Goal: Task Accomplishment & Management: Use online tool/utility

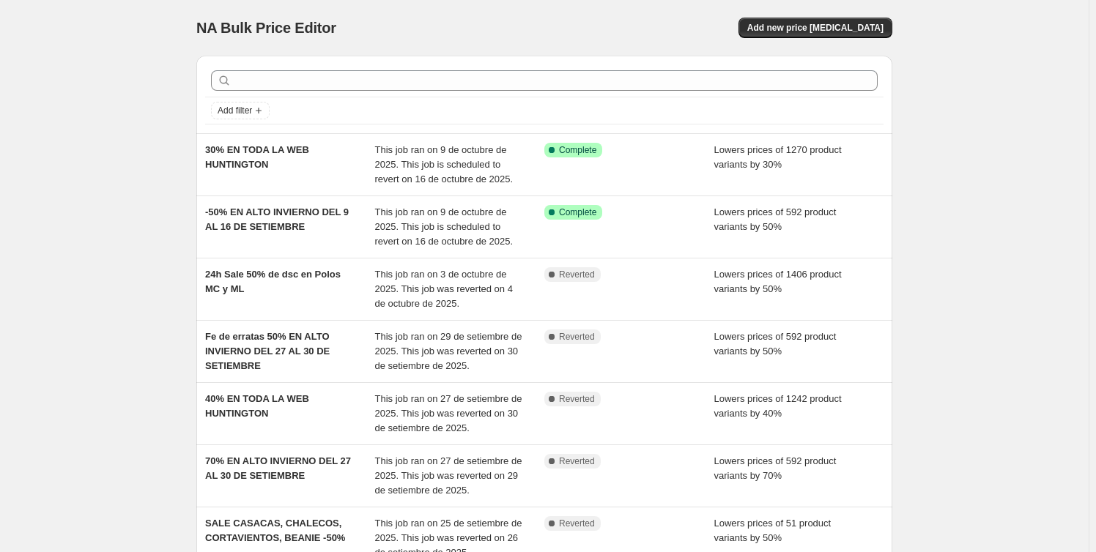
click at [34, 72] on div "NA Bulk Price Editor. This page is ready NA Bulk Price Editor Add new price cha…" at bounding box center [544, 450] width 1088 height 901
drag, startPoint x: 358, startPoint y: 29, endPoint x: 201, endPoint y: 29, distance: 156.7
click at [201, 29] on div "NA Bulk Price Editor" at bounding box center [363, 28] width 335 height 21
copy span "NA Bulk Price Editor"
click at [835, 31] on span "Add new price [MEDICAL_DATA]" at bounding box center [815, 28] width 136 height 12
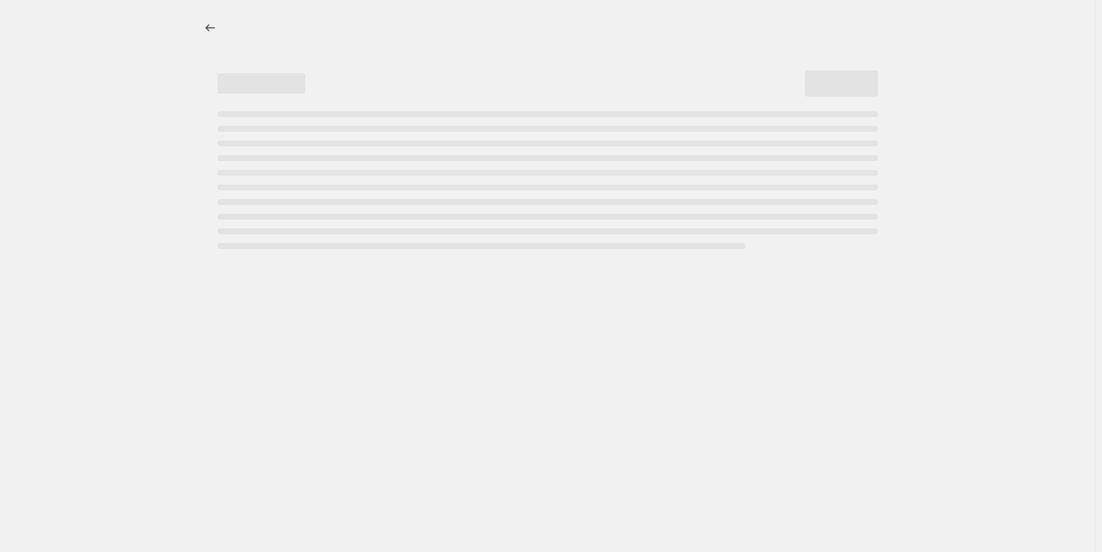
select select "percentage"
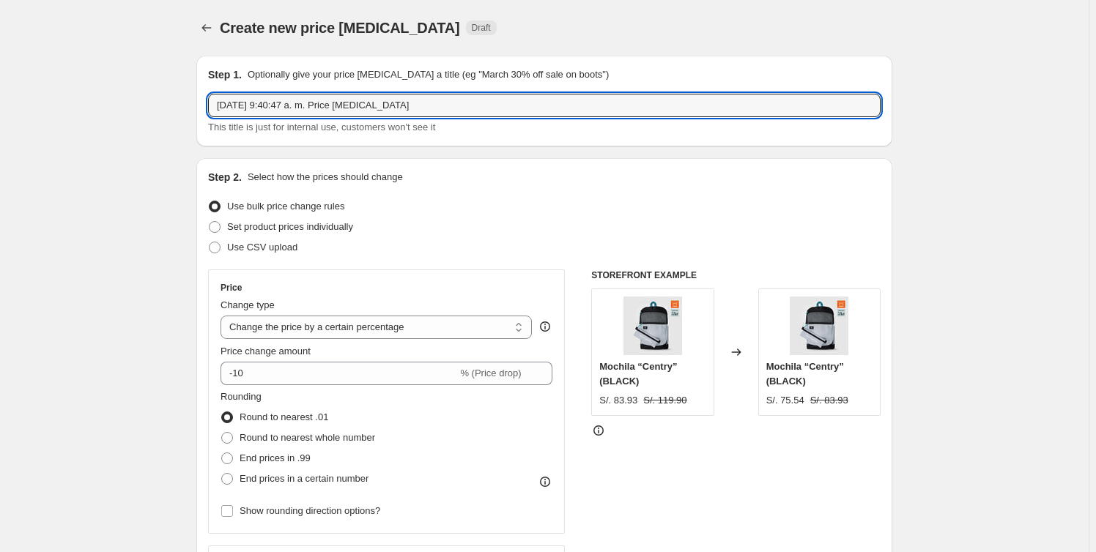
drag, startPoint x: 432, startPoint y: 105, endPoint x: -37, endPoint y: 103, distance: 468.7
click at [0, 103] on html "Home Settings Plans Skip to content Create new price change job. This page is r…" at bounding box center [548, 276] width 1096 height 552
type input "PRUEBA 1"
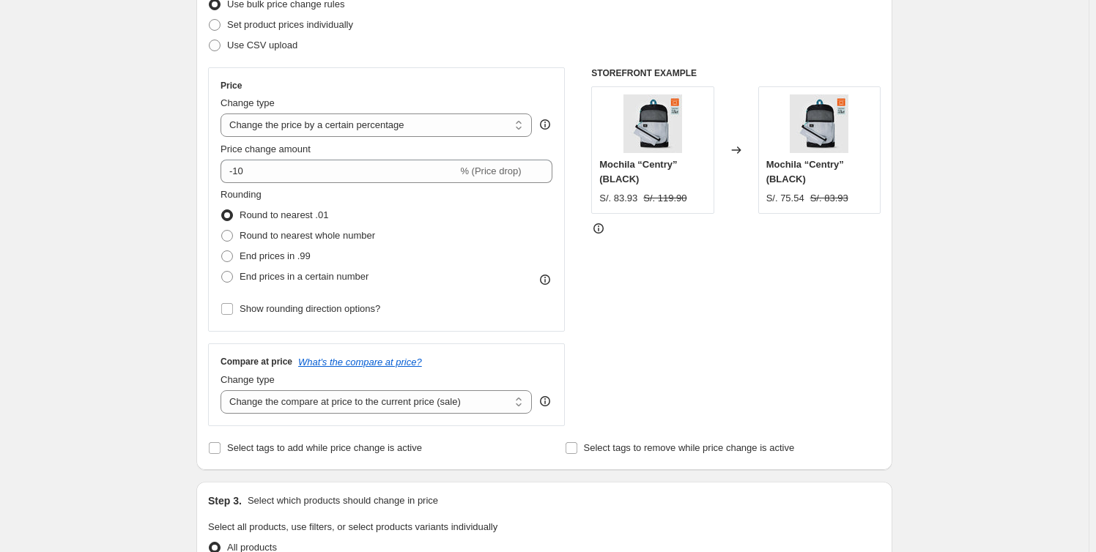
scroll to position [266, 0]
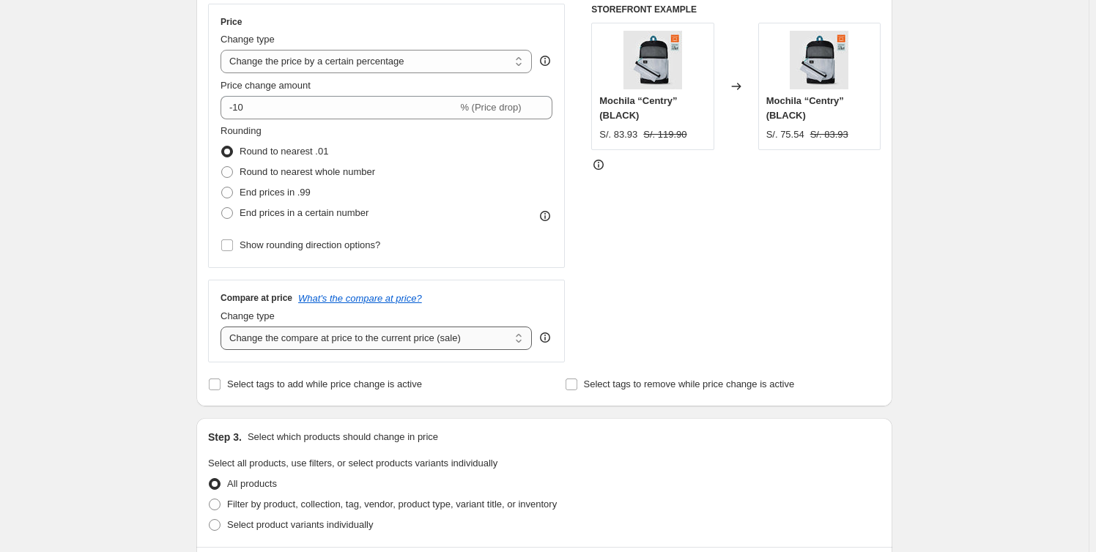
click at [498, 341] on select "Change the compare at price to the current price (sale) Change the compare at p…" at bounding box center [375, 338] width 311 height 23
click at [223, 327] on select "Change the compare at price to the current price (sale) Change the compare at p…" at bounding box center [375, 338] width 311 height 23
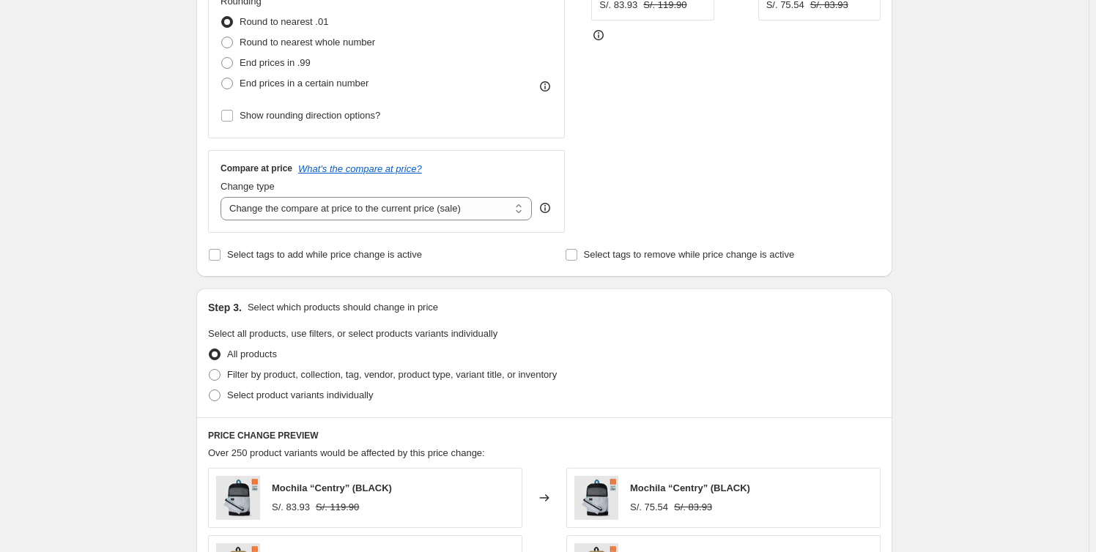
scroll to position [399, 0]
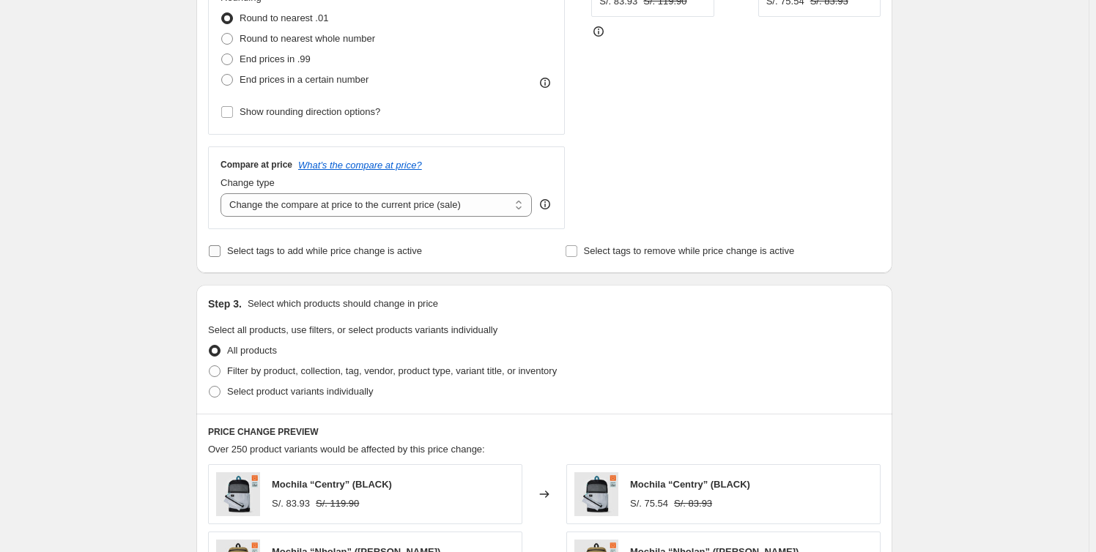
click at [219, 248] on input "Select tags to add while price change is active" at bounding box center [215, 251] width 12 height 12
checkbox input "true"
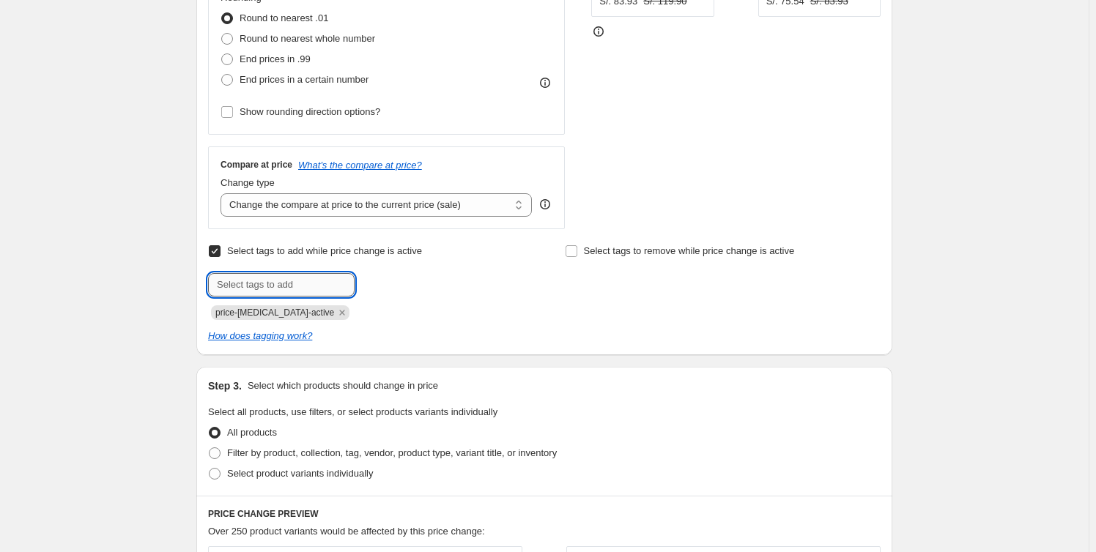
click at [317, 286] on input "text" at bounding box center [281, 284] width 146 height 23
type input "-10%"
click at [382, 279] on b "Add" at bounding box center [375, 283] width 17 height 10
click at [578, 254] on span at bounding box center [571, 251] width 13 height 13
click at [577, 254] on input "Select tags to remove while price change is active" at bounding box center [571, 251] width 12 height 12
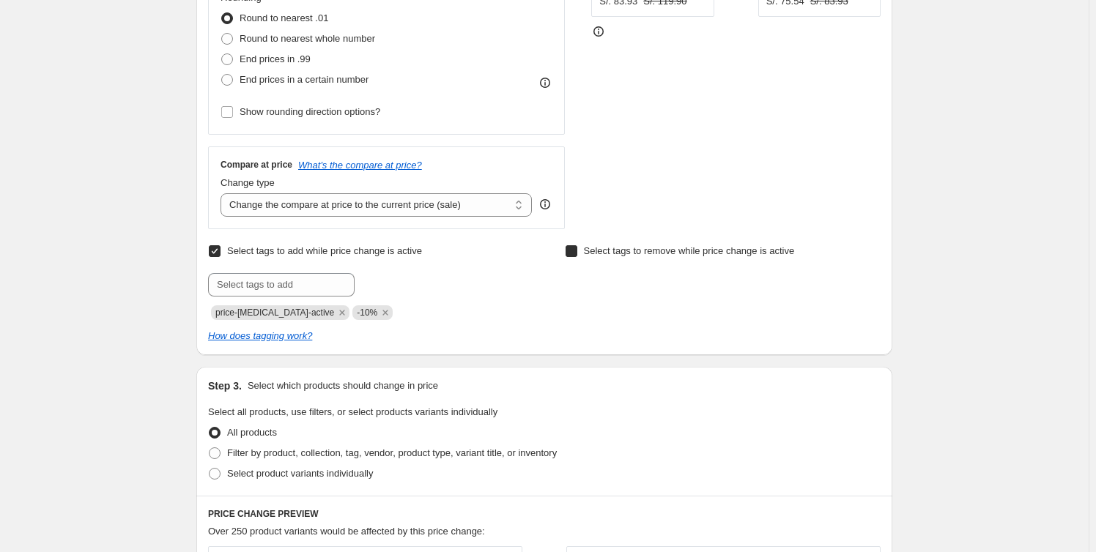
checkbox input "true"
click at [608, 284] on input "text" at bounding box center [638, 284] width 146 height 23
type input "-10%"
click at [278, 308] on span "price-change-job-active" at bounding box center [274, 313] width 119 height 10
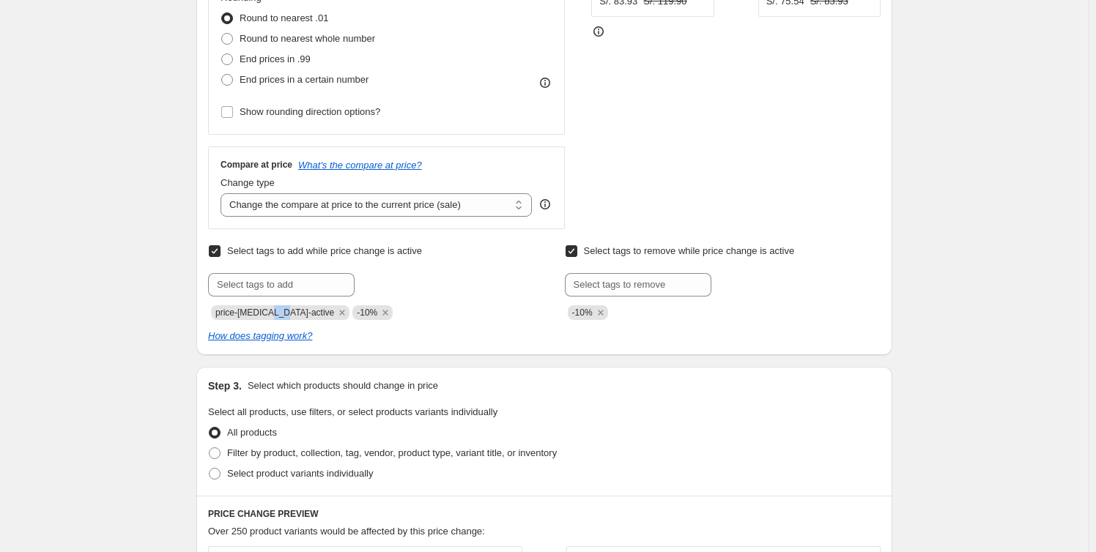
click at [278, 308] on span "price-change-job-active" at bounding box center [274, 313] width 119 height 10
copy span "price-change-job-active"
click at [650, 283] on input "text" at bounding box center [638, 284] width 146 height 23
paste input "price-change-job-active"
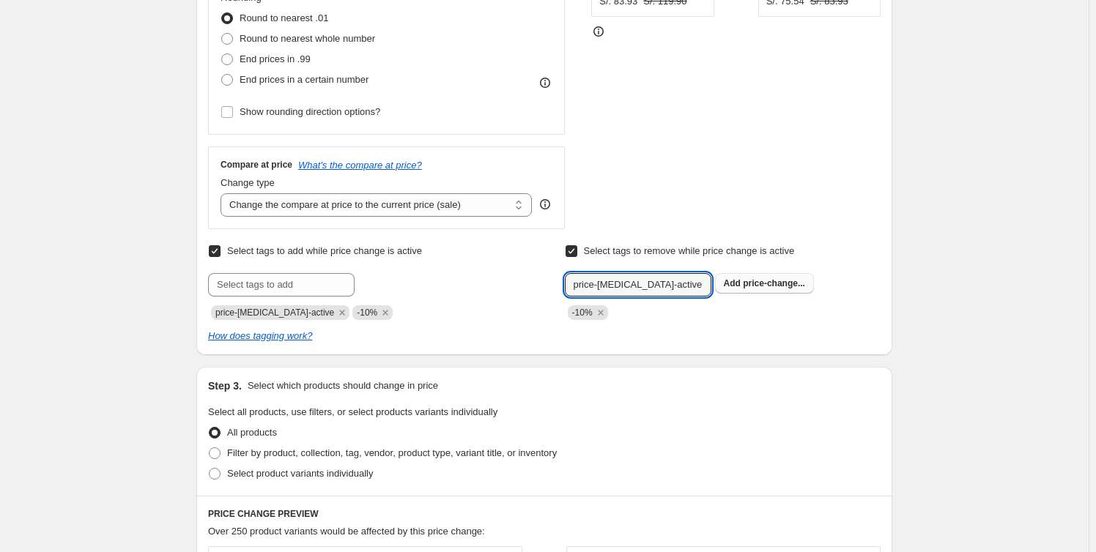
type input "price-change-job-active"
click at [762, 286] on span "price-change..." at bounding box center [774, 283] width 62 height 10
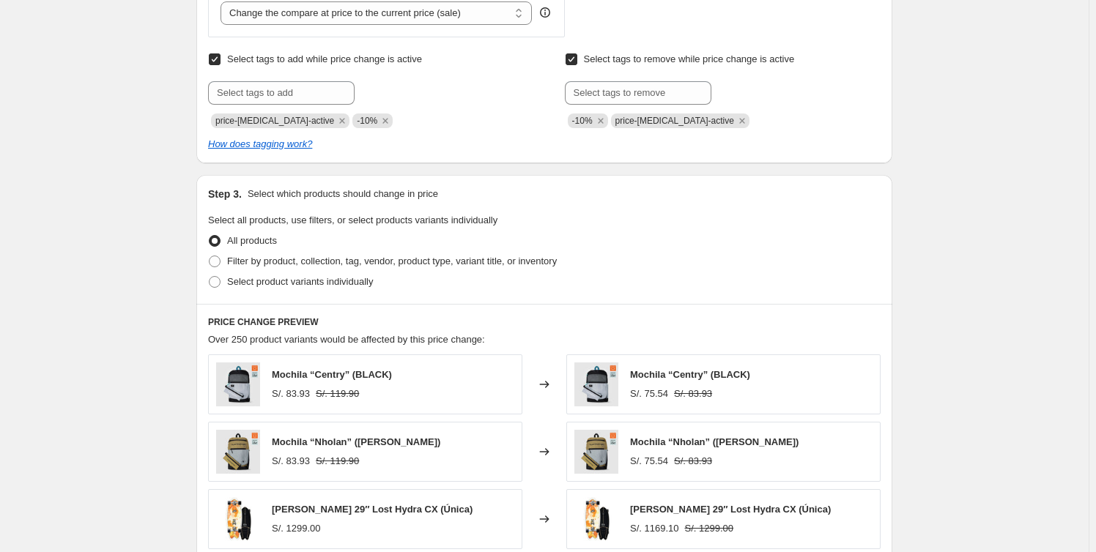
scroll to position [599, 0]
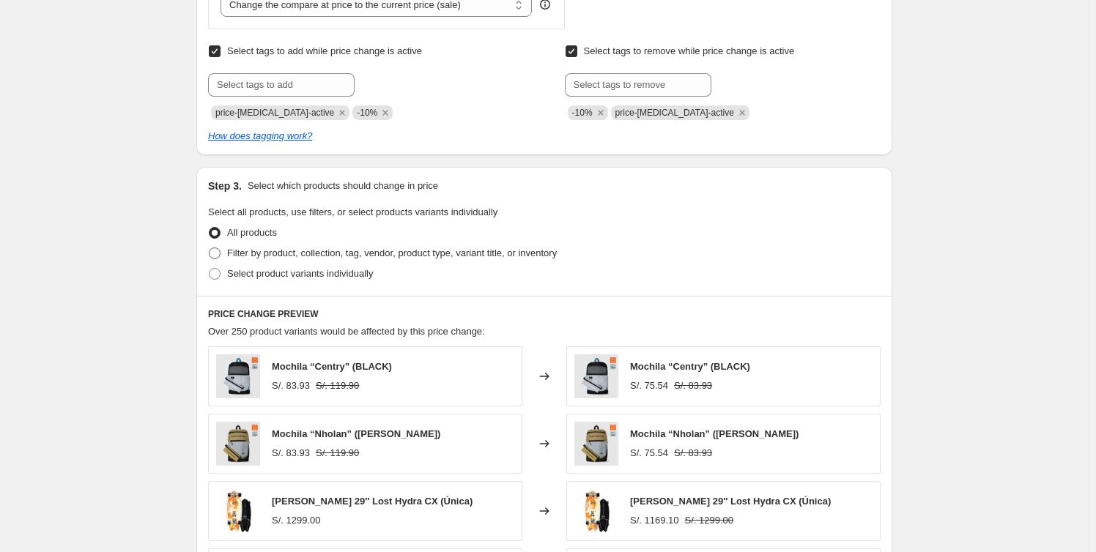
click at [453, 255] on span "Filter by product, collection, tag, vendor, product type, variant title, or inv…" at bounding box center [392, 253] width 330 height 11
click at [209, 248] on input "Filter by product, collection, tag, vendor, product type, variant title, or inv…" at bounding box center [209, 248] width 1 height 1
radio input "true"
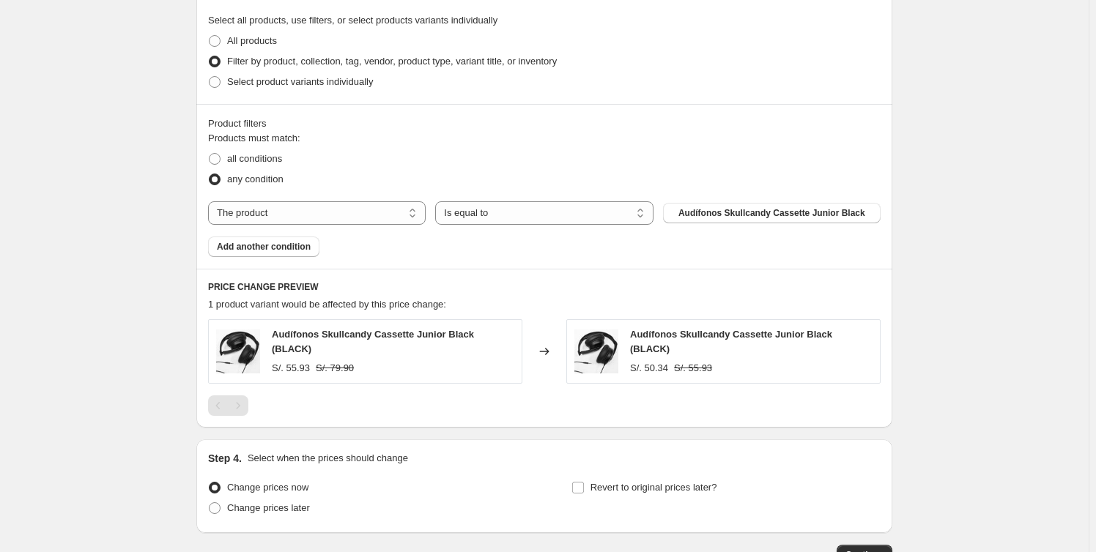
scroll to position [798, 0]
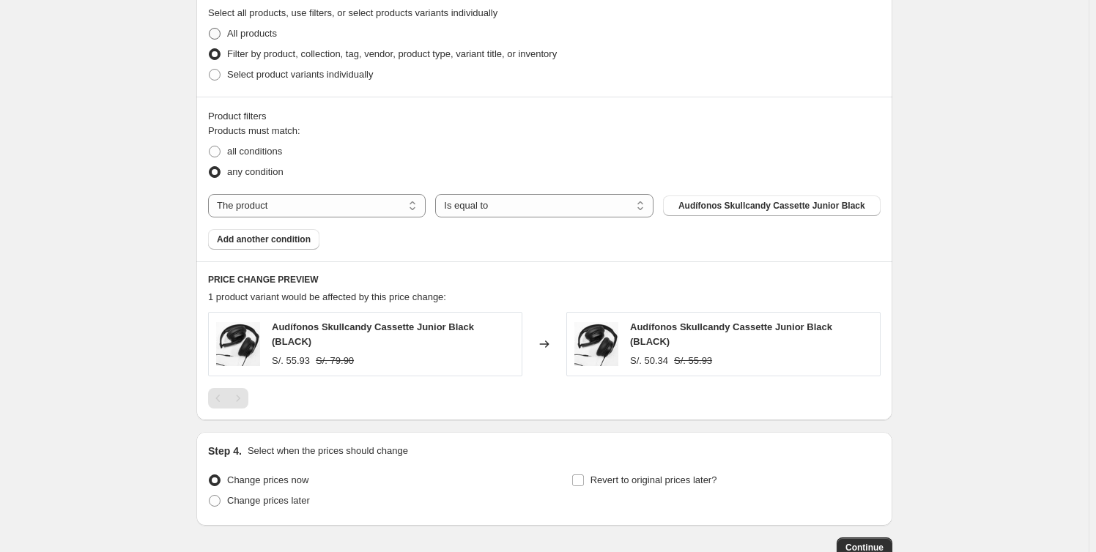
click at [268, 42] on label "All products" at bounding box center [242, 33] width 69 height 21
click at [209, 29] on input "All products" at bounding box center [209, 28] width 1 height 1
radio input "true"
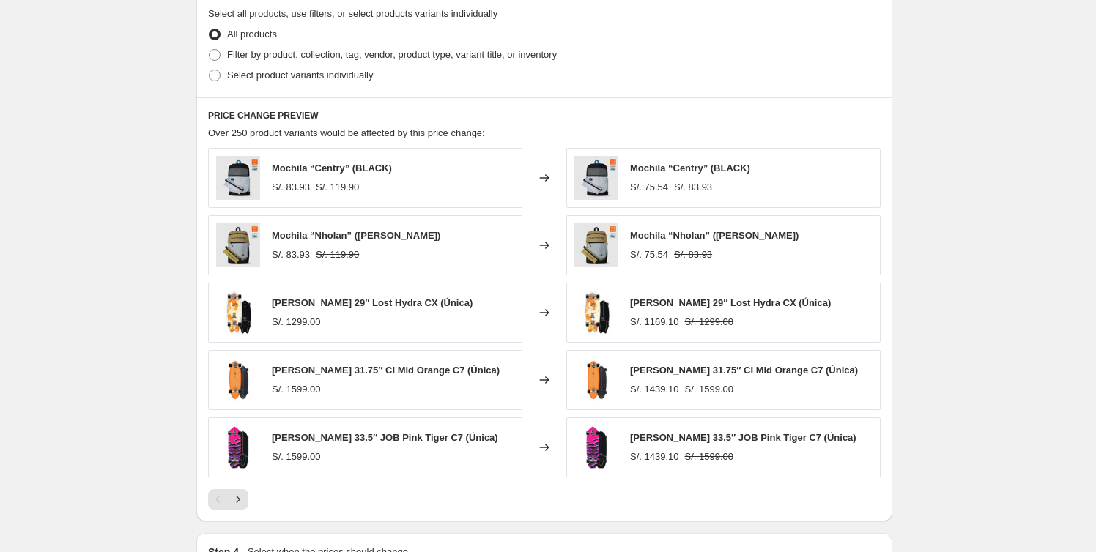
scroll to position [593, 0]
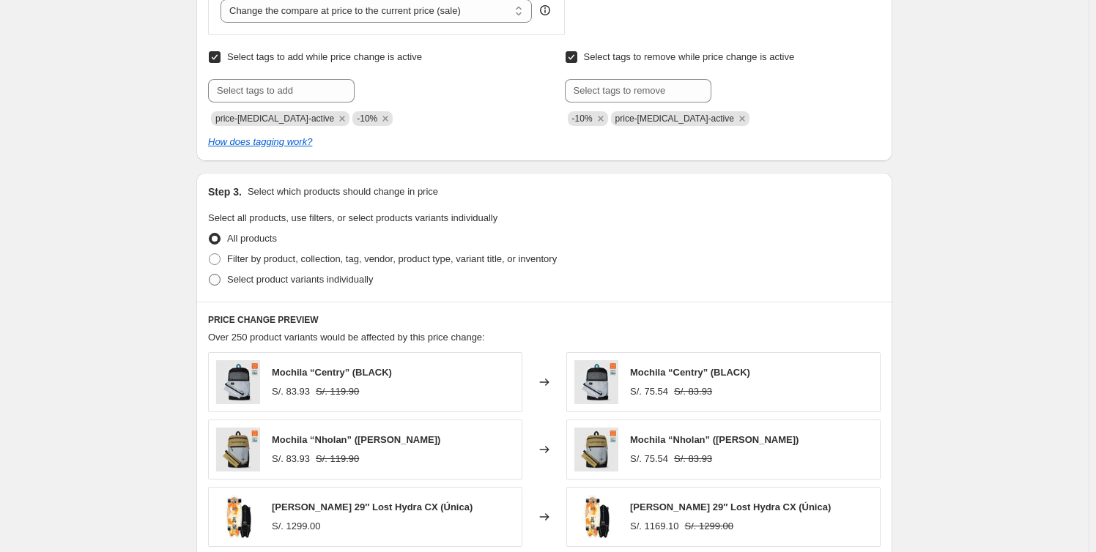
click at [251, 283] on span "Select product variants individually" at bounding box center [300, 279] width 146 height 11
click at [209, 275] on input "Select product variants individually" at bounding box center [209, 274] width 1 height 1
radio input "true"
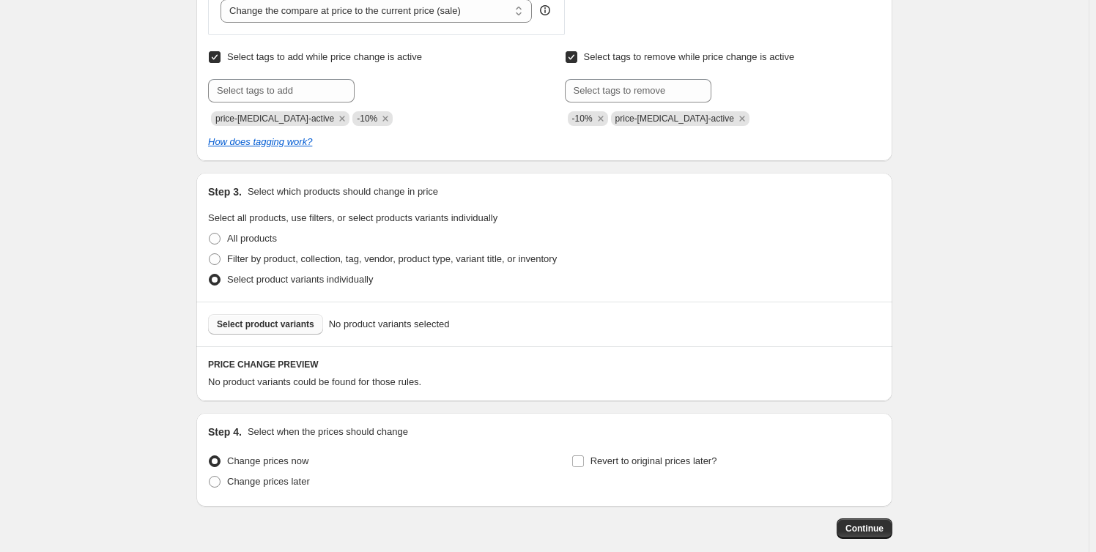
click at [271, 327] on span "Select product variants" at bounding box center [265, 325] width 97 height 12
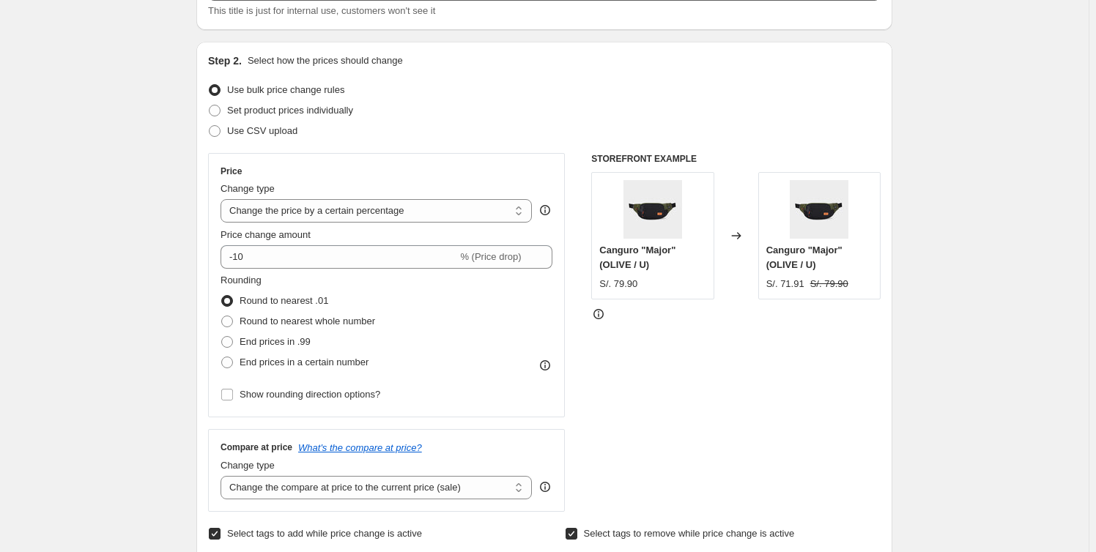
scroll to position [0, 0]
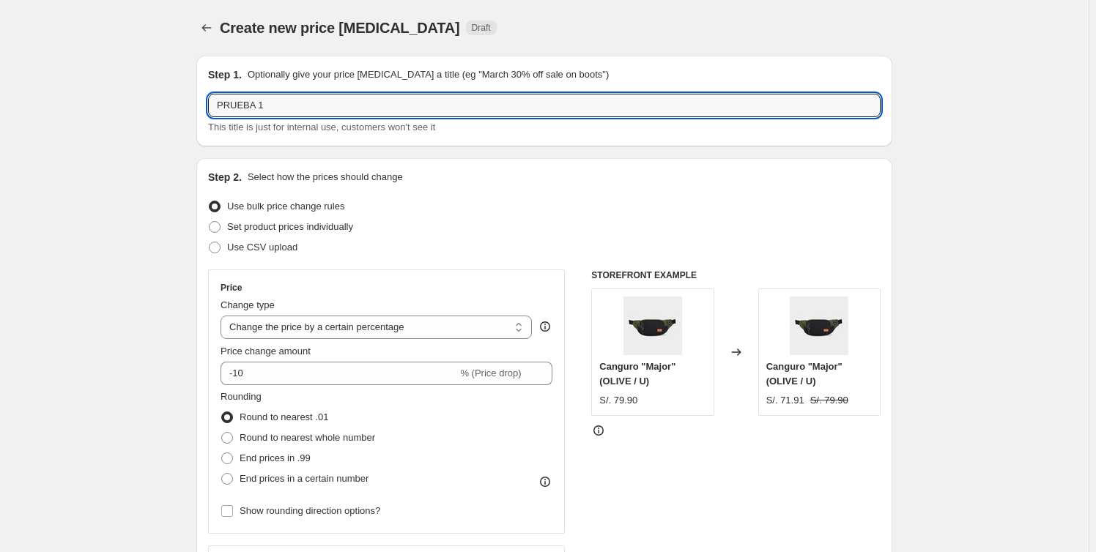
drag, startPoint x: 296, startPoint y: 107, endPoint x: -29, endPoint y: 107, distance: 324.4
click at [0, 107] on html "Home Settings Plans Skip to content Create new price change job. This page is r…" at bounding box center [548, 276] width 1096 height 552
type input "-10%"
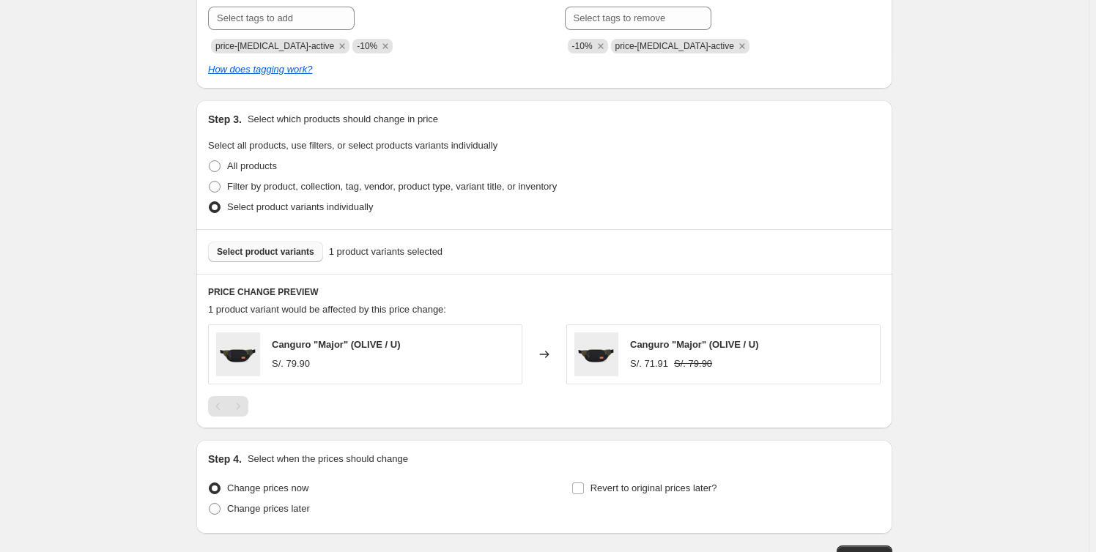
scroll to position [769, 0]
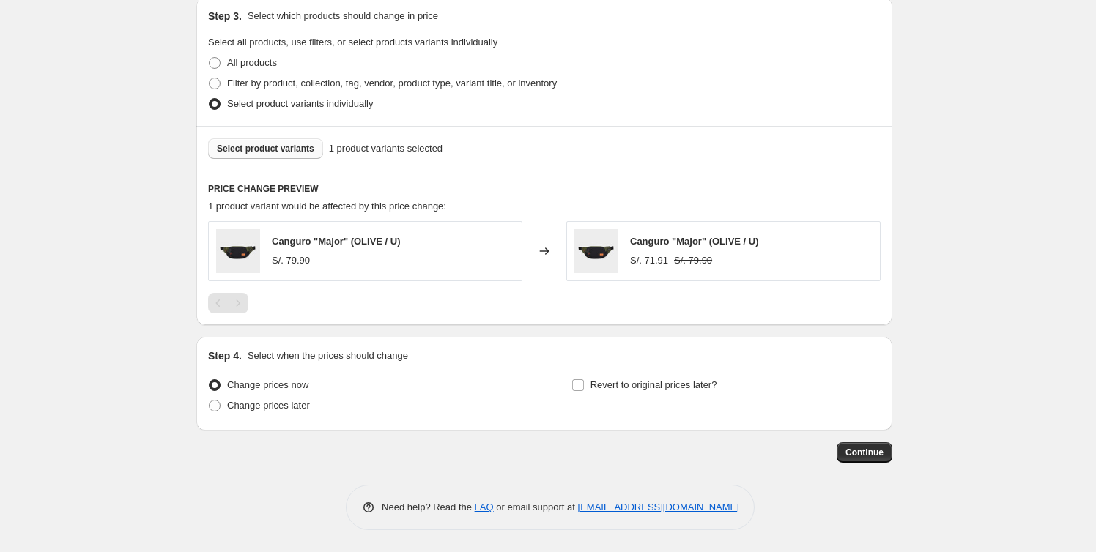
drag, startPoint x: 874, startPoint y: 468, endPoint x: 872, endPoint y: 456, distance: 12.6
click at [870, 455] on span "Continue" at bounding box center [864, 453] width 38 height 12
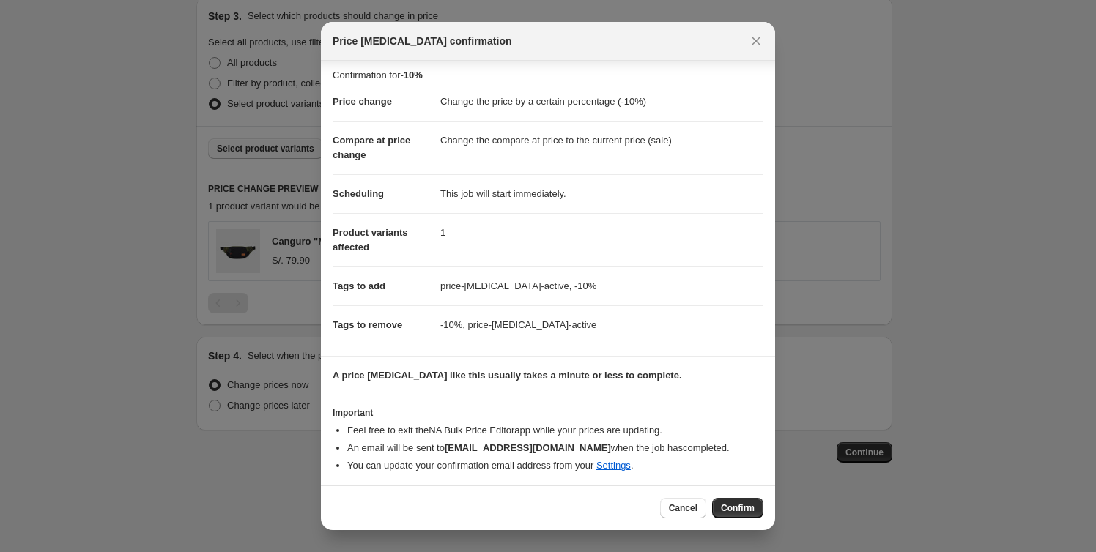
scroll to position [6, 0]
click at [748, 507] on span "Confirm" at bounding box center [738, 508] width 34 height 12
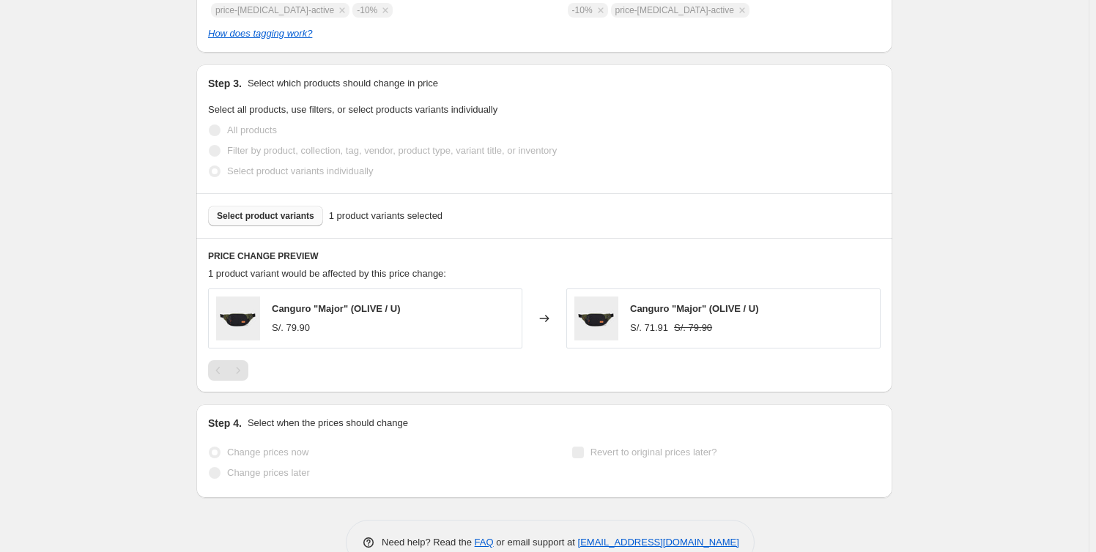
select select "percentage"
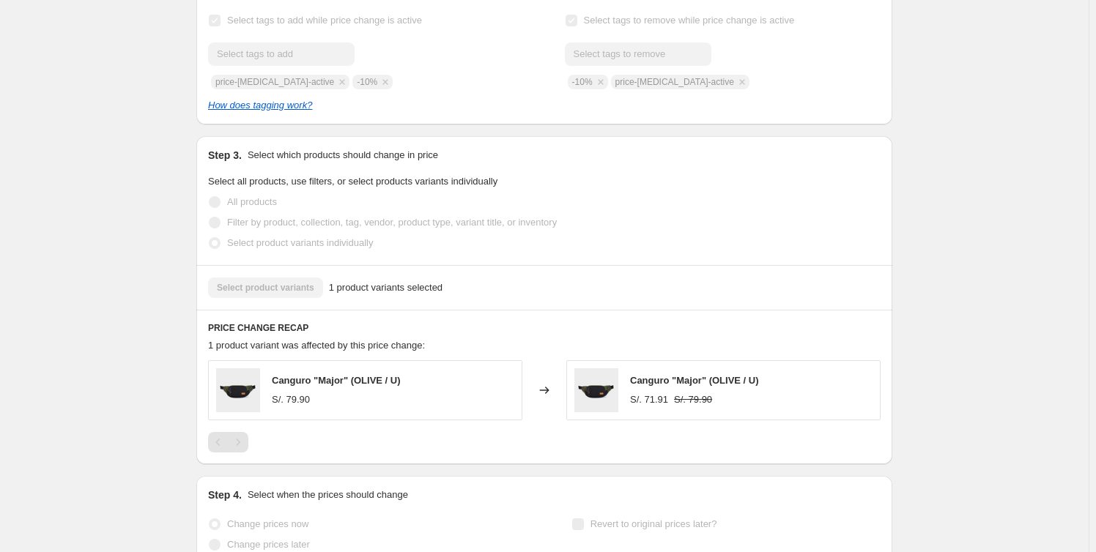
scroll to position [0, 0]
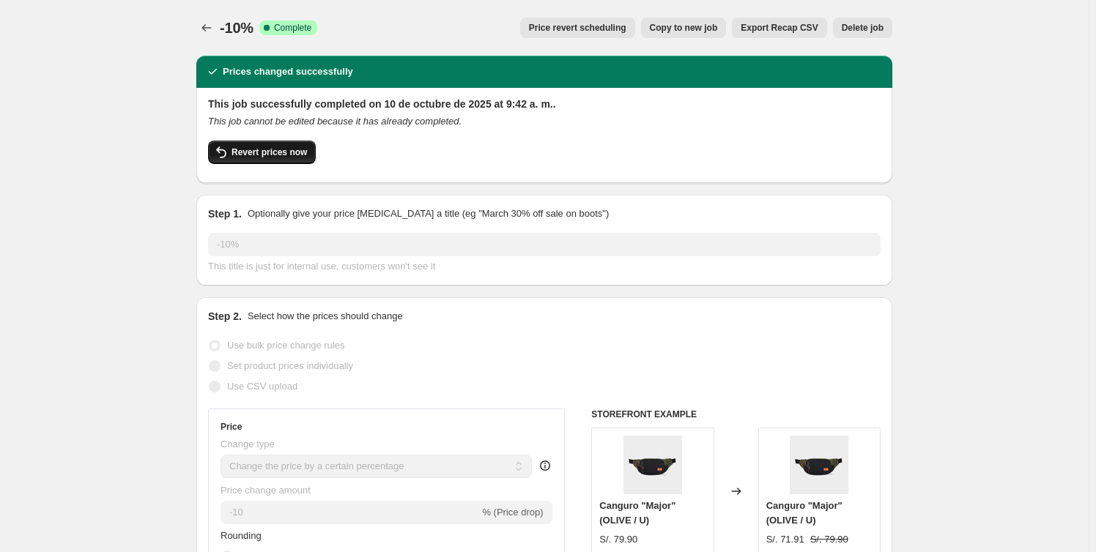
click at [267, 150] on span "Revert prices now" at bounding box center [268, 152] width 75 height 12
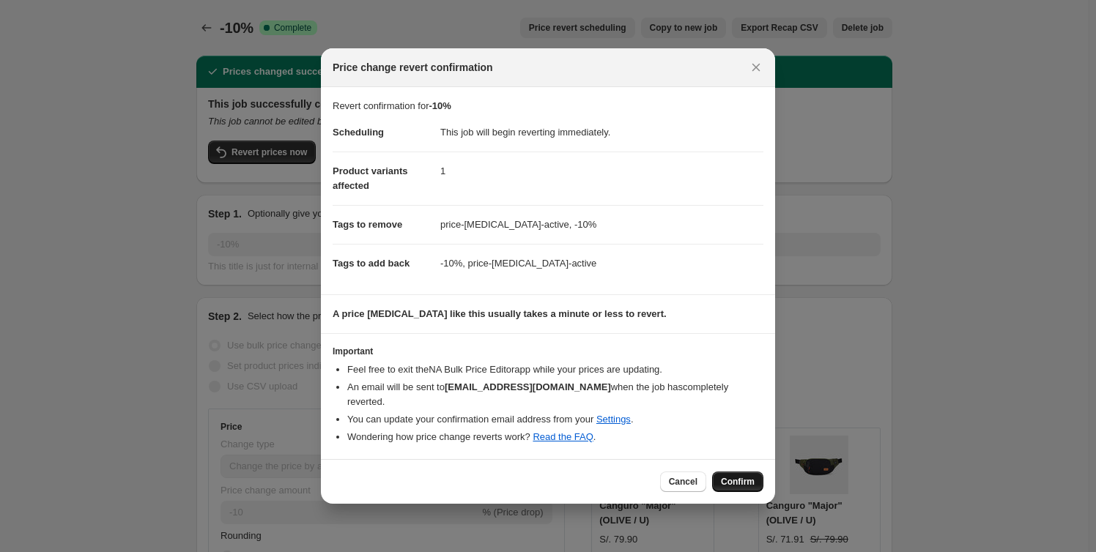
click at [733, 476] on span "Confirm" at bounding box center [738, 482] width 34 height 12
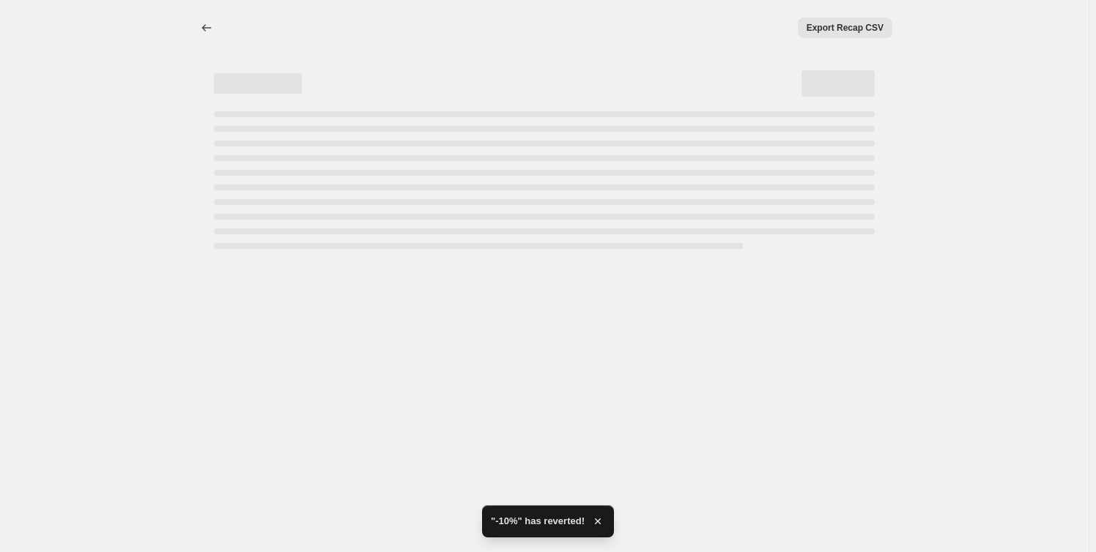
select select "percentage"
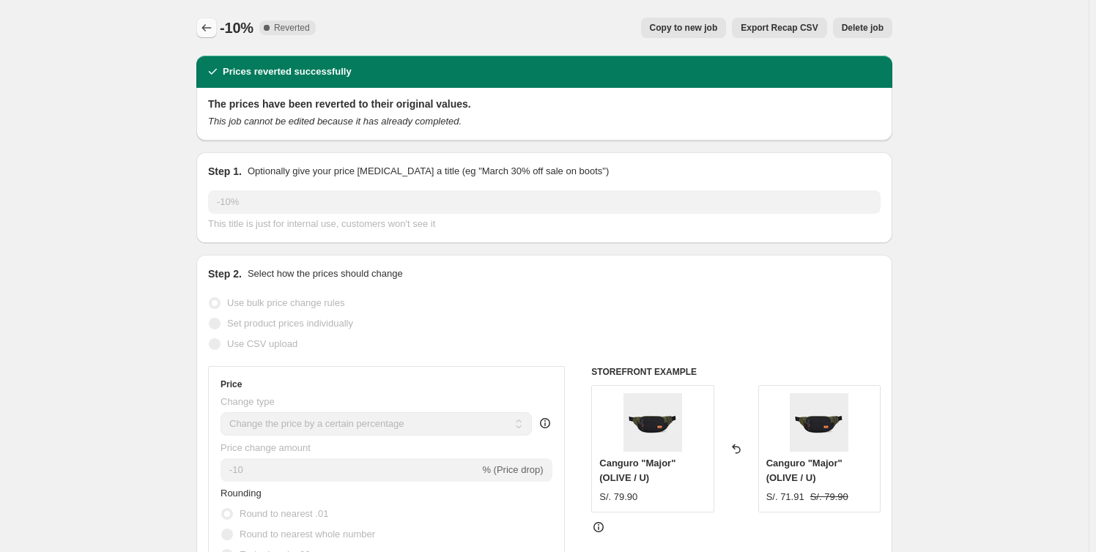
click at [200, 23] on button "Price change jobs" at bounding box center [206, 28] width 21 height 21
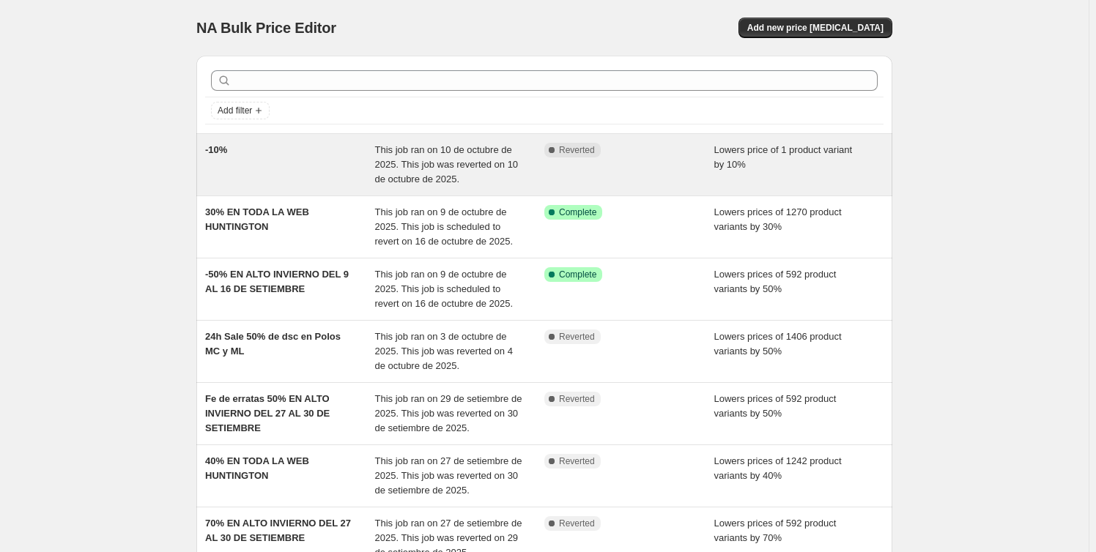
click at [722, 155] on span "Lowers price of 1 product variant by 10%" at bounding box center [783, 157] width 138 height 26
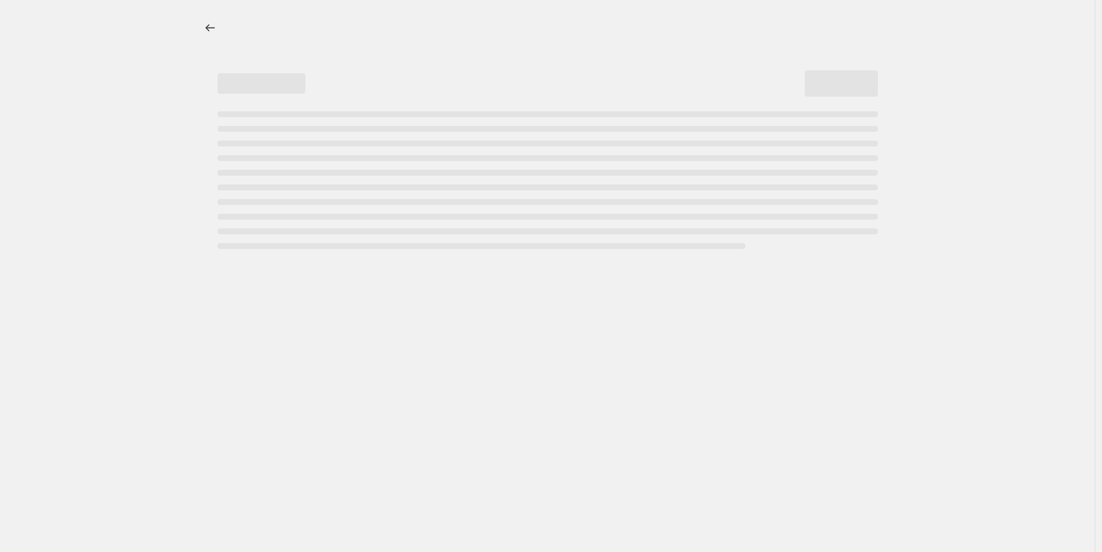
select select "percentage"
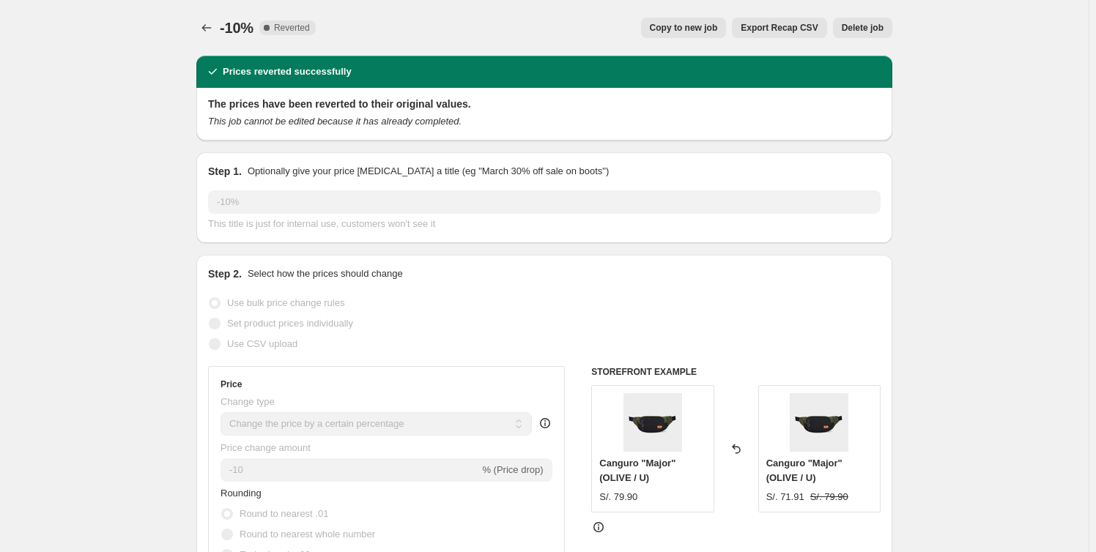
click at [863, 25] on span "Delete job" at bounding box center [862, 28] width 42 height 12
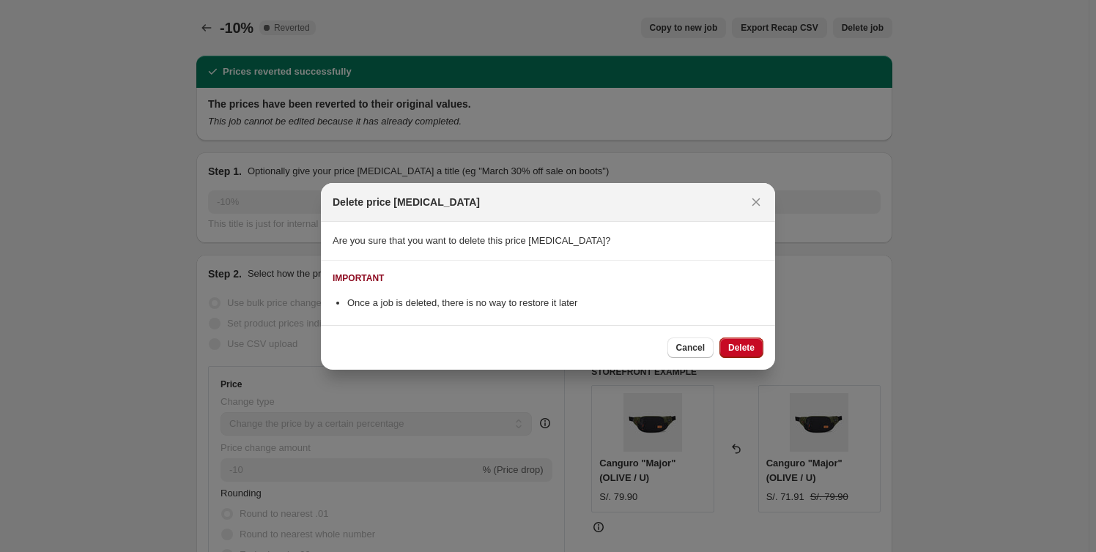
click at [747, 334] on div "Cancel Delete" at bounding box center [548, 347] width 454 height 45
click at [742, 344] on span "Delete" at bounding box center [741, 348] width 26 height 12
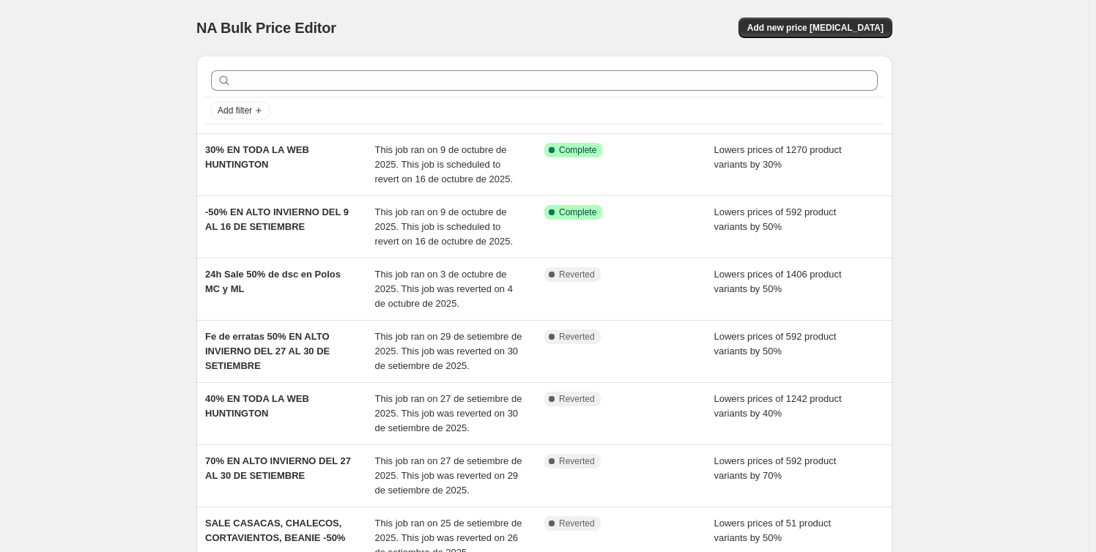
click at [829, 13] on div "NA Bulk Price Editor. This page is ready NA Bulk Price Editor Add new price cha…" at bounding box center [544, 28] width 696 height 56
click at [820, 26] on span "Add new price [MEDICAL_DATA]" at bounding box center [815, 28] width 136 height 12
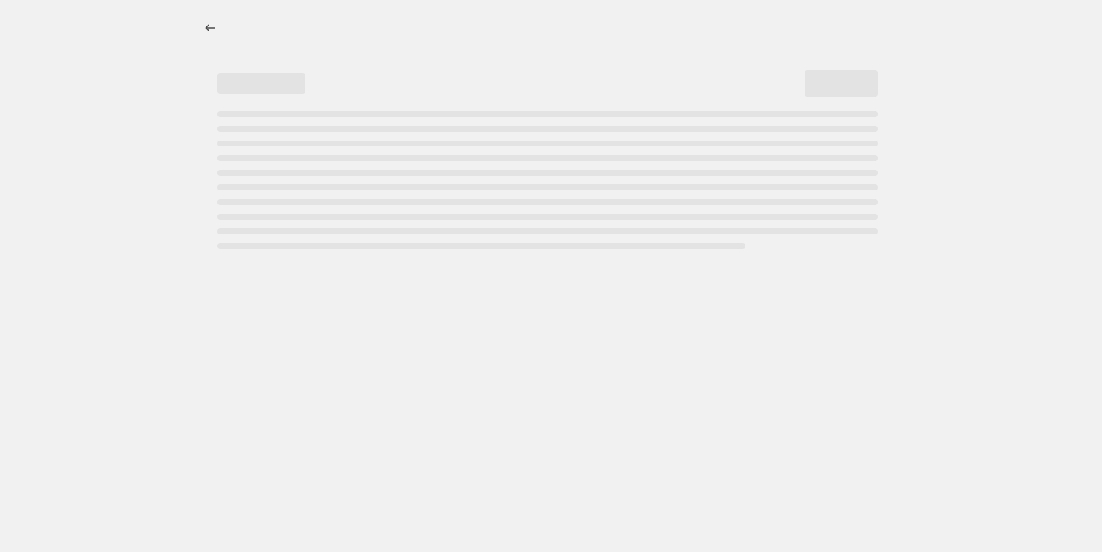
select select "percentage"
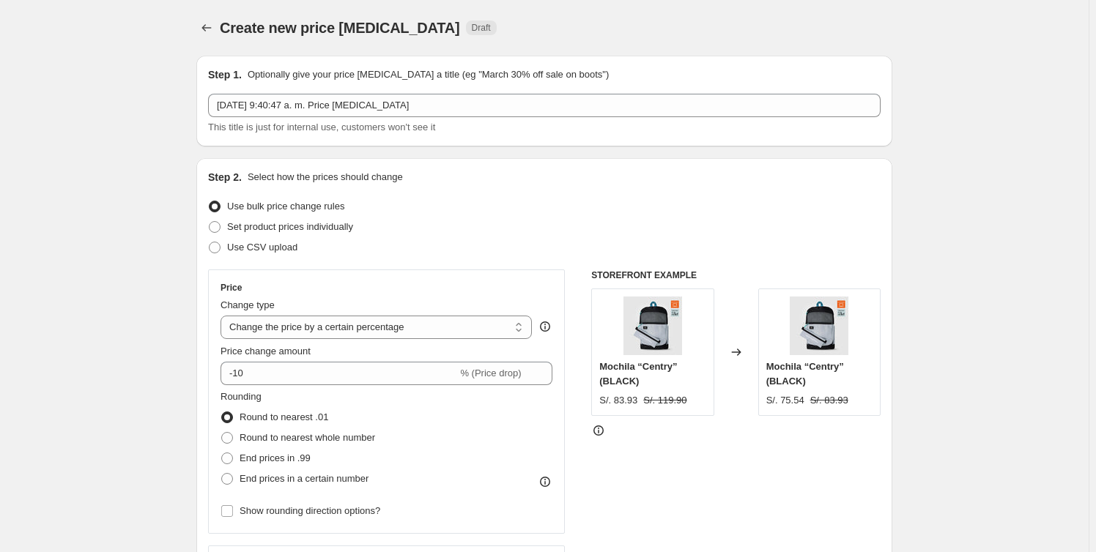
scroll to position [133, 0]
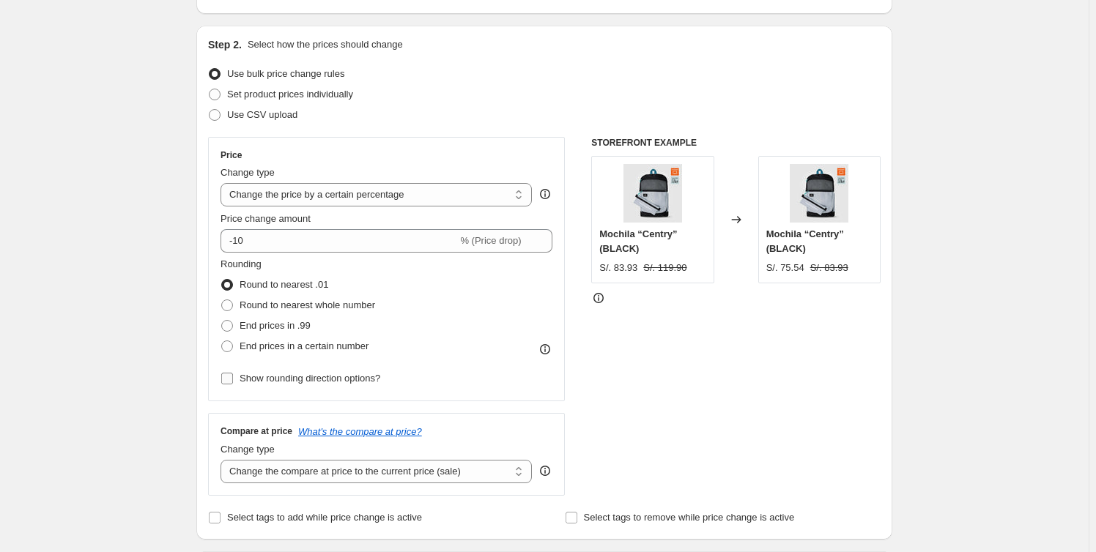
click at [343, 382] on span "Show rounding direction options?" at bounding box center [309, 378] width 141 height 11
click at [233, 382] on input "Show rounding direction options?" at bounding box center [227, 379] width 12 height 12
checkbox input "true"
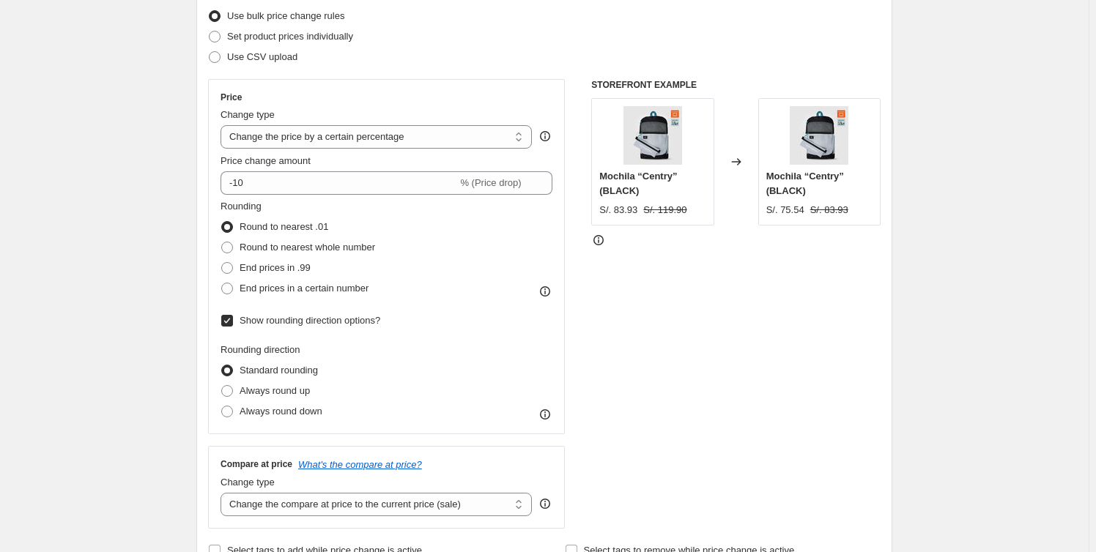
scroll to position [266, 0]
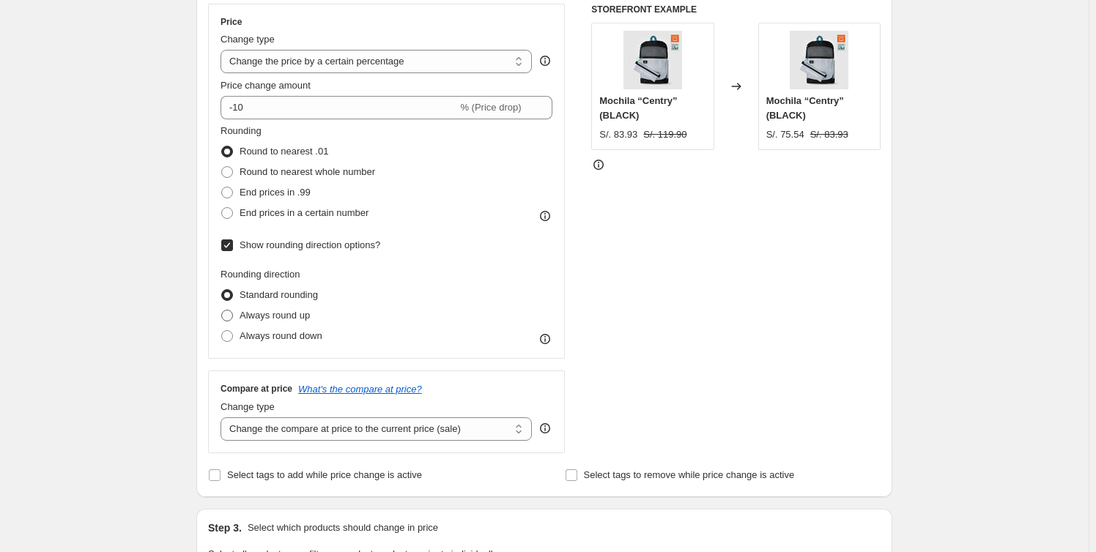
click at [283, 319] on span "Always round up" at bounding box center [274, 315] width 70 height 11
click at [222, 311] on input "Always round up" at bounding box center [221, 310] width 1 height 1
radio input "true"
click at [286, 340] on span "Always round down" at bounding box center [280, 335] width 83 height 11
click at [222, 331] on input "Always round down" at bounding box center [221, 330] width 1 height 1
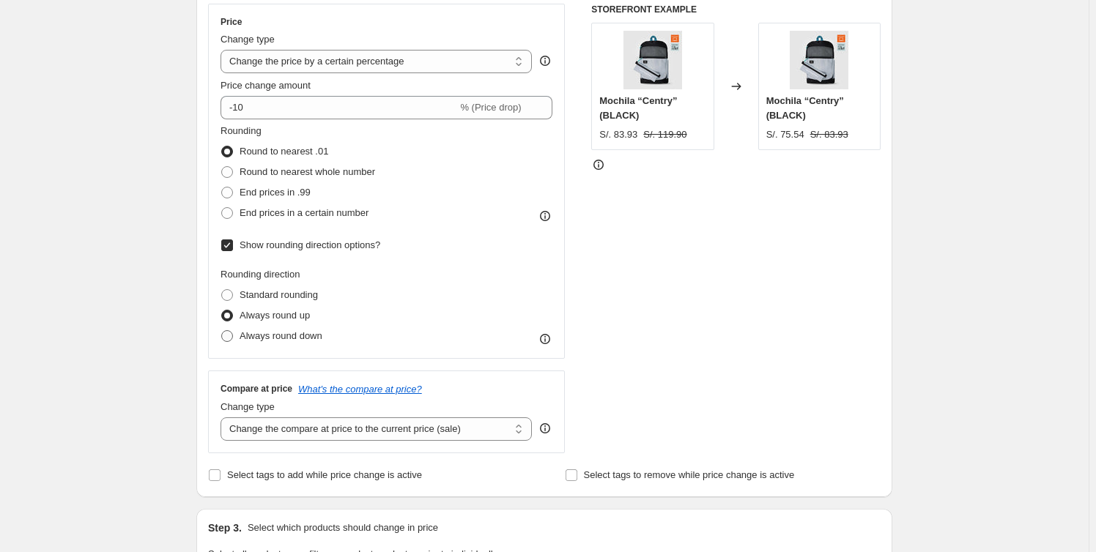
radio input "true"
click at [295, 313] on span "Always round up" at bounding box center [274, 315] width 70 height 11
click at [222, 311] on input "Always round up" at bounding box center [221, 310] width 1 height 1
radio input "true"
click at [551, 343] on icon at bounding box center [545, 339] width 15 height 15
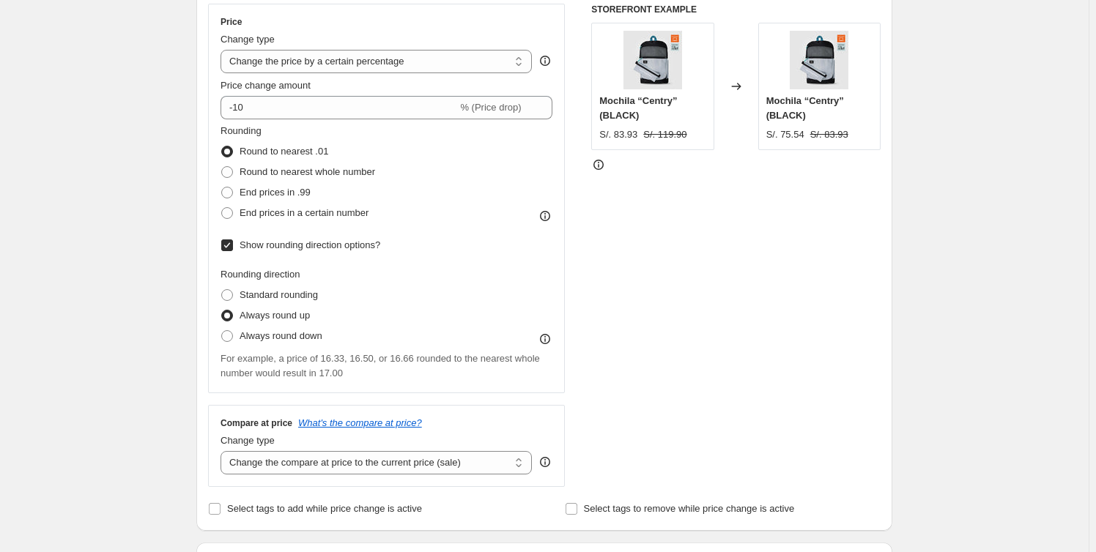
click at [551, 343] on icon at bounding box center [545, 339] width 15 height 15
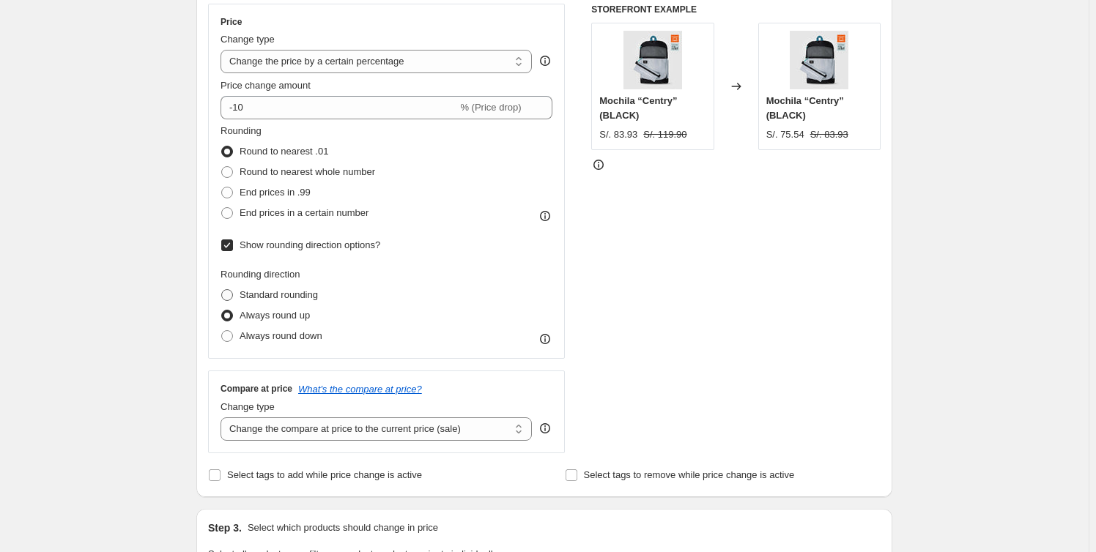
click at [258, 291] on span "Standard rounding" at bounding box center [278, 294] width 78 height 11
click at [222, 290] on input "Standard rounding" at bounding box center [221, 289] width 1 height 1
radio input "true"
drag, startPoint x: 209, startPoint y: 247, endPoint x: 225, endPoint y: 247, distance: 15.4
click at [212, 247] on div "Step 2. Select how the prices should change Use bulk price change rules Set pro…" at bounding box center [544, 194] width 696 height 605
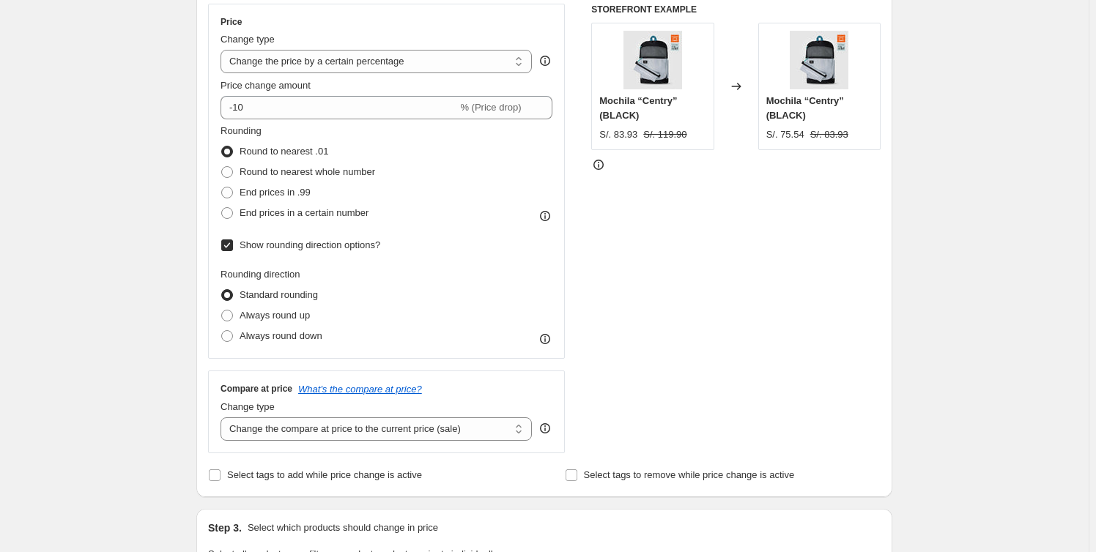
click at [233, 247] on input "Show rounding direction options?" at bounding box center [227, 245] width 12 height 12
checkbox input "false"
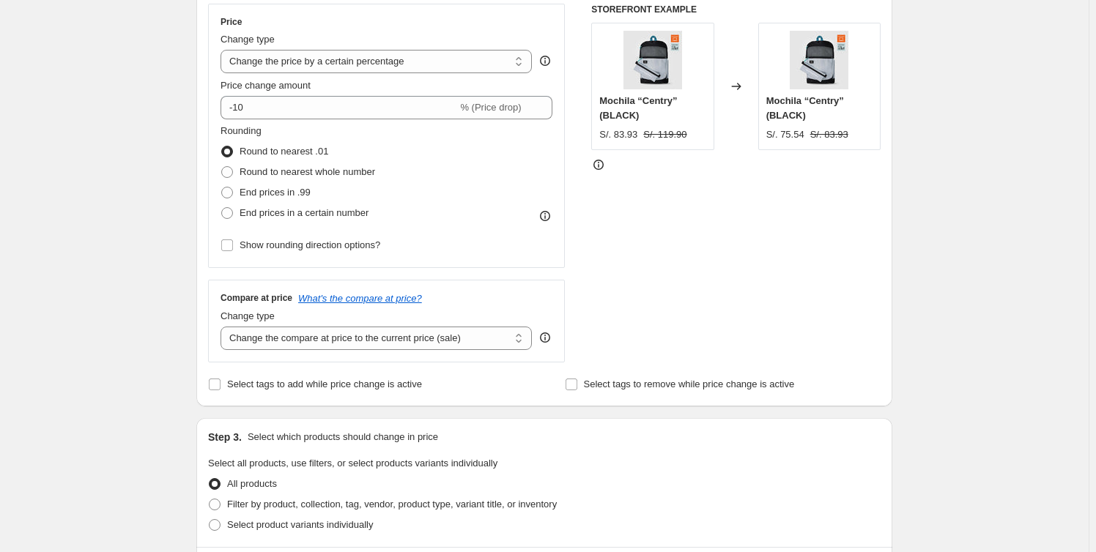
click at [548, 64] on icon at bounding box center [545, 61] width 10 height 10
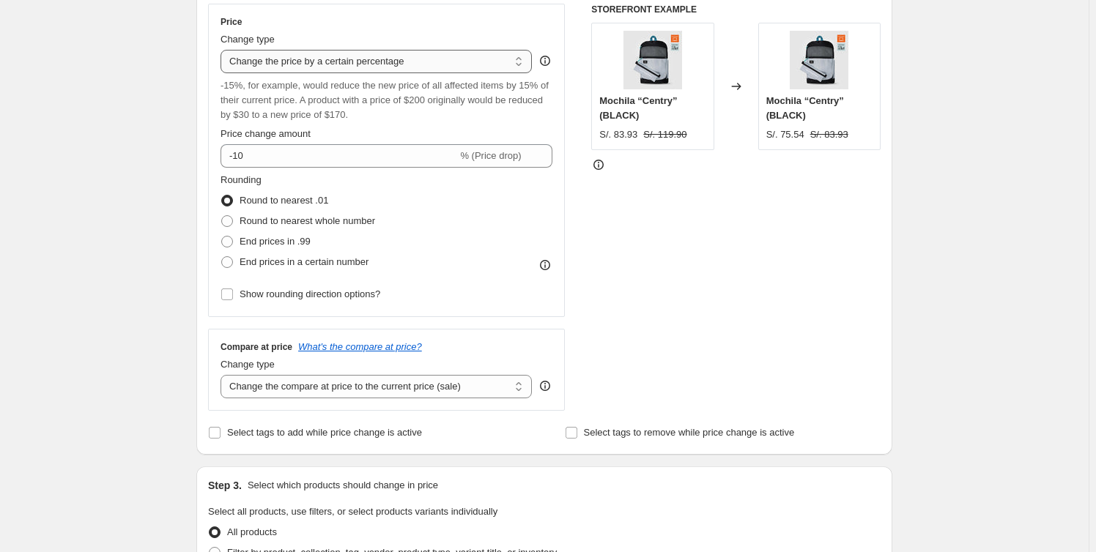
click at [511, 64] on select "Change the price to a certain amount Change the price by a certain amount Chang…" at bounding box center [375, 61] width 311 height 23
select select "margin"
type input "50"
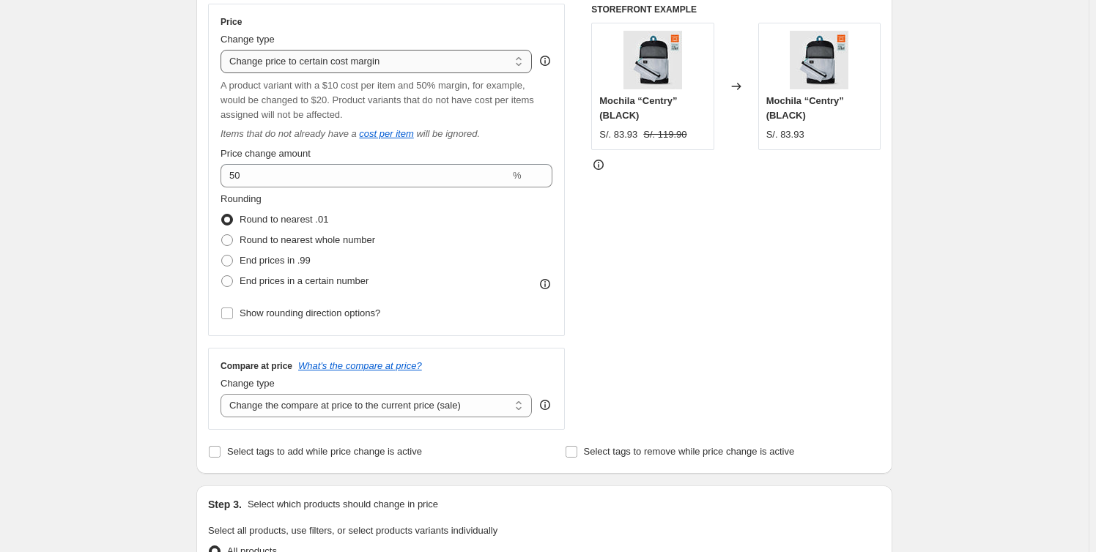
click at [497, 64] on select "Change the price to a certain amount Change the price by a certain amount Chang…" at bounding box center [375, 61] width 311 height 23
click at [223, 50] on select "Change the price to a certain amount Change the price by a certain amount Chang…" at bounding box center [375, 61] width 311 height 23
click at [381, 135] on icon "cost per item" at bounding box center [386, 133] width 54 height 11
click at [351, 67] on select "Change the price to a certain amount Change the price by a certain amount Chang…" at bounding box center [375, 61] width 311 height 23
select select "no_change"
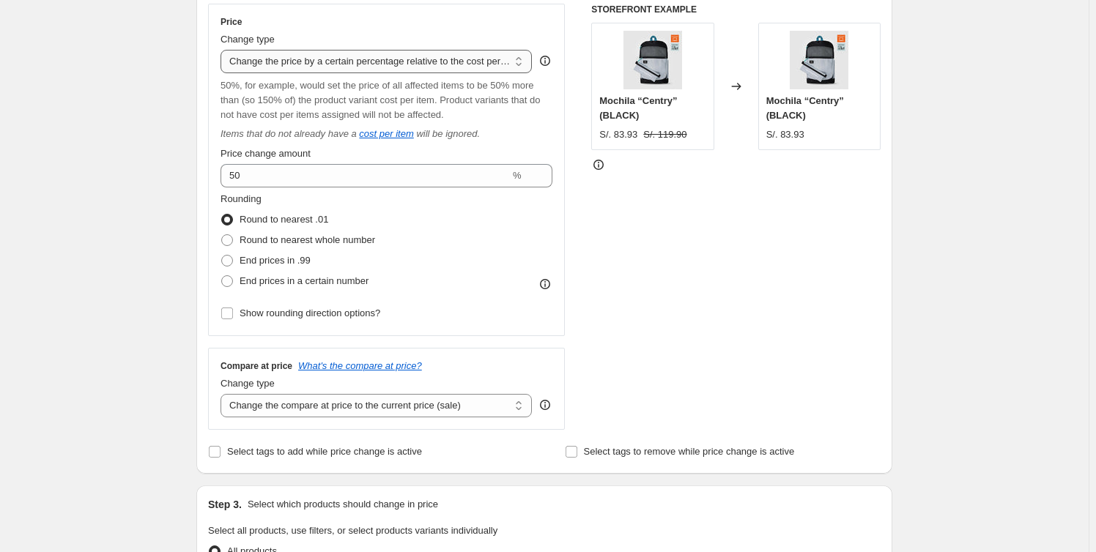
click at [223, 50] on select "Change the price to a certain amount Change the price by a certain amount Chang…" at bounding box center [375, 61] width 311 height 23
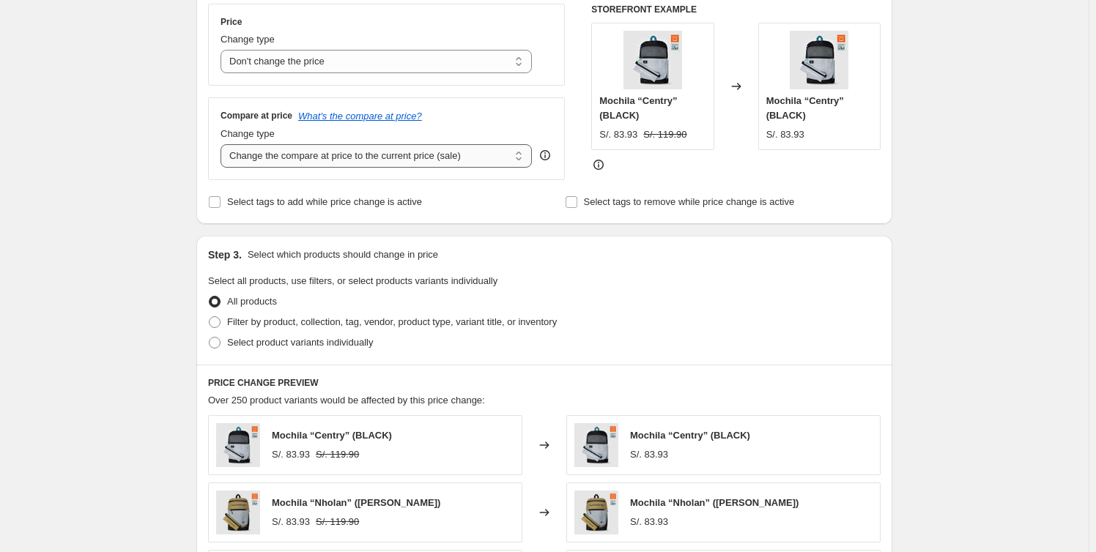
click at [463, 160] on select "Change the compare at price to the current price (sale) Change the compare at p…" at bounding box center [375, 155] width 311 height 23
click at [322, 201] on span "Select tags to add while price change is active" at bounding box center [324, 201] width 195 height 11
click at [220, 201] on input "Select tags to add while price change is active" at bounding box center [215, 202] width 12 height 12
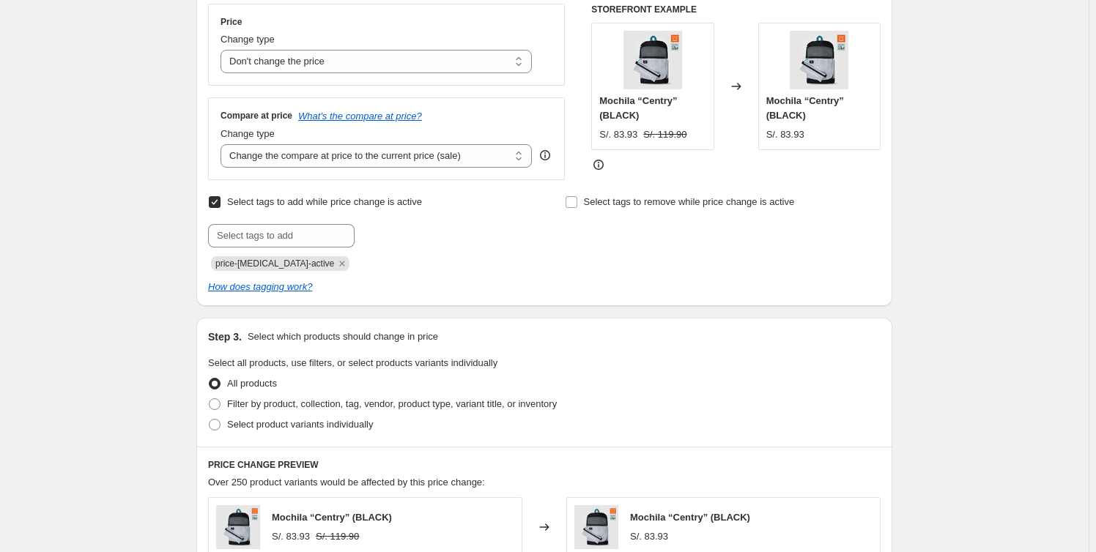
drag, startPoint x: 401, startPoint y: 201, endPoint x: 425, endPoint y: 198, distance: 23.5
click at [401, 201] on span "Select tags to add while price change is active" at bounding box center [324, 201] width 195 height 11
click at [220, 201] on input "Select tags to add while price change is active" at bounding box center [215, 202] width 12 height 12
checkbox input "false"
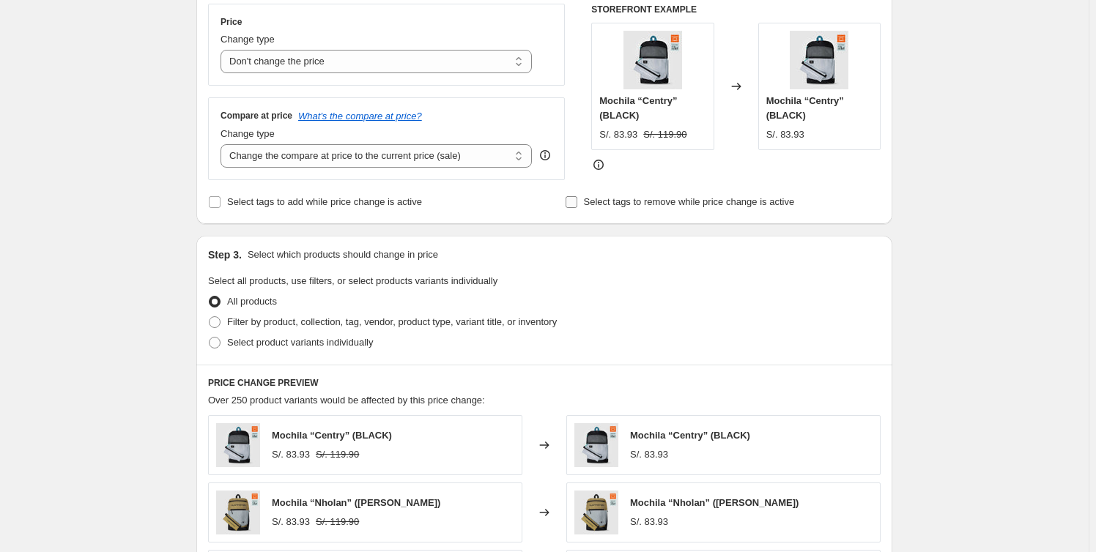
click at [619, 201] on span "Select tags to remove while price change is active" at bounding box center [689, 201] width 211 height 11
click at [577, 201] on input "Select tags to remove while price change is active" at bounding box center [571, 202] width 12 height 12
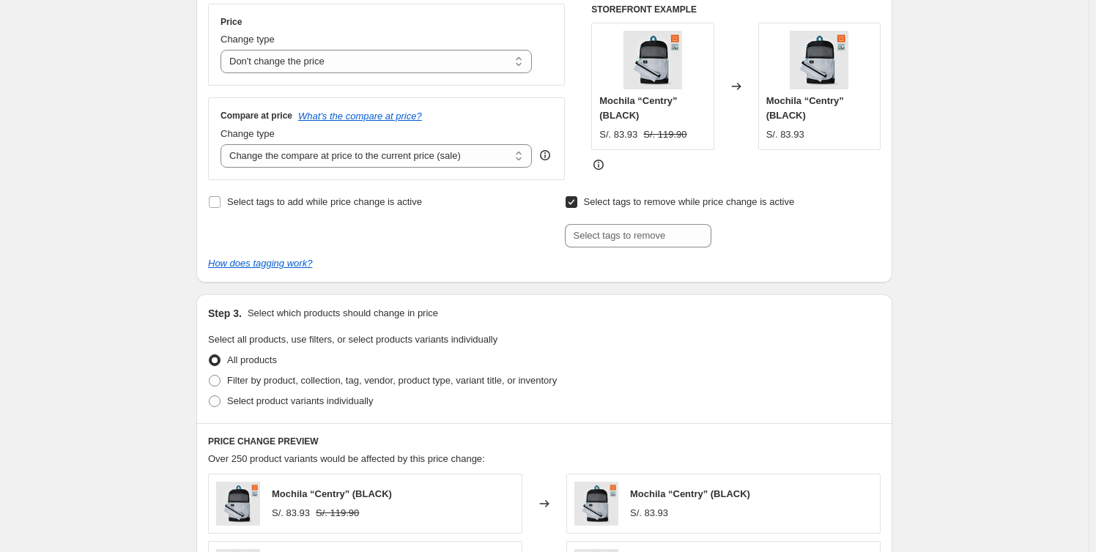
click at [618, 201] on span "Select tags to remove while price change is active" at bounding box center [689, 201] width 211 height 11
click at [577, 201] on input "Select tags to remove while price change is active" at bounding box center [571, 202] width 12 height 12
checkbox input "false"
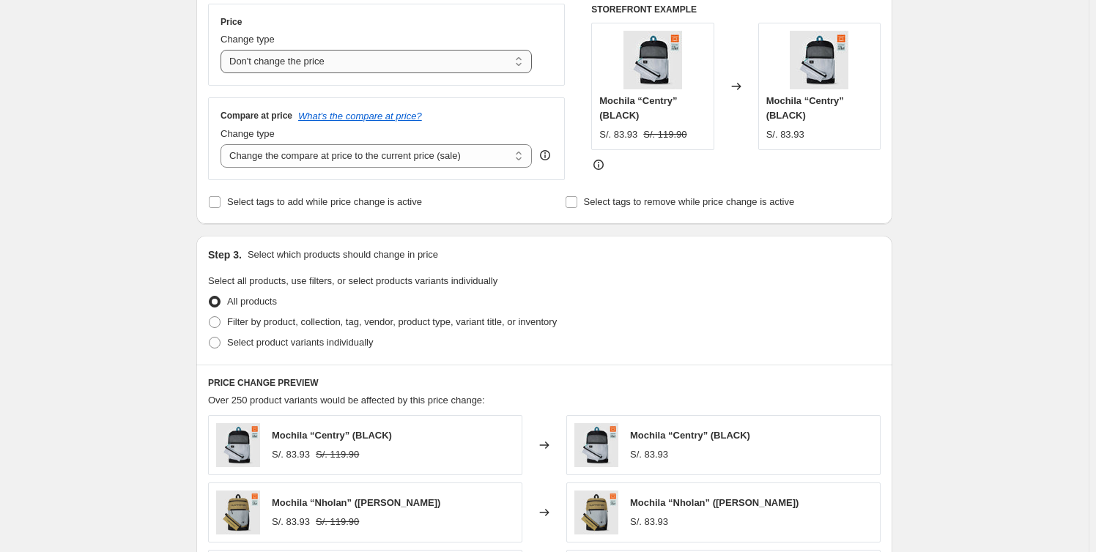
click at [358, 57] on select "Change the price to a certain amount Change the price by a certain amount Chang…" at bounding box center [375, 61] width 311 height 23
click at [223, 50] on select "Change the price to a certain amount Change the price by a certain amount Chang…" at bounding box center [375, 61] width 311 height 23
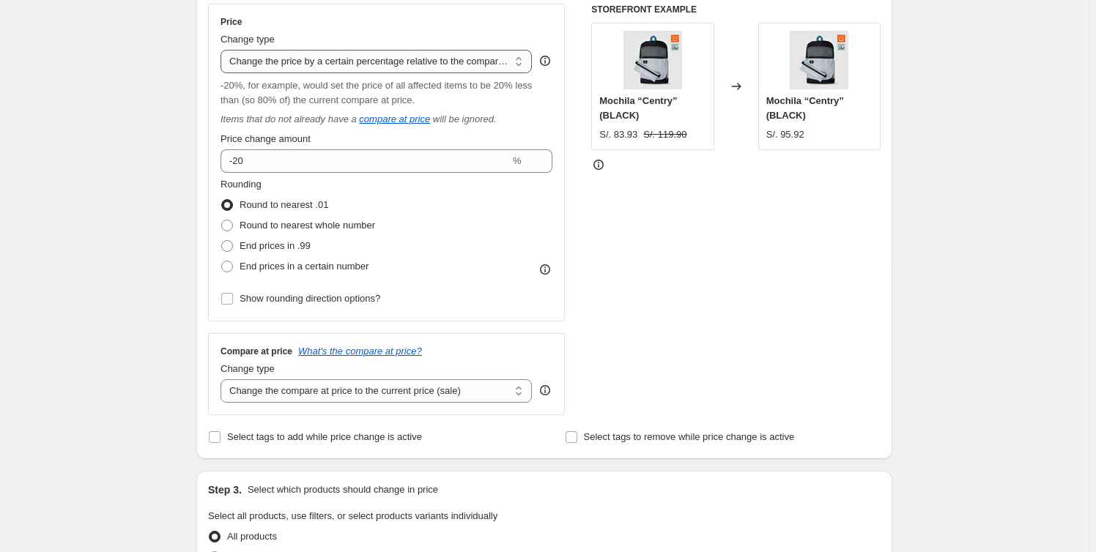
click at [390, 55] on select "Change the price to a certain amount Change the price by a certain amount Chang…" at bounding box center [375, 61] width 311 height 23
select select "bcap"
click at [223, 50] on select "Change the price to a certain amount Change the price by a certain amount Chang…" at bounding box center [375, 61] width 311 height 23
type input "-12.00"
click at [393, 57] on select "Change the price to a certain amount Change the price by a certain amount Chang…" at bounding box center [375, 61] width 311 height 23
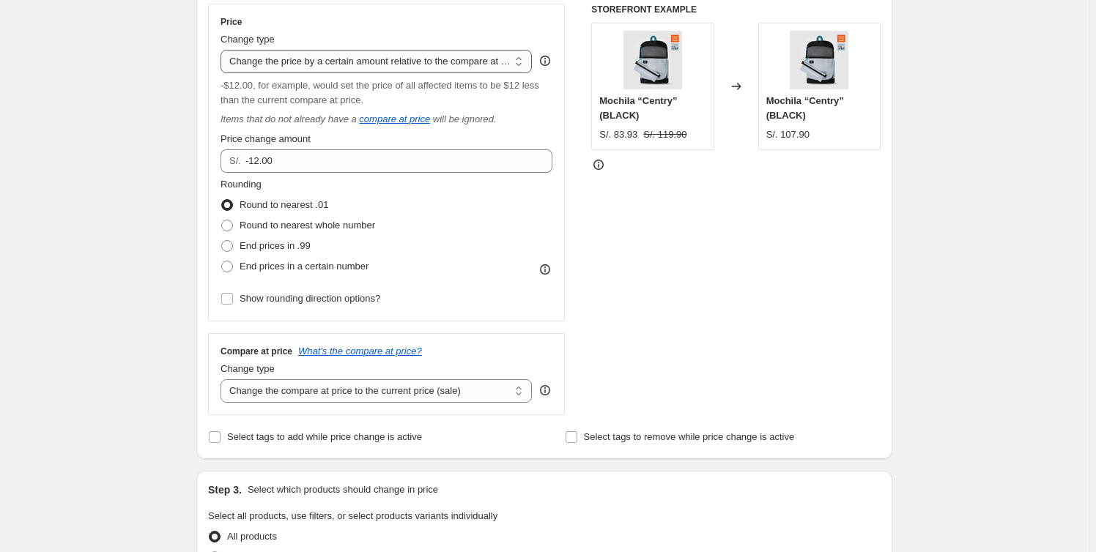
click at [223, 50] on select "Change the price to a certain amount Change the price by a certain amount Chang…" at bounding box center [375, 61] width 311 height 23
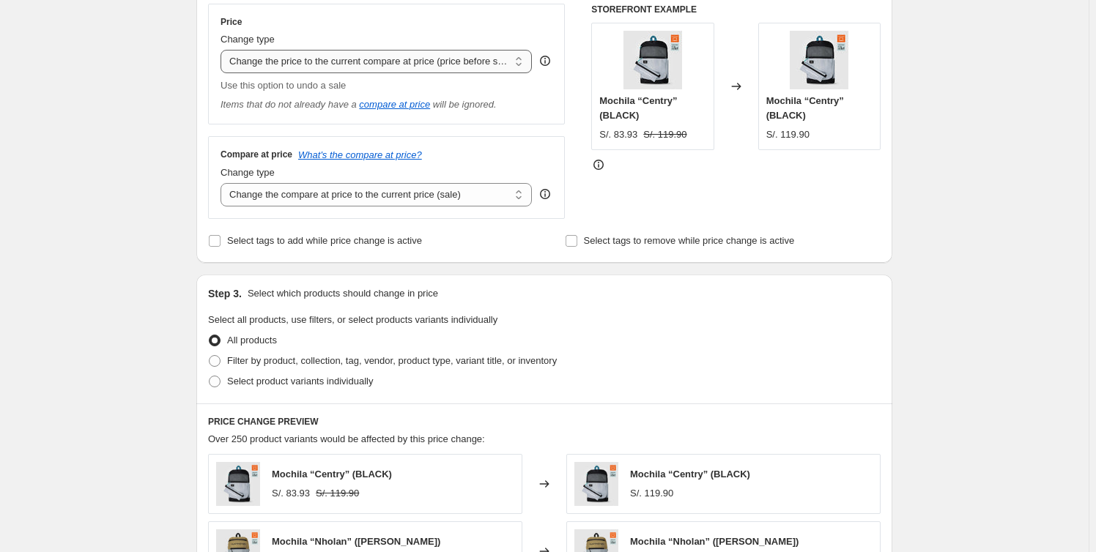
click at [392, 56] on select "Change the price to a certain amount Change the price by a certain amount Chang…" at bounding box center [375, 61] width 311 height 23
click at [223, 50] on select "Change the price to a certain amount Change the price by a certain amount Chang…" at bounding box center [375, 61] width 311 height 23
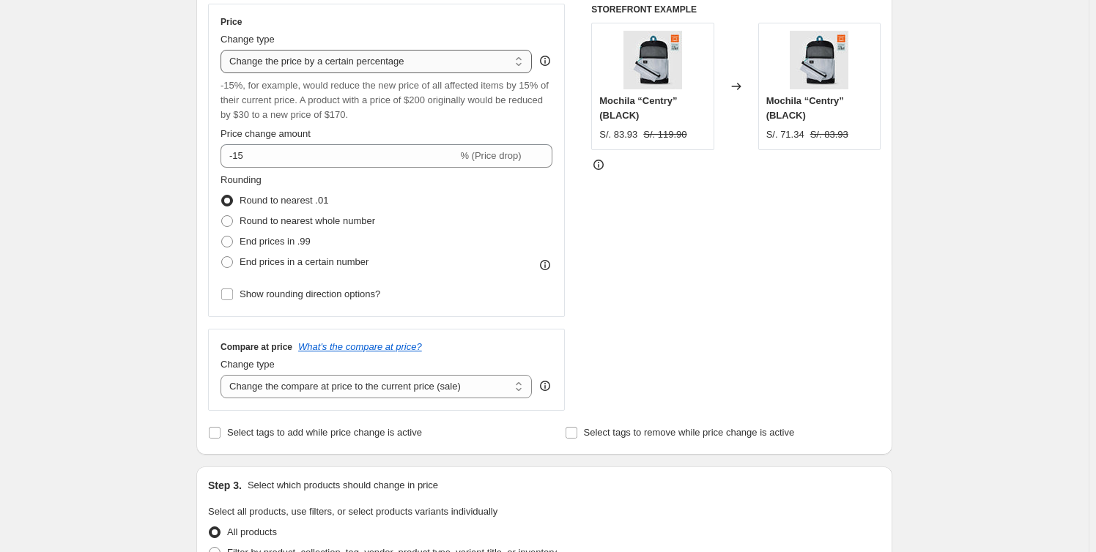
click at [395, 67] on select "Change the price to a certain amount Change the price by a certain amount Chang…" at bounding box center [375, 61] width 311 height 23
click at [223, 50] on select "Change the price to a certain amount Change the price by a certain amount Chang…" at bounding box center [375, 61] width 311 height 23
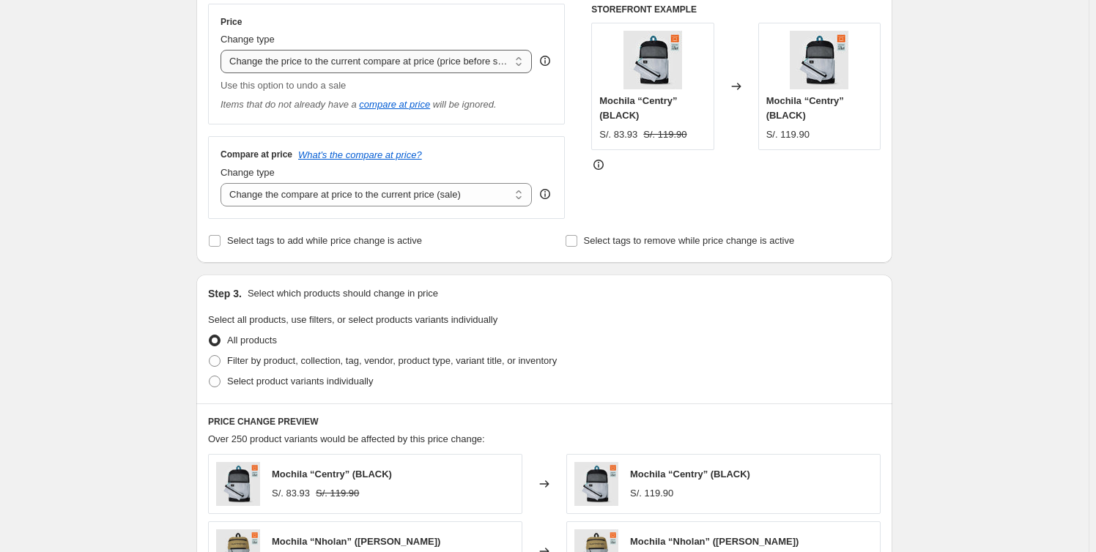
click at [404, 56] on select "Change the price to a certain amount Change the price by a certain amount Chang…" at bounding box center [375, 61] width 311 height 23
click at [223, 50] on select "Change the price to a certain amount Change the price by a certain amount Chang…" at bounding box center [375, 61] width 311 height 23
click at [445, 57] on select "Change the price to a certain amount Change the price by a certain amount Chang…" at bounding box center [375, 61] width 311 height 23
click at [223, 50] on select "Change the price to a certain amount Change the price by a certain amount Chang…" at bounding box center [375, 61] width 311 height 23
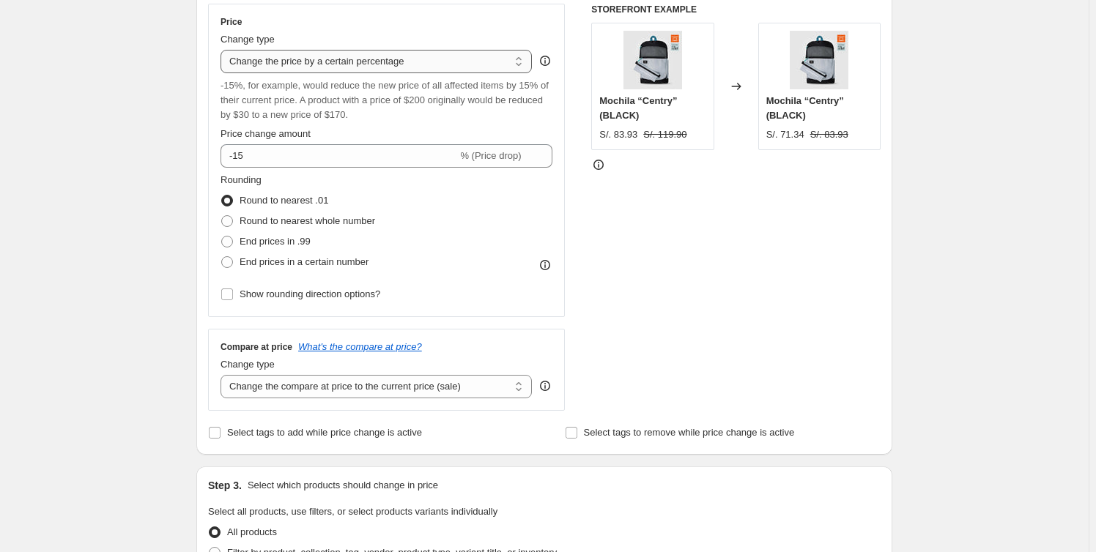
click at [396, 62] on select "Change the price to a certain amount Change the price by a certain amount Chang…" at bounding box center [375, 61] width 311 height 23
select select "to"
click at [223, 50] on select "Change the price to a certain amount Change the price by a certain amount Chang…" at bounding box center [375, 61] width 311 height 23
type input "80.00"
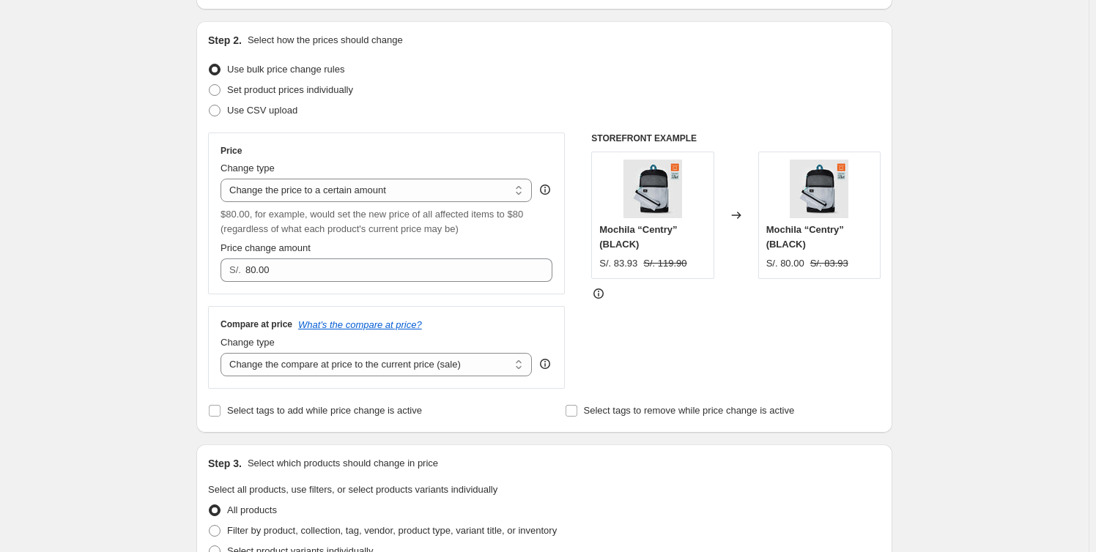
scroll to position [0, 0]
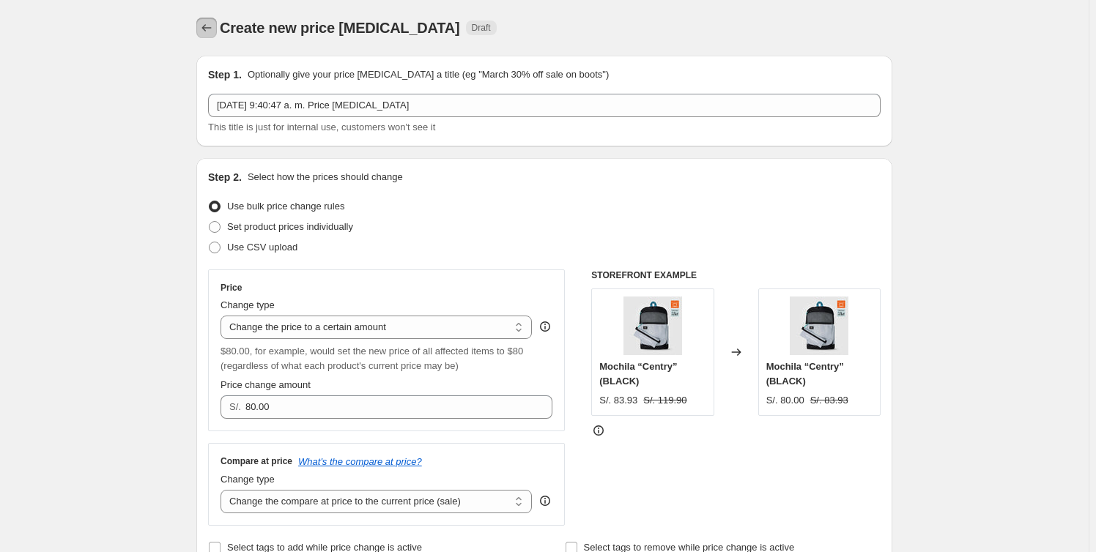
click at [212, 26] on icon "Price change jobs" at bounding box center [206, 28] width 15 height 15
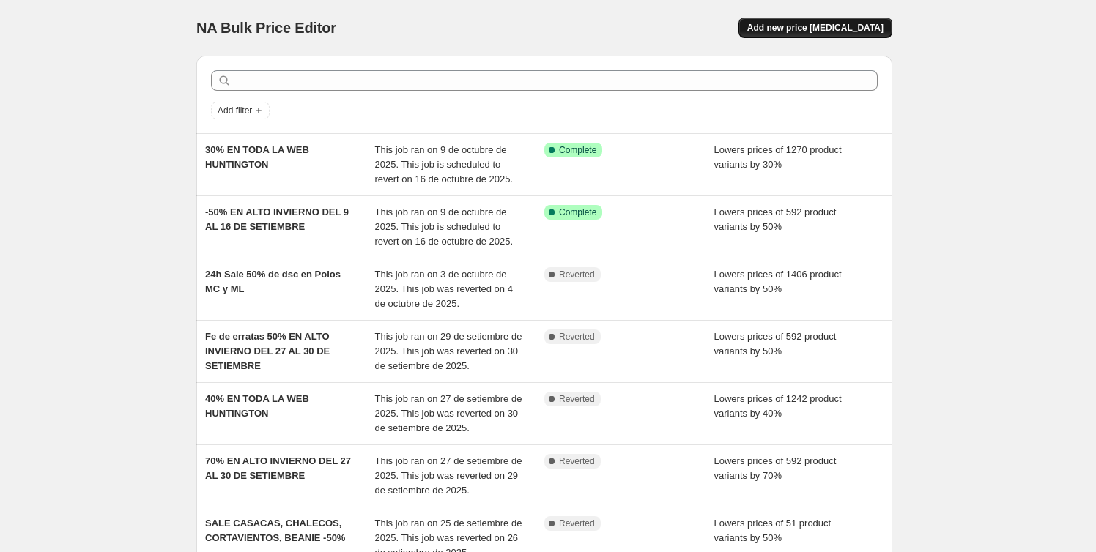
click at [817, 35] on button "Add new price [MEDICAL_DATA]" at bounding box center [815, 28] width 154 height 21
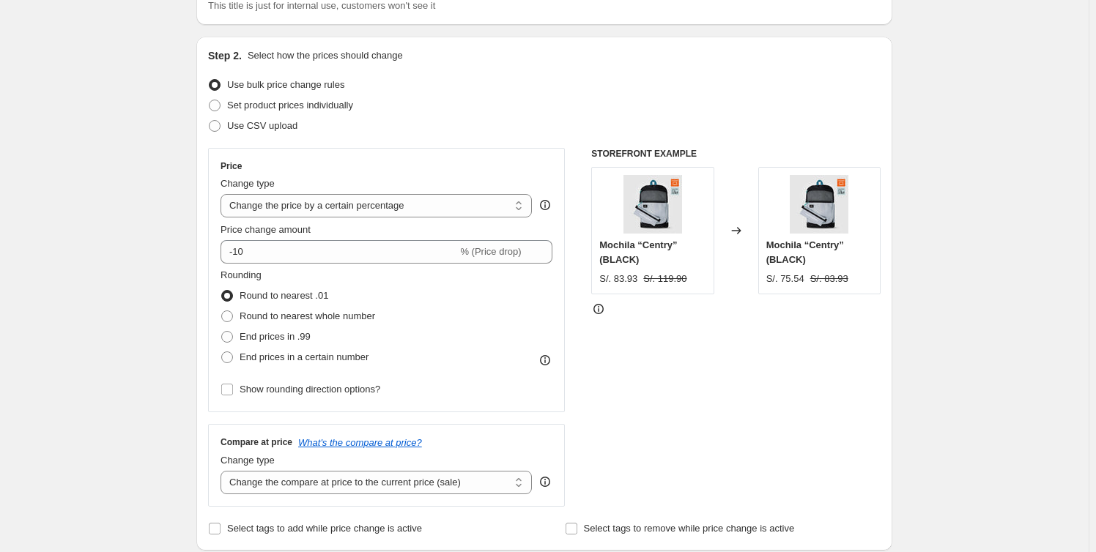
scroll to position [133, 0]
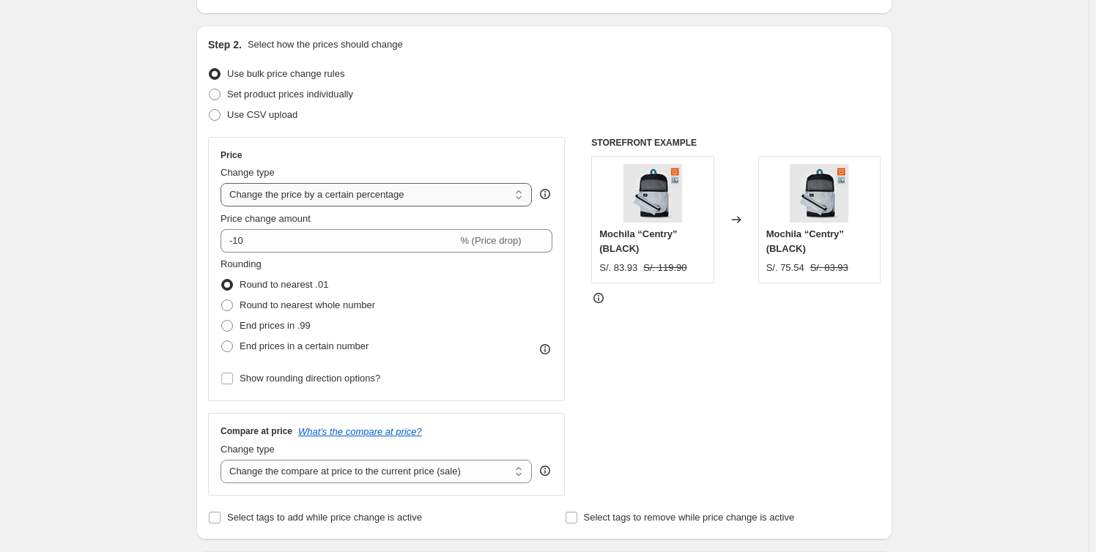
click at [479, 187] on select "Change the price to a certain amount Change the price by a certain amount Chang…" at bounding box center [375, 194] width 311 height 23
select select "to"
click at [223, 183] on select "Change the price to a certain amount Change the price by a certain amount Chang…" at bounding box center [375, 194] width 311 height 23
type input "80.00"
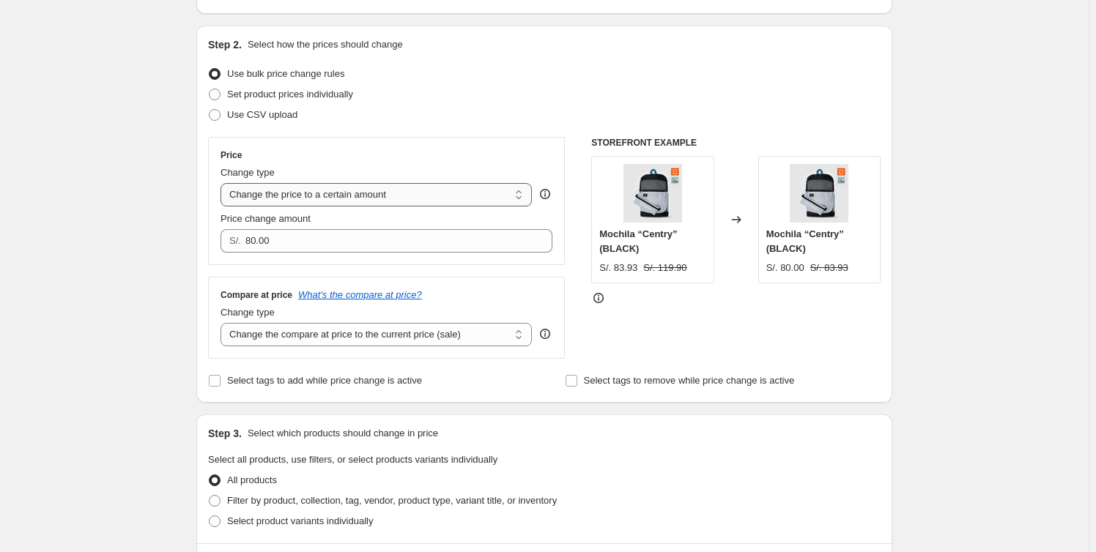
click at [456, 194] on select "Change the price to a certain amount Change the price by a certain amount Chang…" at bounding box center [375, 194] width 311 height 23
select select "by"
click at [223, 183] on select "Change the price to a certain amount Change the price by a certain amount Chang…" at bounding box center [375, 194] width 311 height 23
type input "-10.00"
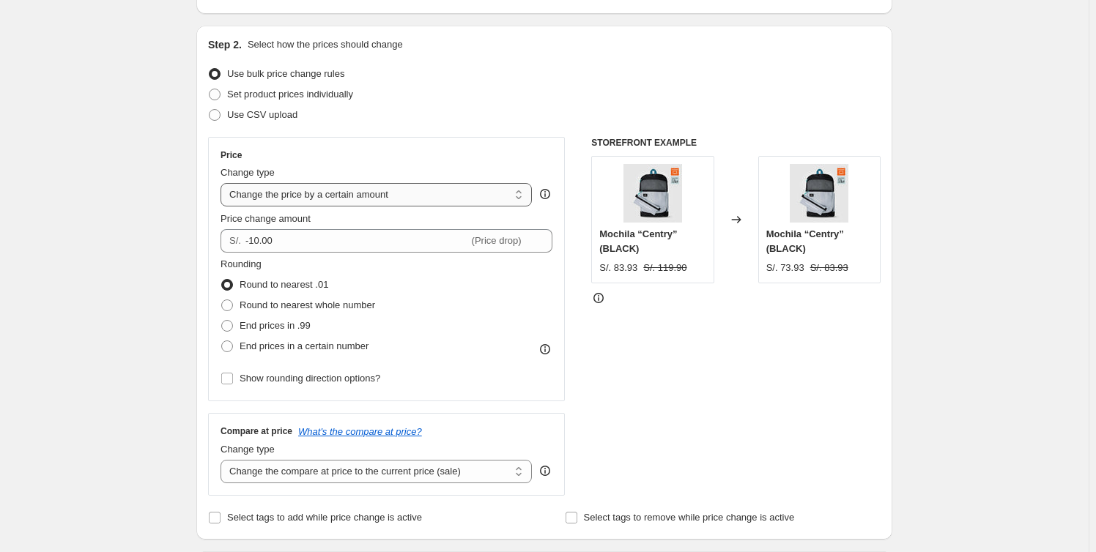
click at [442, 196] on select "Change the price to a certain amount Change the price by a certain amount Chang…" at bounding box center [375, 194] width 311 height 23
select select "percentage"
click at [223, 183] on select "Change the price to a certain amount Change the price by a certain amount Chang…" at bounding box center [375, 194] width 311 height 23
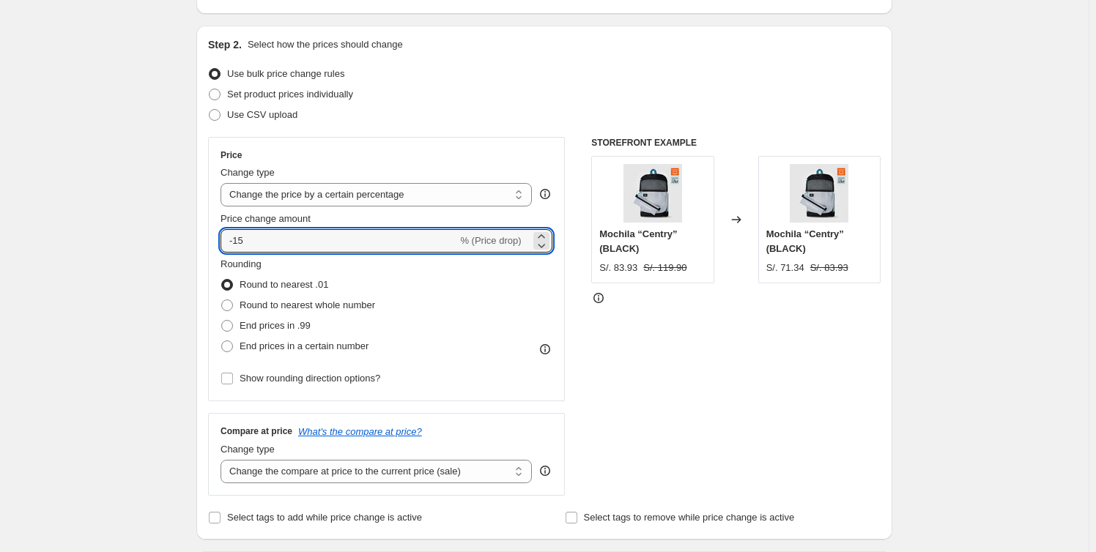
drag, startPoint x: 396, startPoint y: 238, endPoint x: 179, endPoint y: 231, distance: 216.9
type input "10"
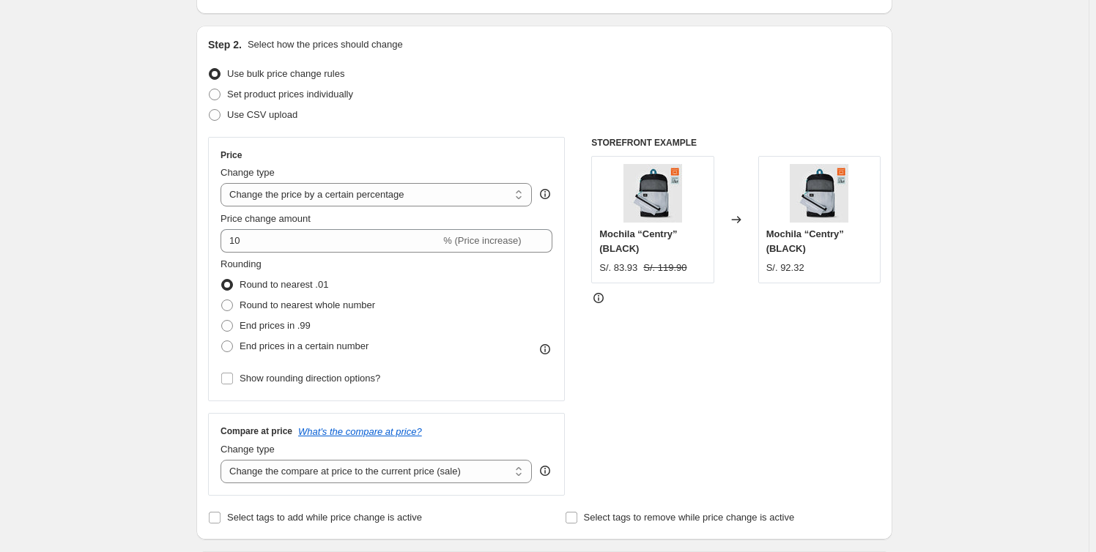
click at [360, 208] on div "Price Change type Change the price to a certain amount Change the price by a ce…" at bounding box center [386, 268] width 332 height 239
click at [358, 196] on select "Change the price to a certain amount Change the price by a certain amount Chang…" at bounding box center [375, 194] width 311 height 23
click at [223, 183] on select "Change the price to a certain amount Change the price by a certain amount Chang…" at bounding box center [375, 194] width 311 height 23
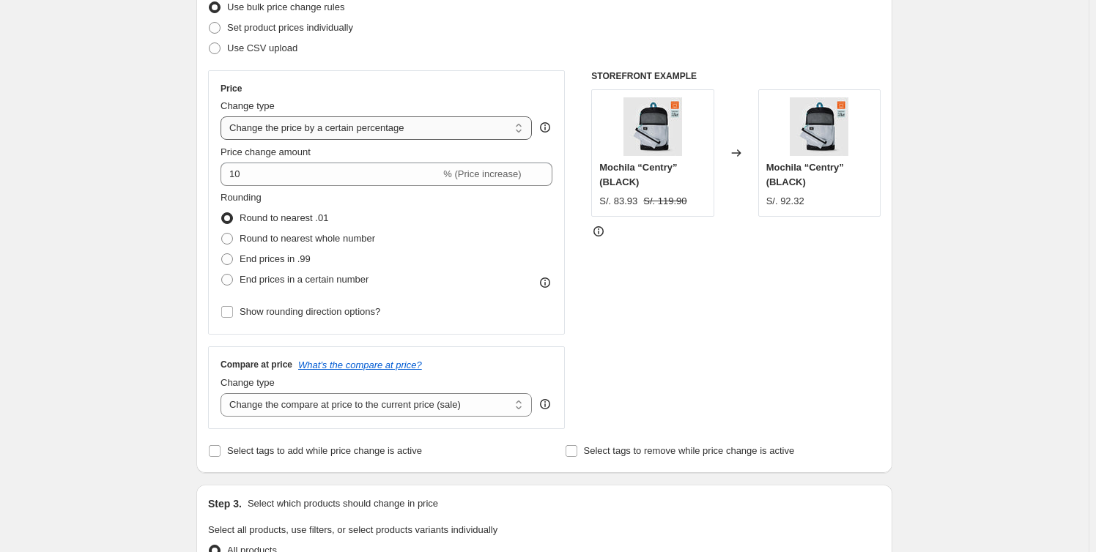
click at [415, 130] on select "Change the price to a certain amount Change the price by a certain amount Chang…" at bounding box center [375, 127] width 311 height 23
select select "to"
click at [223, 116] on select "Change the price to a certain amount Change the price by a certain amount Chang…" at bounding box center [375, 127] width 311 height 23
type input "80.00"
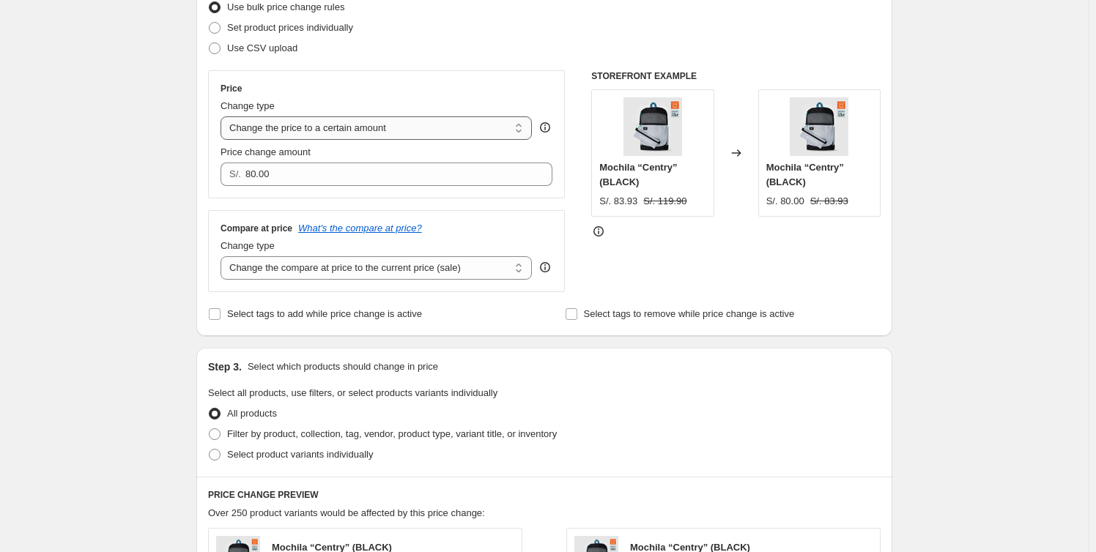
click at [406, 137] on select "Change the price to a certain amount Change the price by a certain amount Chang…" at bounding box center [375, 127] width 311 height 23
select select "by"
click at [223, 116] on select "Change the price to a certain amount Change the price by a certain amount Chang…" at bounding box center [375, 127] width 311 height 23
type input "-10.00"
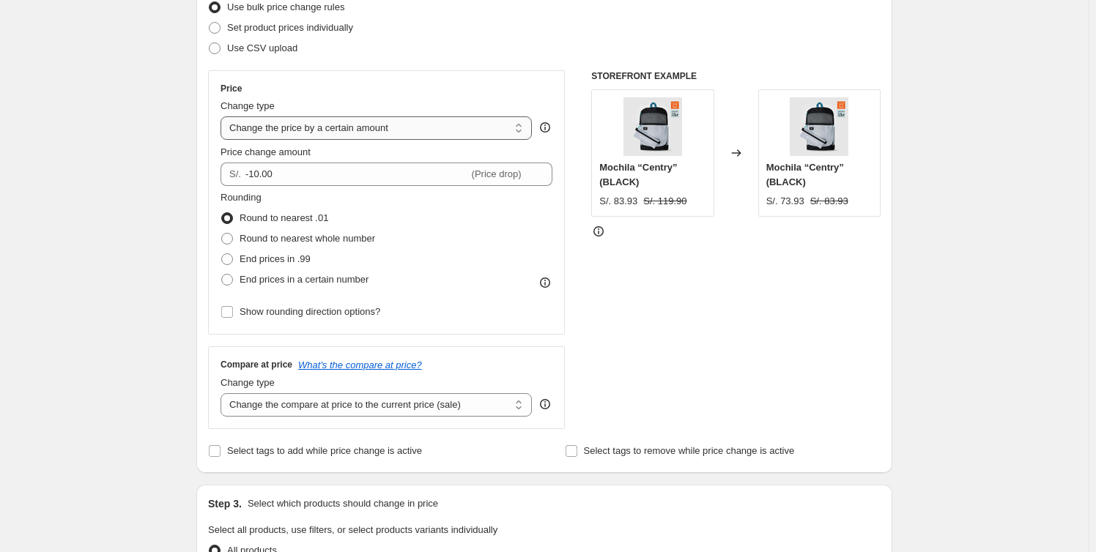
click at [426, 129] on select "Change the price to a certain amount Change the price by a certain amount Chang…" at bounding box center [375, 127] width 311 height 23
select select "ecap"
click at [223, 116] on select "Change the price to a certain amount Change the price by a certain amount Chang…" at bounding box center [375, 127] width 311 height 23
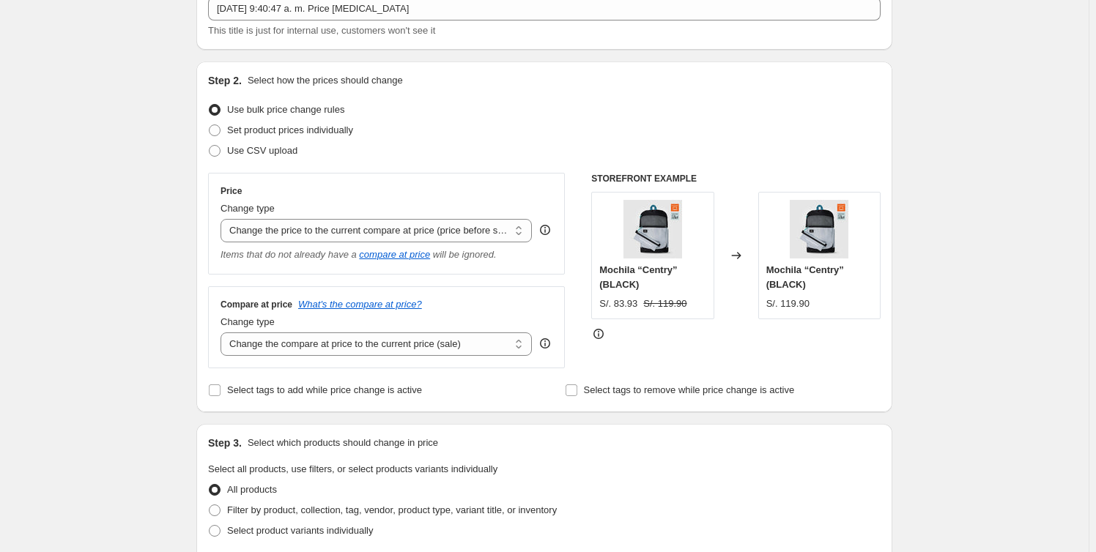
scroll to position [0, 0]
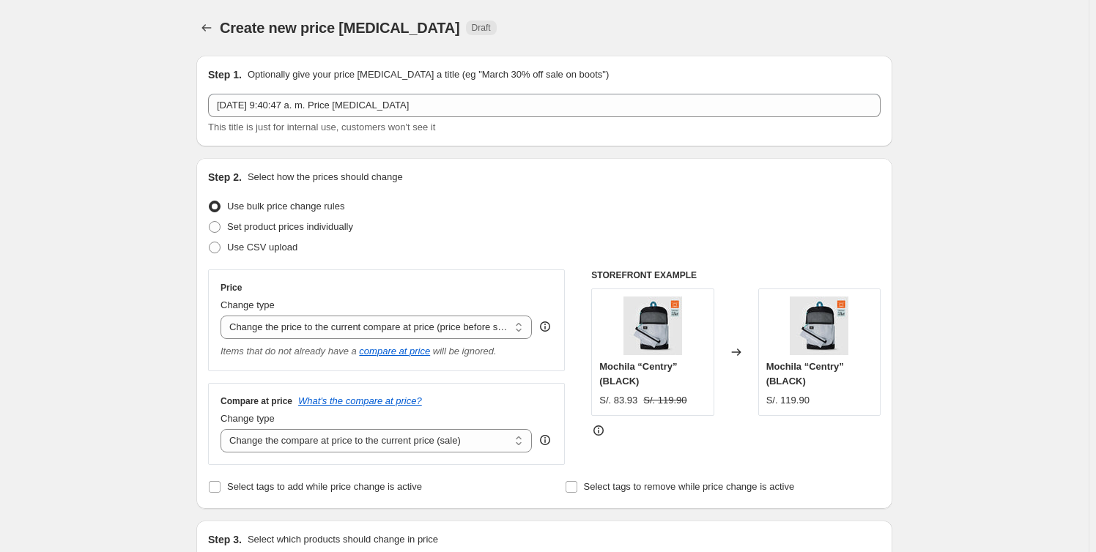
click at [221, 28] on div "Create new price change job Draft" at bounding box center [544, 28] width 696 height 21
click at [209, 28] on icon "Price change jobs" at bounding box center [206, 28] width 15 height 15
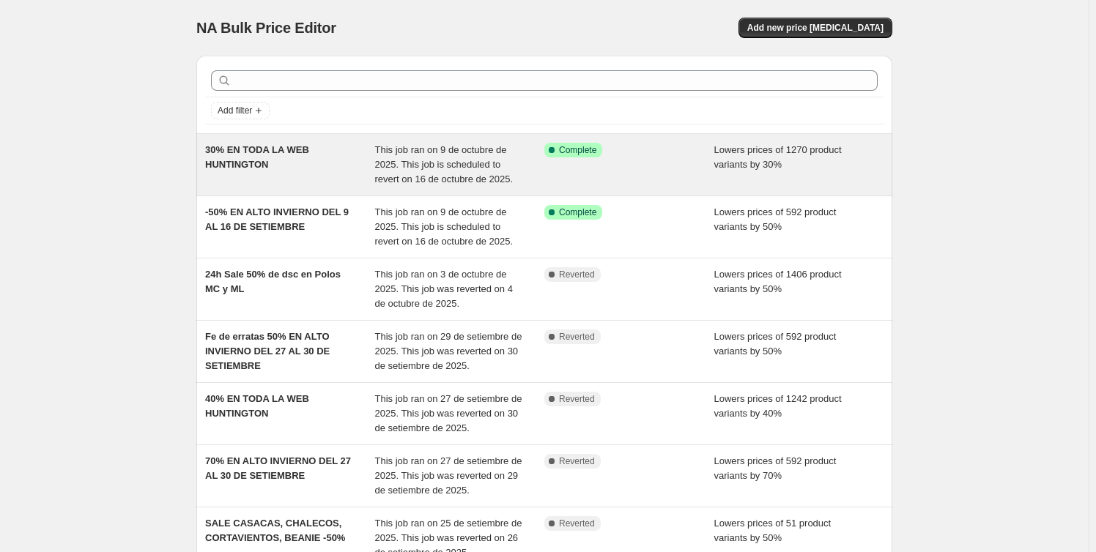
click at [408, 168] on span "This job ran on 9 de octubre de 2025. This job is scheduled to revert on 16 de …" at bounding box center [444, 164] width 138 height 40
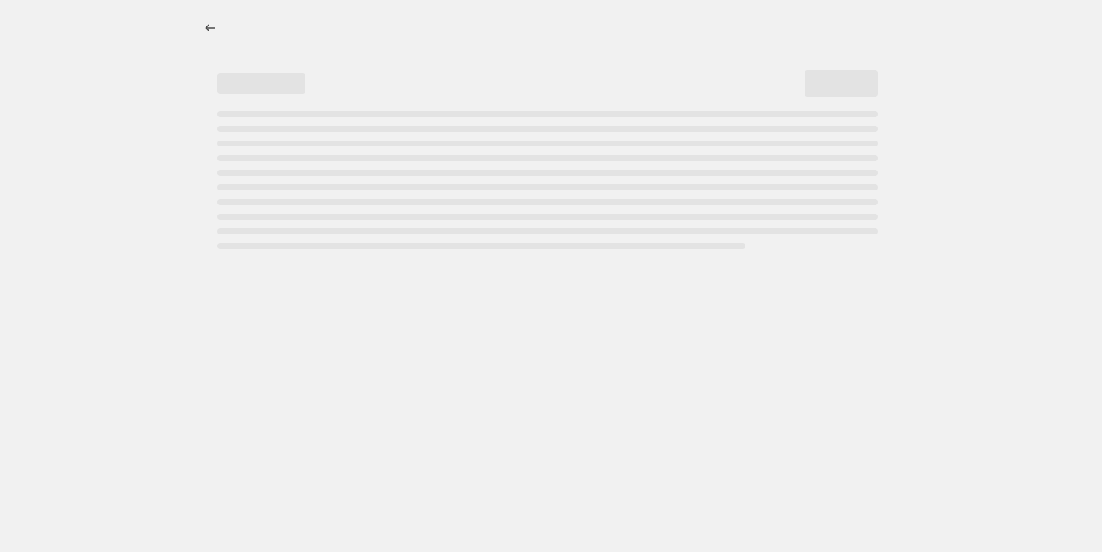
select select "percentage"
select select "collection"
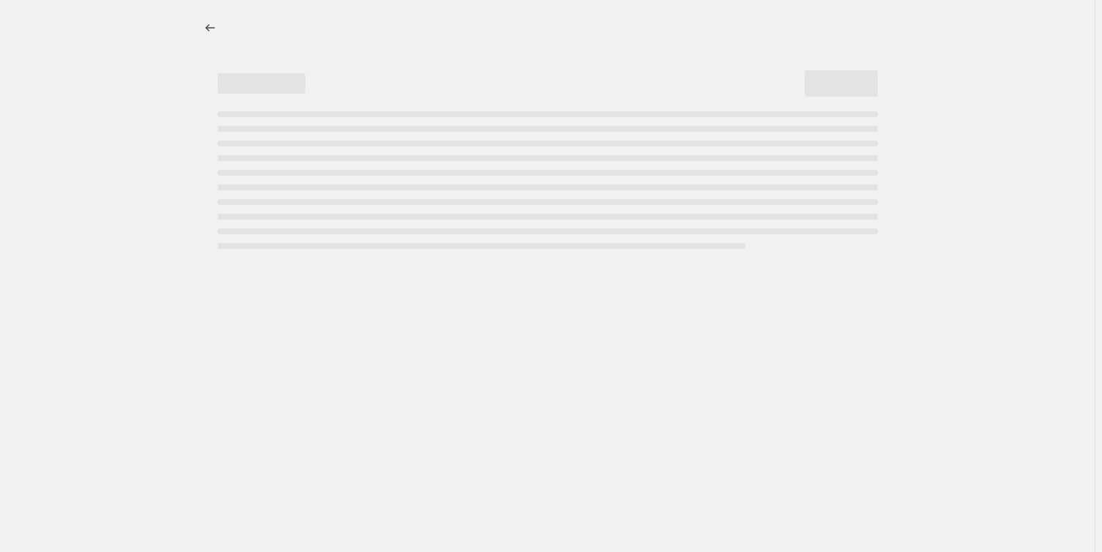
select select "collection"
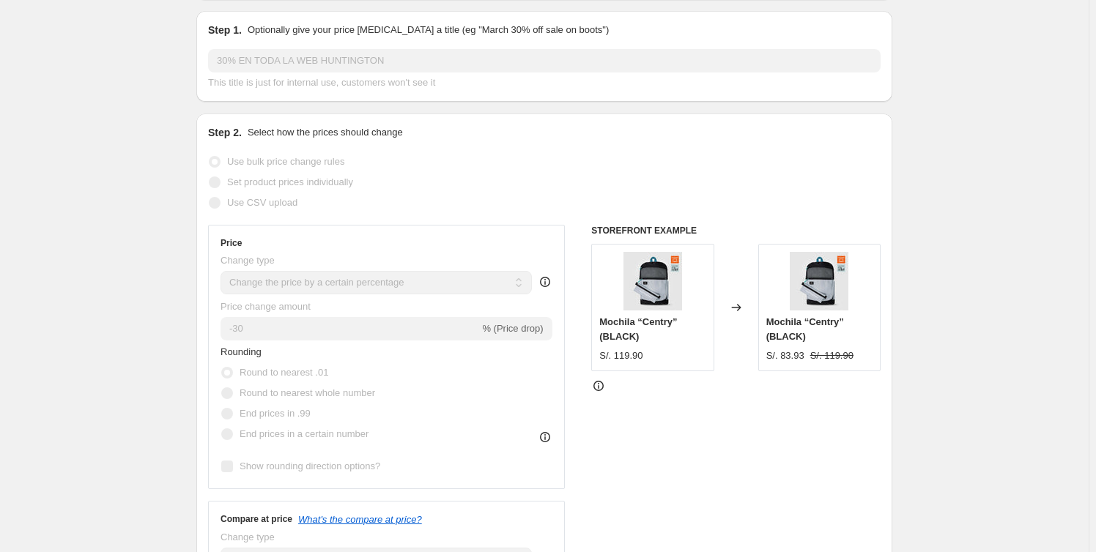
scroll to position [199, 0]
drag, startPoint x: 486, startPoint y: 286, endPoint x: 145, endPoint y: 321, distance: 342.4
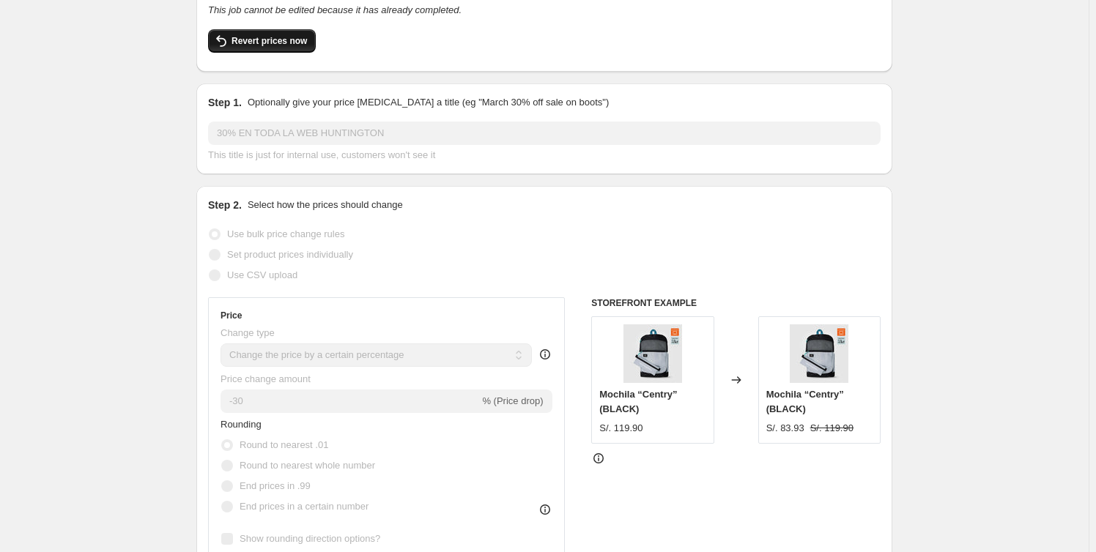
scroll to position [0, 0]
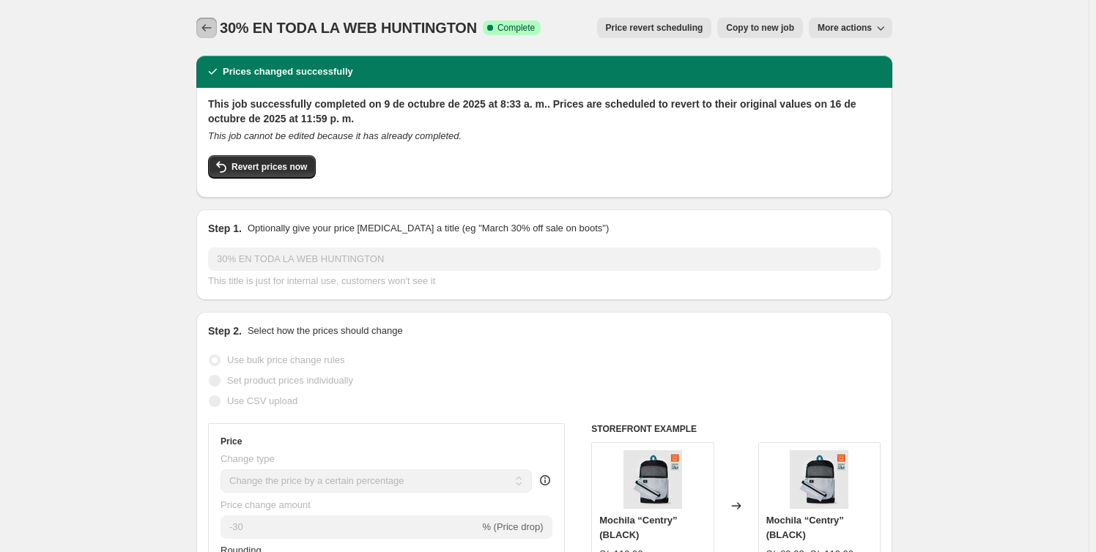
click at [208, 28] on icon "Price change jobs" at bounding box center [206, 28] width 15 height 15
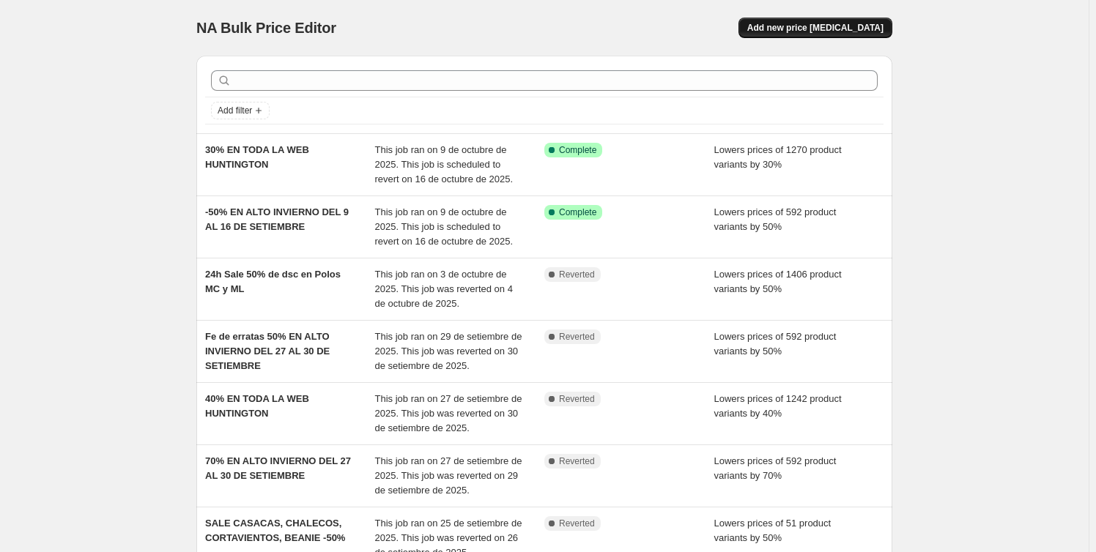
click at [804, 29] on span "Add new price [MEDICAL_DATA]" at bounding box center [815, 28] width 136 height 12
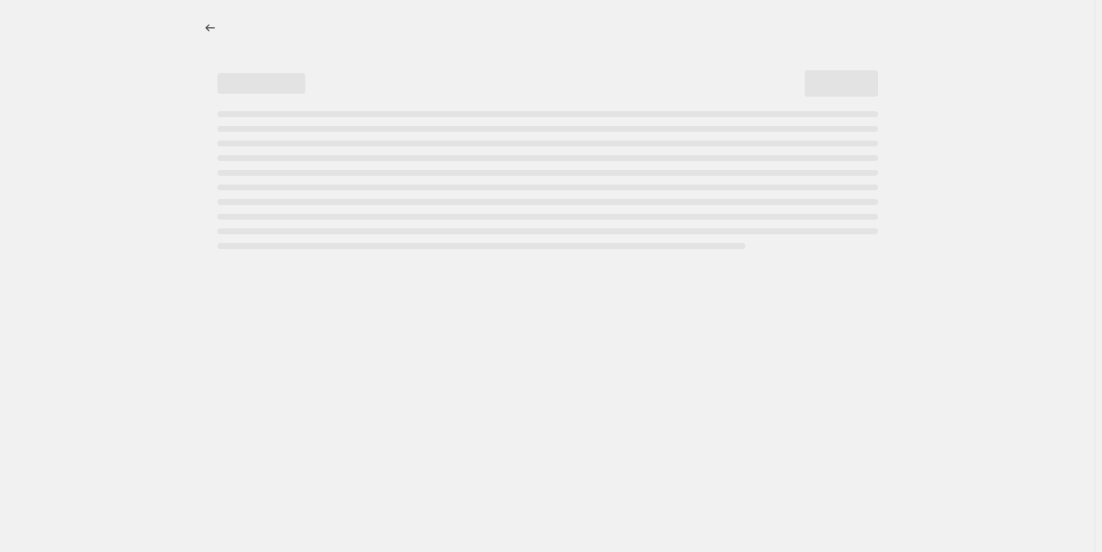
select select "percentage"
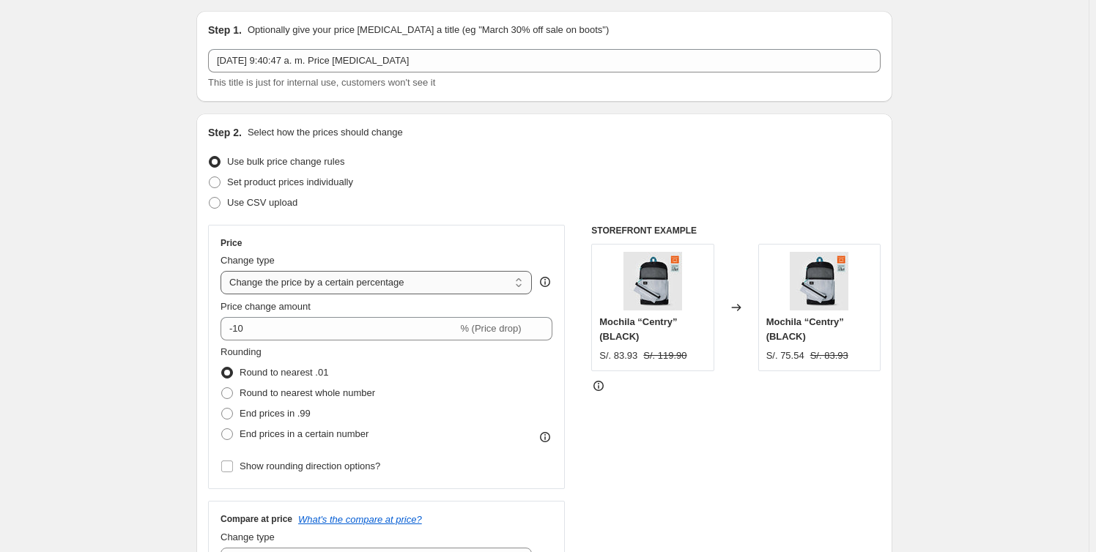
scroll to position [66, 0]
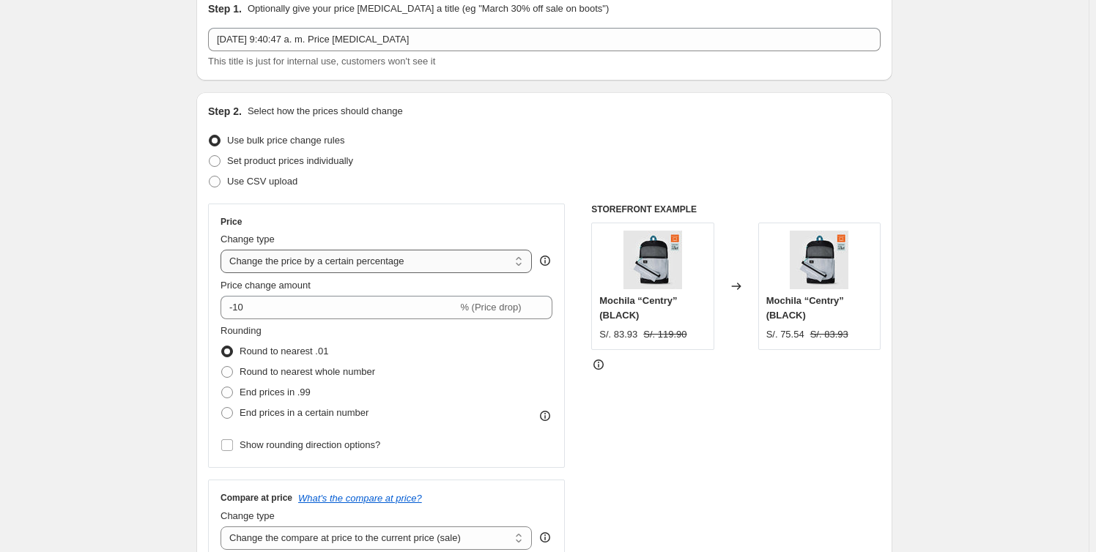
click at [455, 253] on select "Change the price to a certain amount Change the price by a certain amount Chang…" at bounding box center [375, 261] width 311 height 23
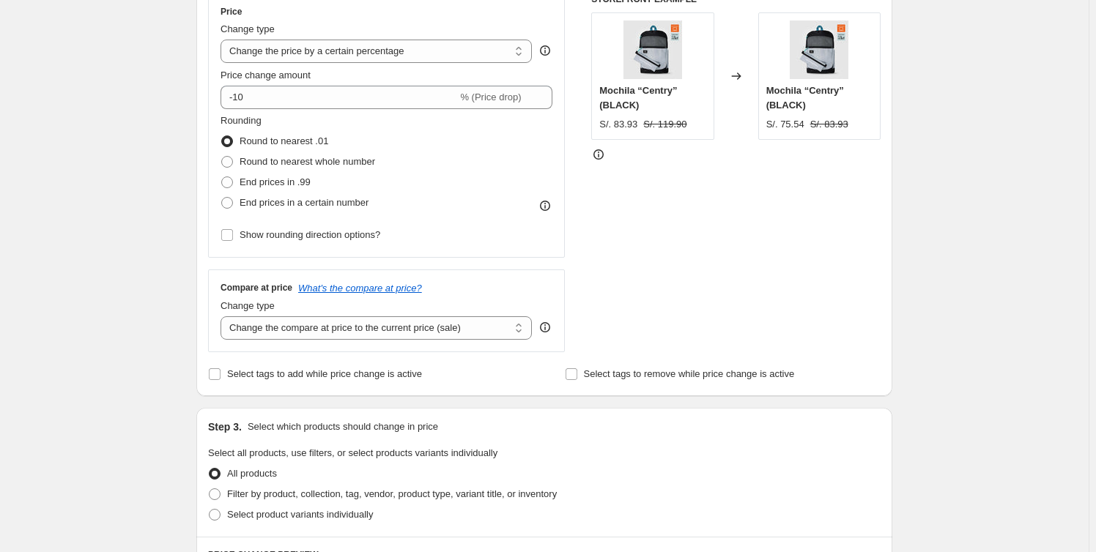
scroll to position [332, 0]
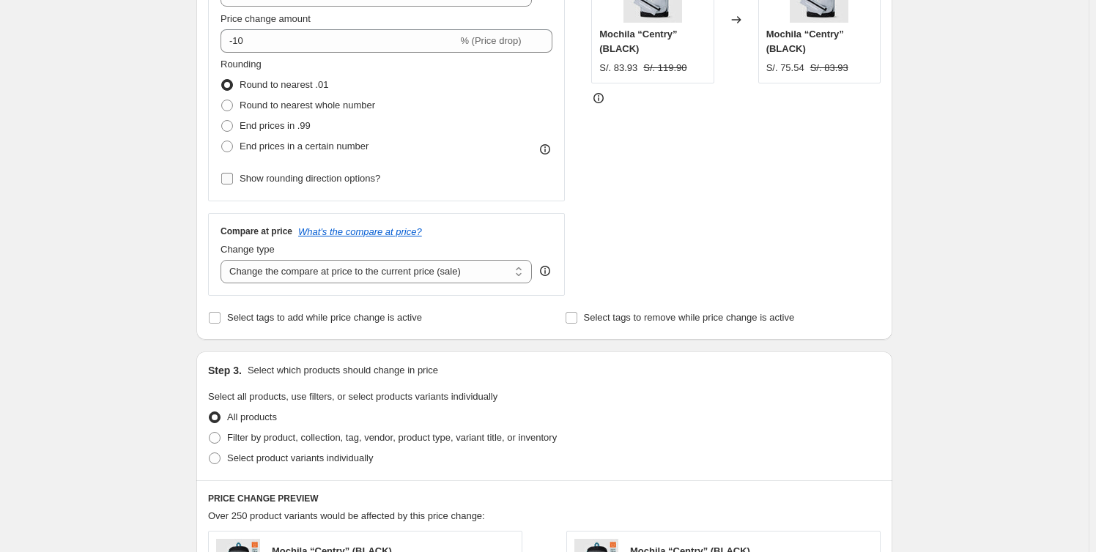
click at [241, 181] on label "Show rounding direction options?" at bounding box center [300, 178] width 160 height 21
click at [233, 181] on input "Show rounding direction options?" at bounding box center [227, 179] width 12 height 12
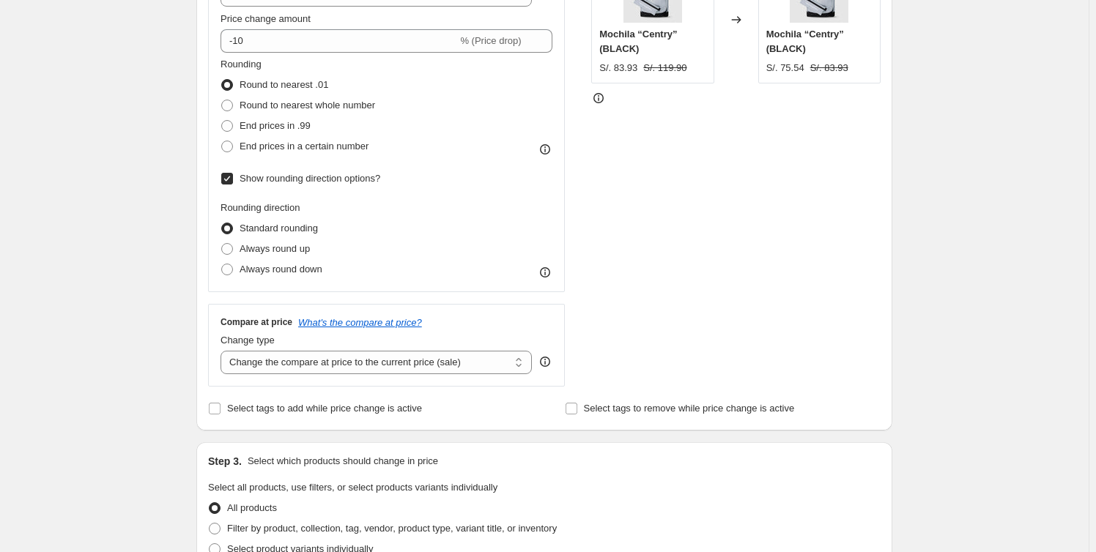
click at [241, 181] on label "Show rounding direction options?" at bounding box center [300, 178] width 160 height 21
click at [233, 181] on input "Show rounding direction options?" at bounding box center [227, 179] width 12 height 12
checkbox input "false"
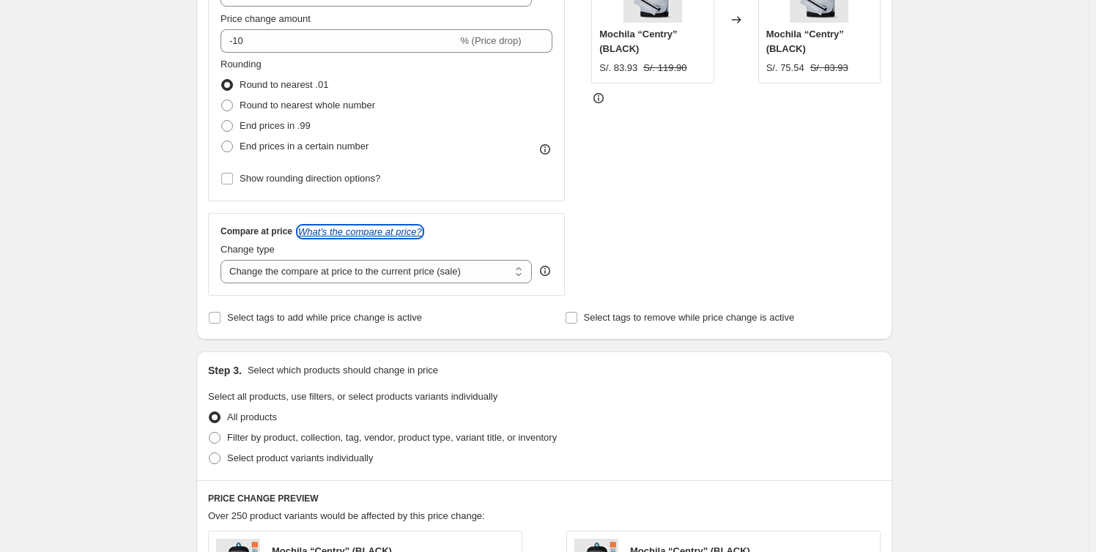
click at [374, 231] on icon "What's the compare at price?" at bounding box center [360, 231] width 124 height 11
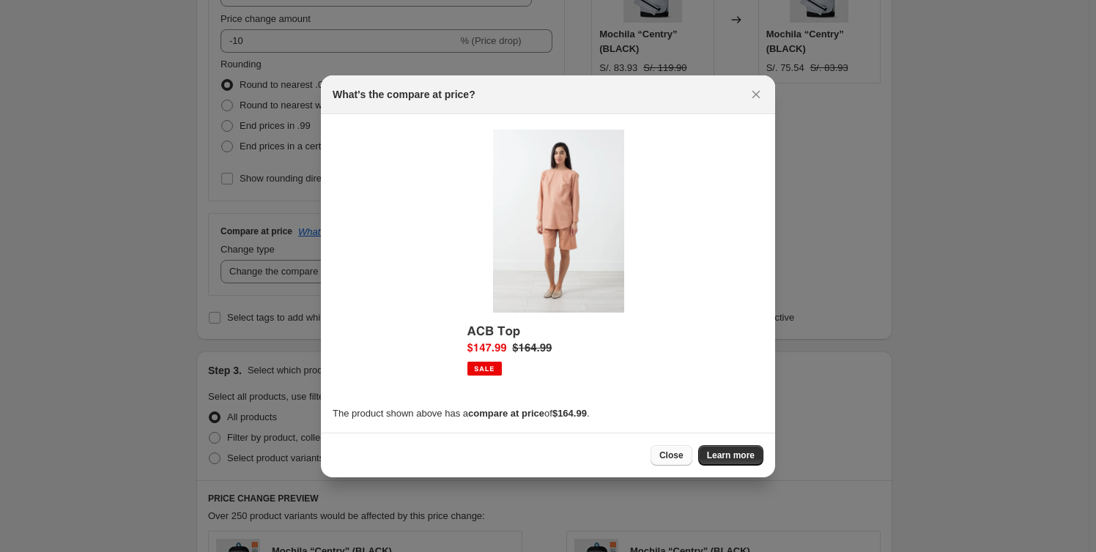
click at [673, 453] on span "Close" at bounding box center [671, 456] width 24 height 12
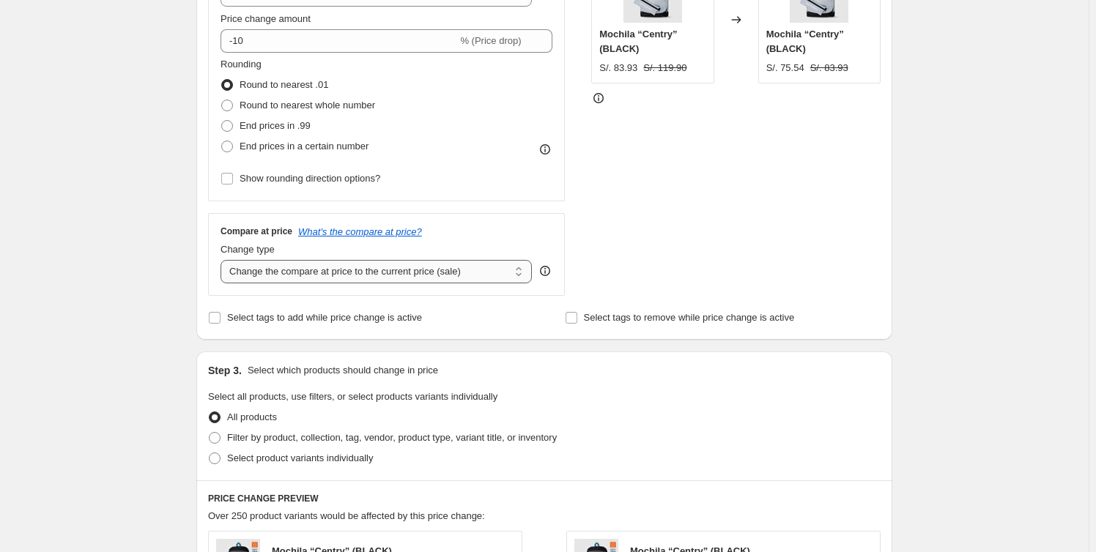
click at [417, 267] on select "Change the compare at price to the current price (sale) Change the compare at p…" at bounding box center [375, 271] width 311 height 23
click at [223, 260] on select "Change the compare at price to the current price (sale) Change the compare at p…" at bounding box center [375, 271] width 311 height 23
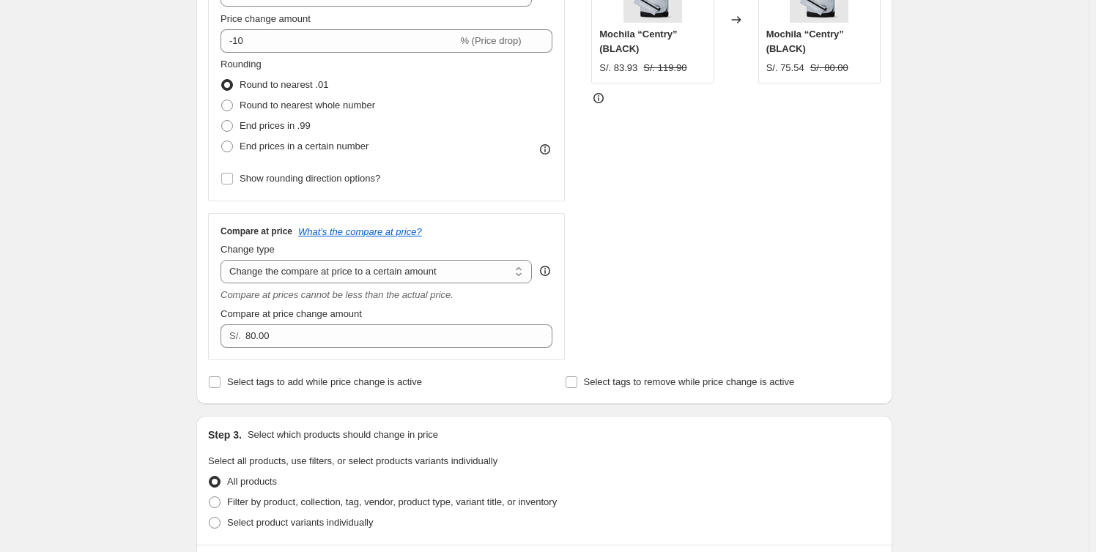
click at [549, 276] on icon at bounding box center [545, 271] width 15 height 15
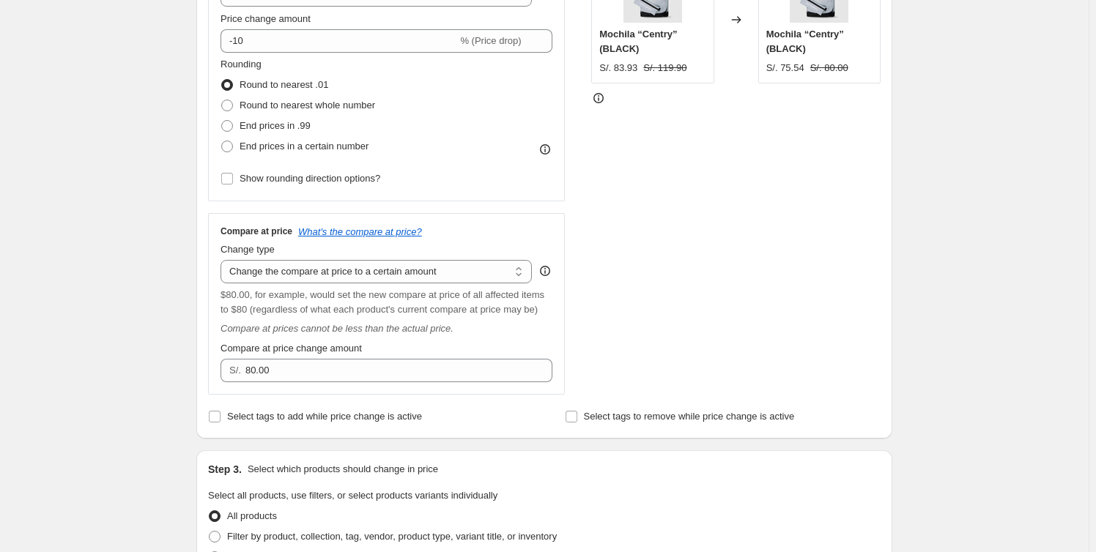
click at [549, 276] on icon at bounding box center [545, 271] width 15 height 15
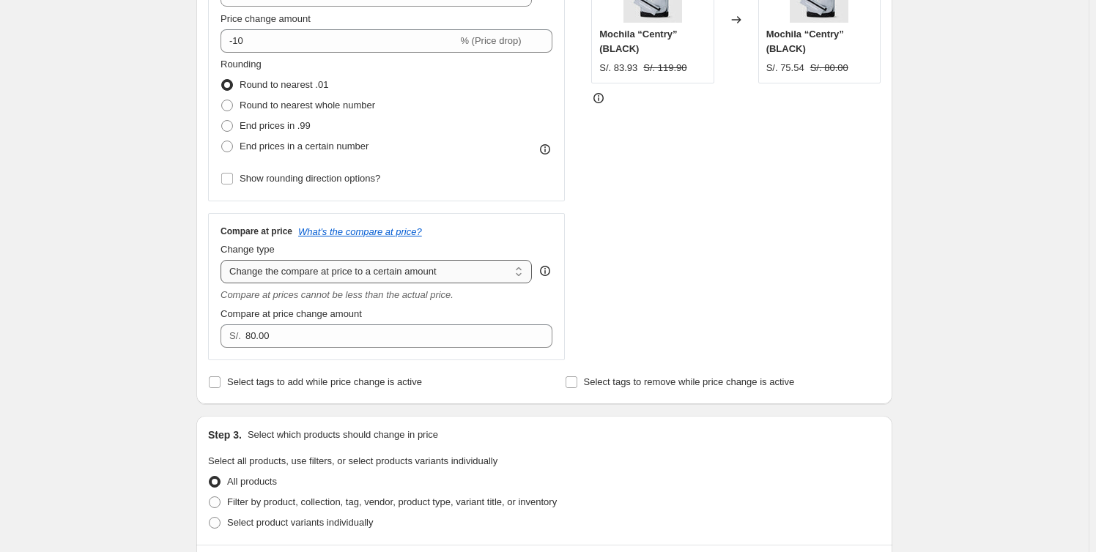
click at [466, 275] on select "Change the compare at price to the current price (sale) Change the compare at p…" at bounding box center [375, 271] width 311 height 23
click at [223, 260] on select "Change the compare at price to the current price (sale) Change the compare at p…" at bounding box center [375, 271] width 311 height 23
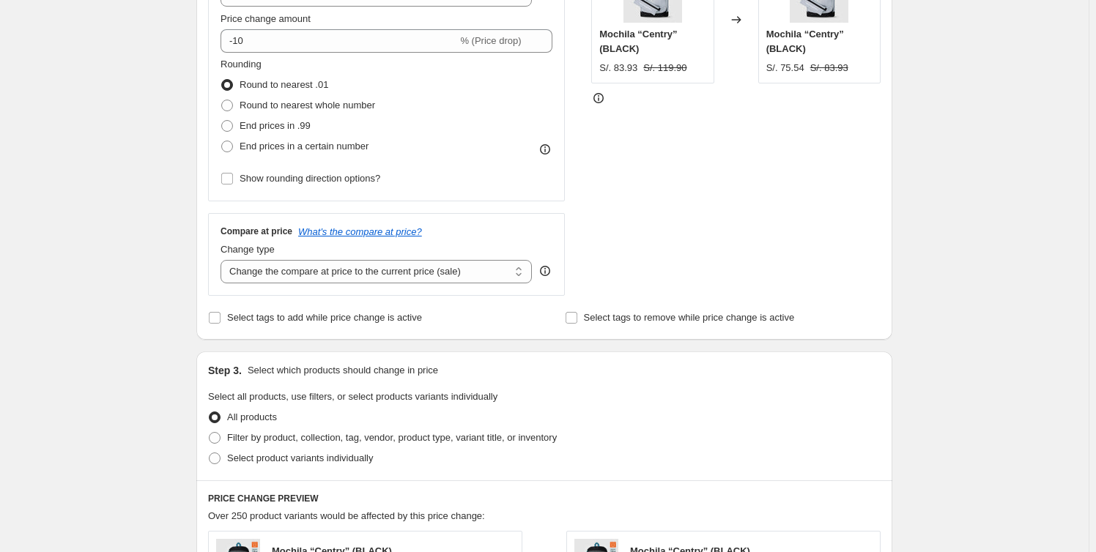
click at [543, 280] on div "Change type Change the compare at price to the current price (sale) Change the …" at bounding box center [386, 262] width 332 height 41
click at [543, 275] on icon at bounding box center [545, 271] width 15 height 15
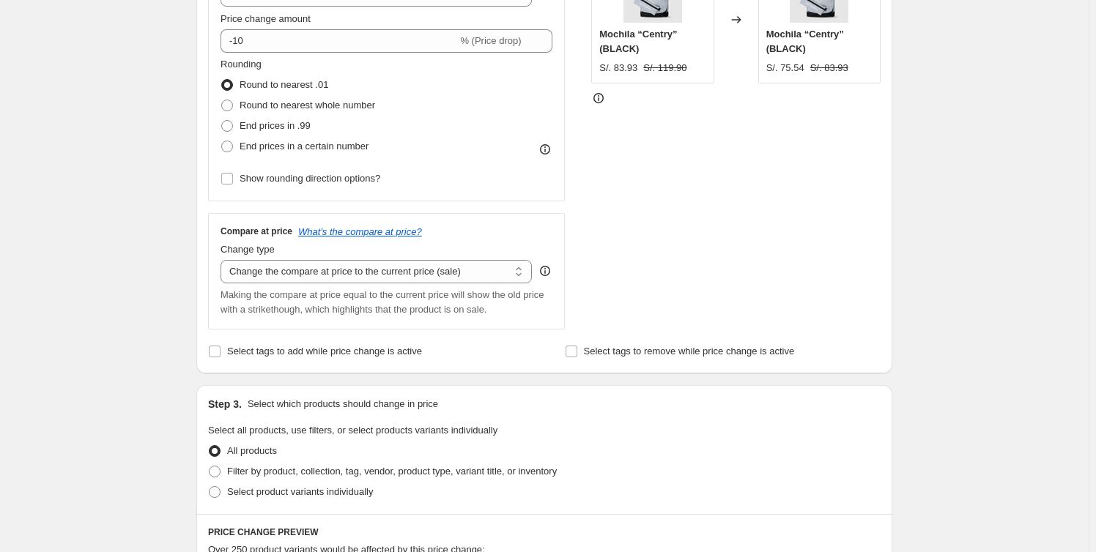
click at [550, 272] on icon at bounding box center [545, 271] width 10 height 10
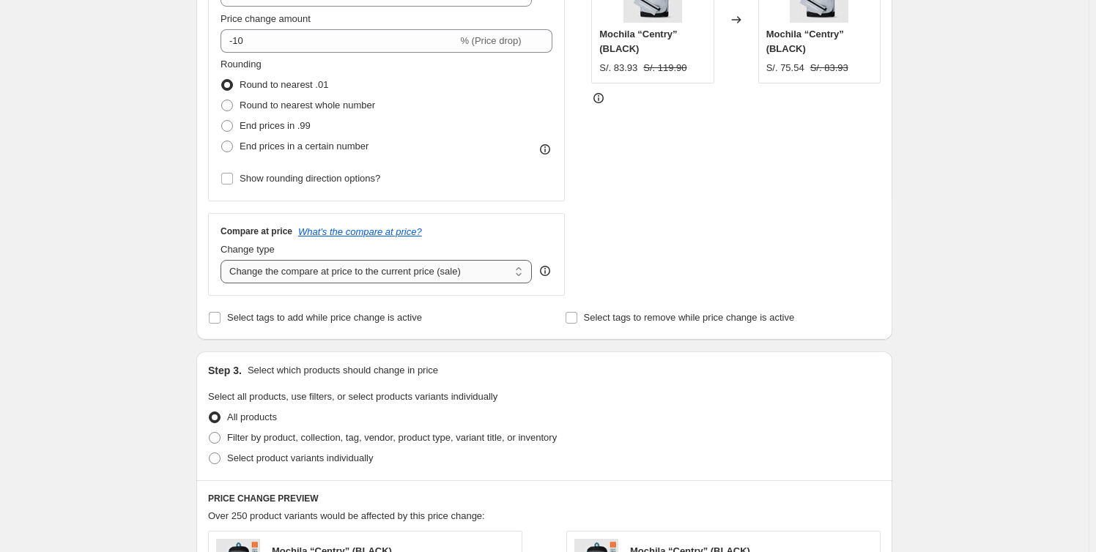
click at [377, 269] on select "Change the compare at price to the current price (sale) Change the compare at p…" at bounding box center [375, 271] width 311 height 23
click at [223, 260] on select "Change the compare at price to the current price (sale) Change the compare at p…" at bounding box center [375, 271] width 311 height 23
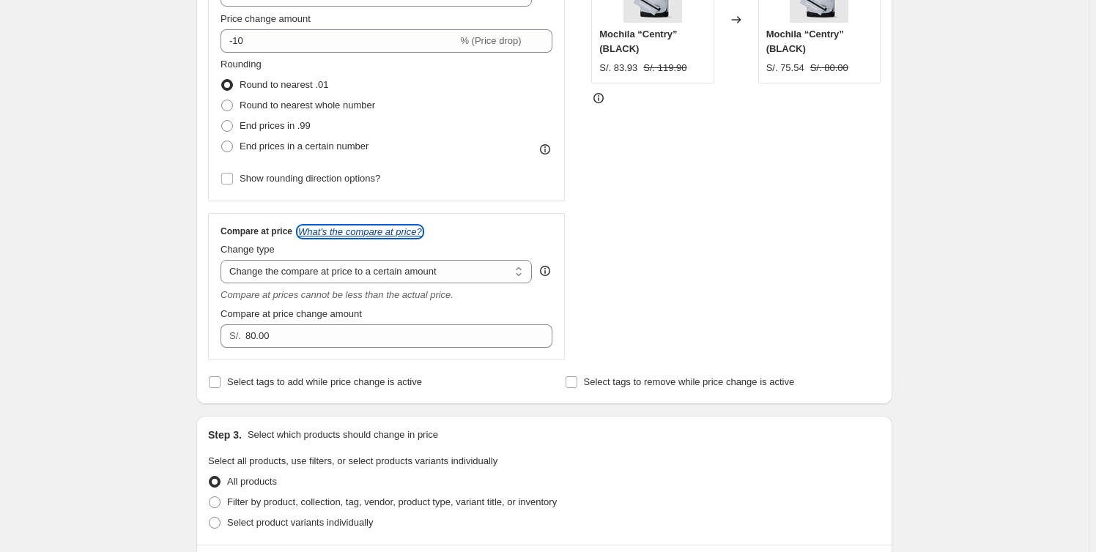
click at [379, 229] on icon "What's the compare at price?" at bounding box center [360, 231] width 124 height 11
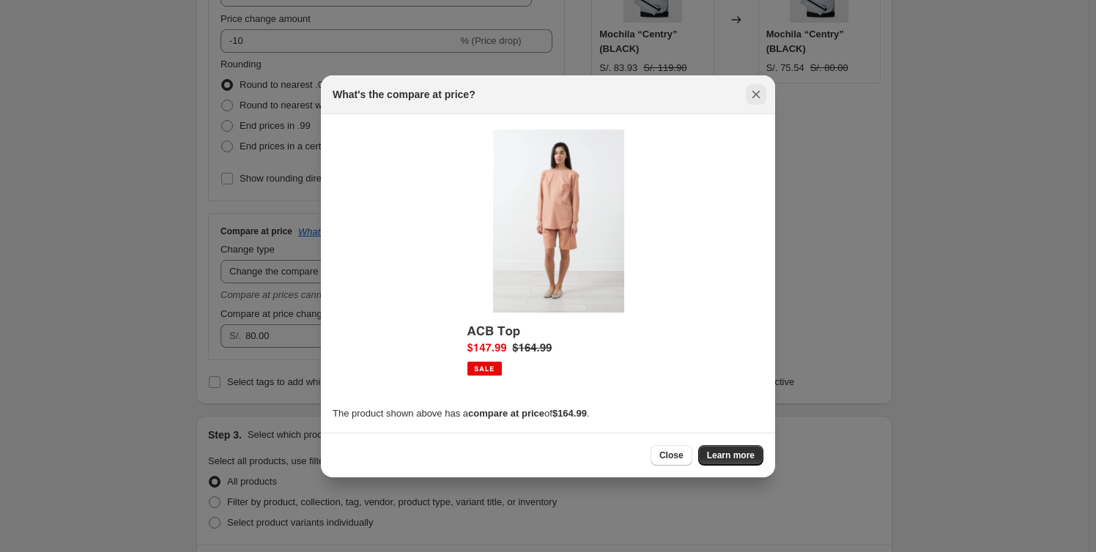
click at [756, 91] on icon "Close" at bounding box center [755, 94] width 15 height 15
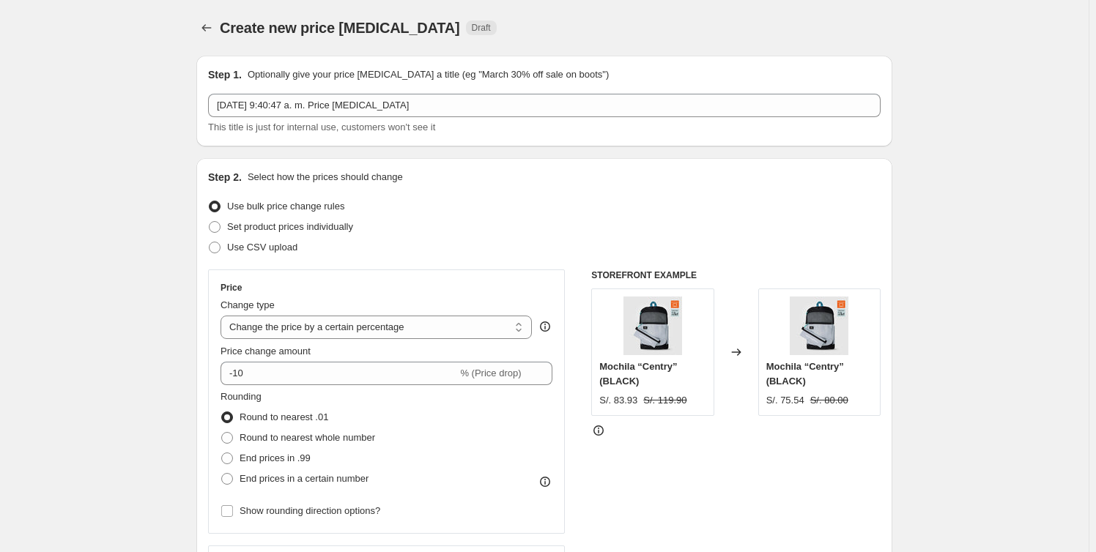
scroll to position [332, 0]
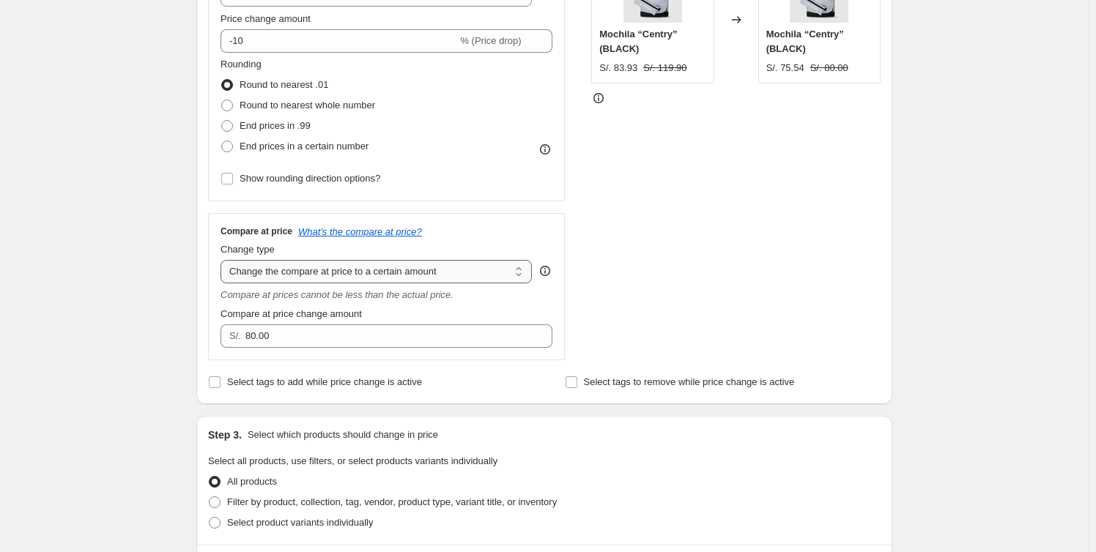
click at [384, 273] on select "Change the compare at price to the current price (sale) Change the compare at p…" at bounding box center [375, 271] width 311 height 23
click at [223, 260] on select "Change the compare at price to the current price (sale) Change the compare at p…" at bounding box center [375, 271] width 311 height 23
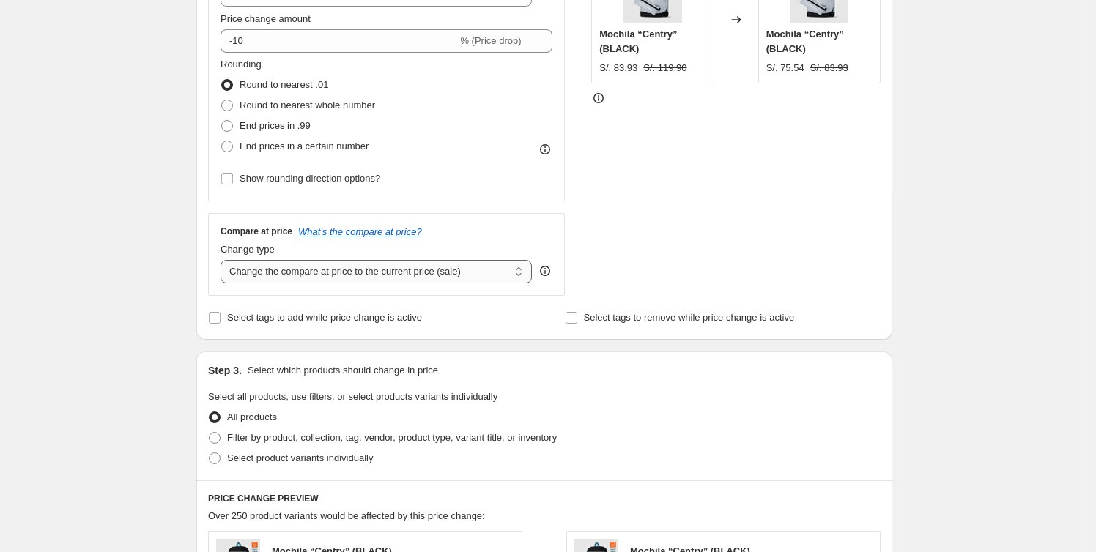
click at [420, 262] on select "Change the compare at price to the current price (sale) Change the compare at p…" at bounding box center [375, 271] width 311 height 23
click at [223, 260] on select "Change the compare at price to the current price (sale) Change the compare at p…" at bounding box center [375, 271] width 311 height 23
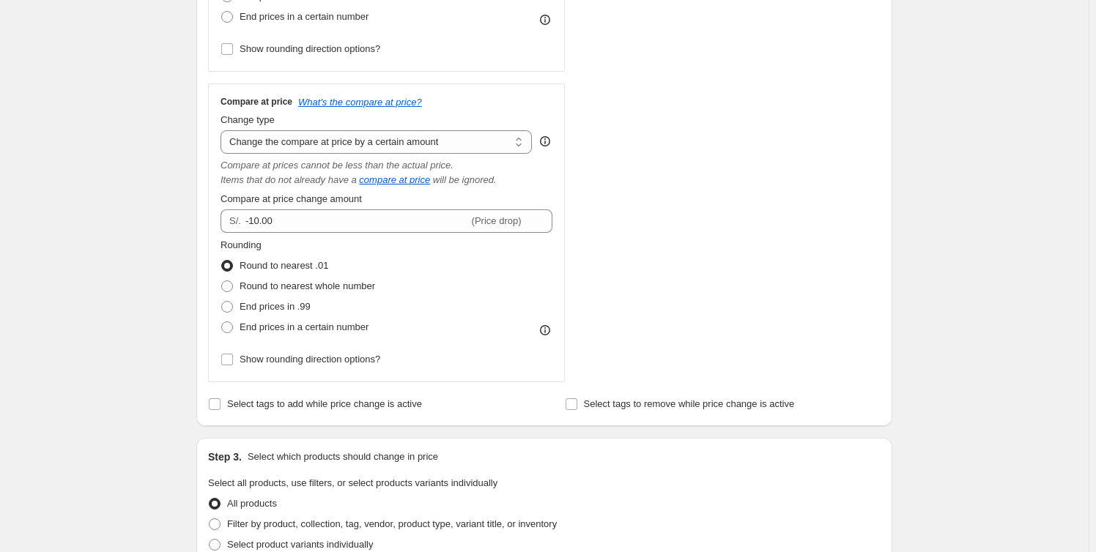
scroll to position [466, 0]
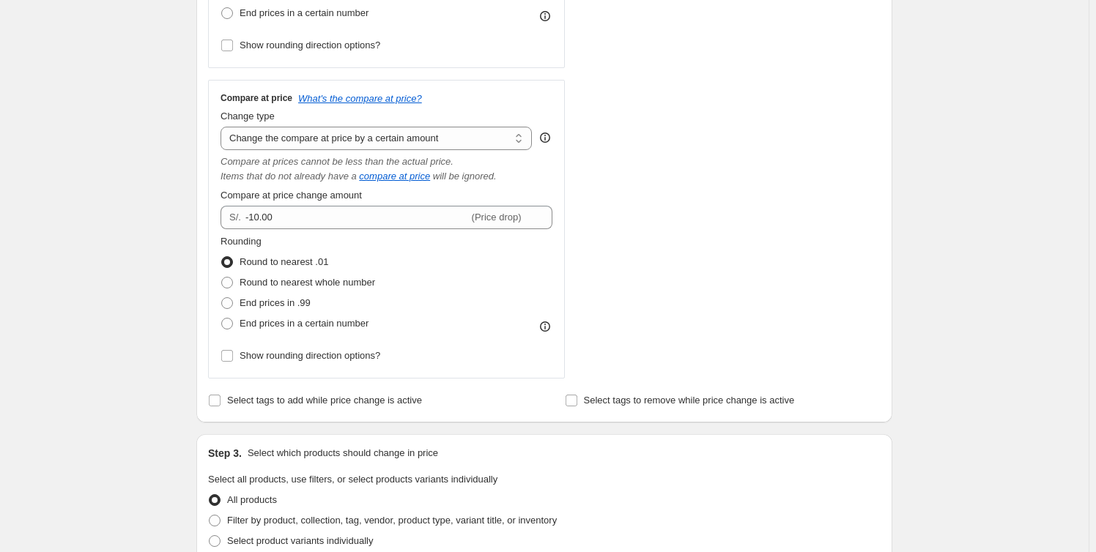
click at [551, 325] on icon at bounding box center [545, 326] width 15 height 15
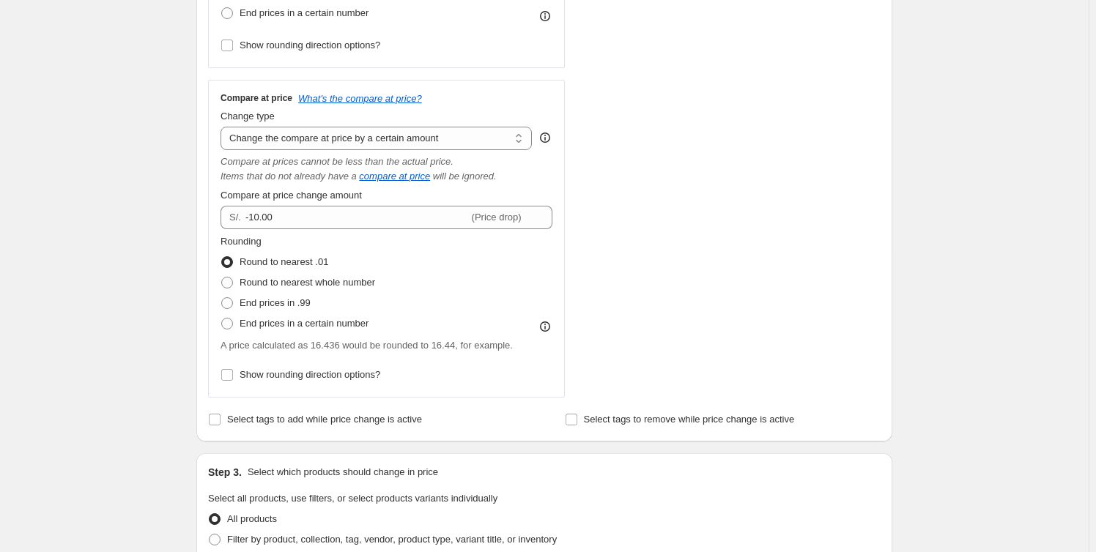
click at [551, 325] on icon at bounding box center [545, 326] width 15 height 15
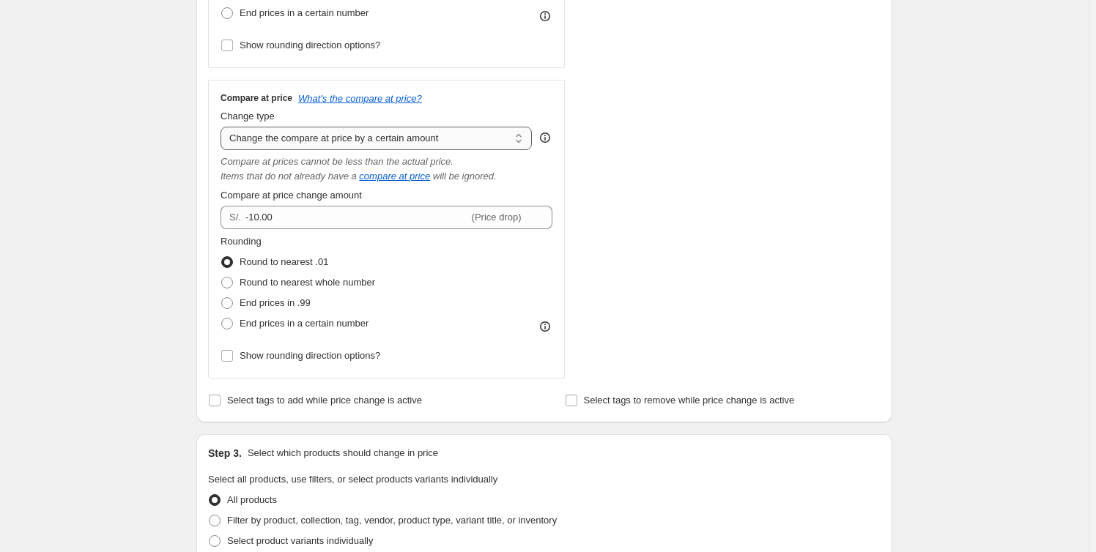
click at [417, 139] on select "Change the compare at price to the current price (sale) Change the compare at p…" at bounding box center [375, 138] width 311 height 23
select select "remove"
click at [223, 127] on select "Change the compare at price to the current price (sale) Change the compare at p…" at bounding box center [375, 138] width 311 height 23
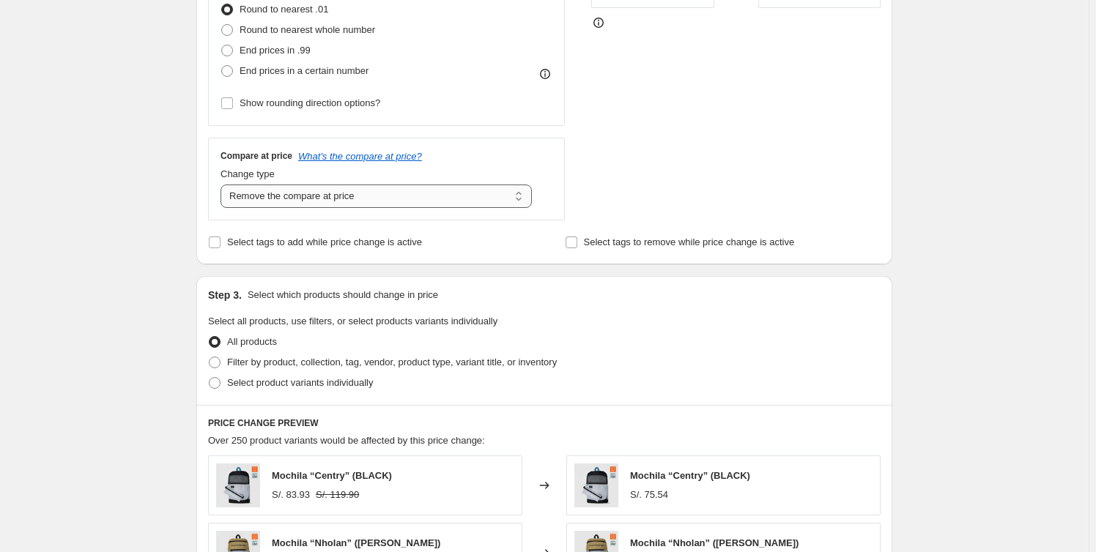
scroll to position [332, 0]
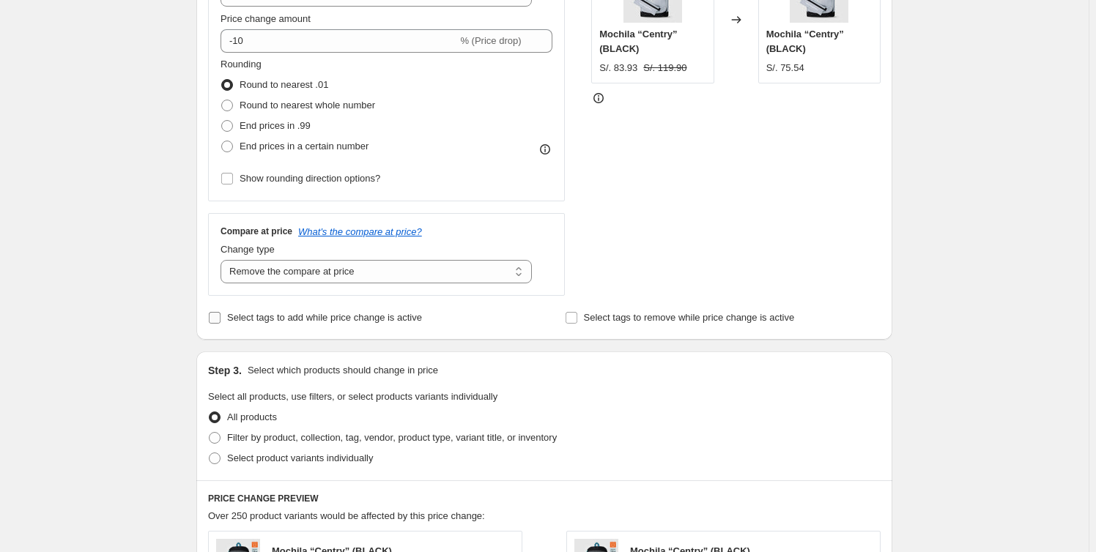
click at [293, 313] on span "Select tags to add while price change is active" at bounding box center [324, 317] width 195 height 11
click at [220, 313] on input "Select tags to add while price change is active" at bounding box center [215, 318] width 12 height 12
checkbox input "true"
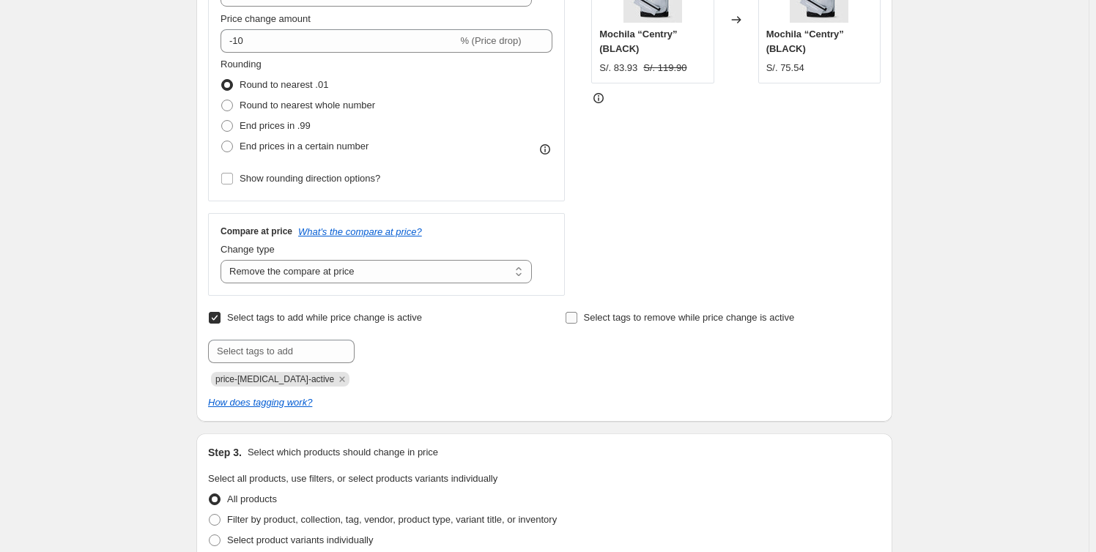
click at [609, 317] on span "Select tags to remove while price change is active" at bounding box center [689, 317] width 211 height 11
click at [577, 317] on input "Select tags to remove while price change is active" at bounding box center [571, 318] width 12 height 12
checkbox input "true"
click at [301, 343] on input "text" at bounding box center [281, 351] width 146 height 23
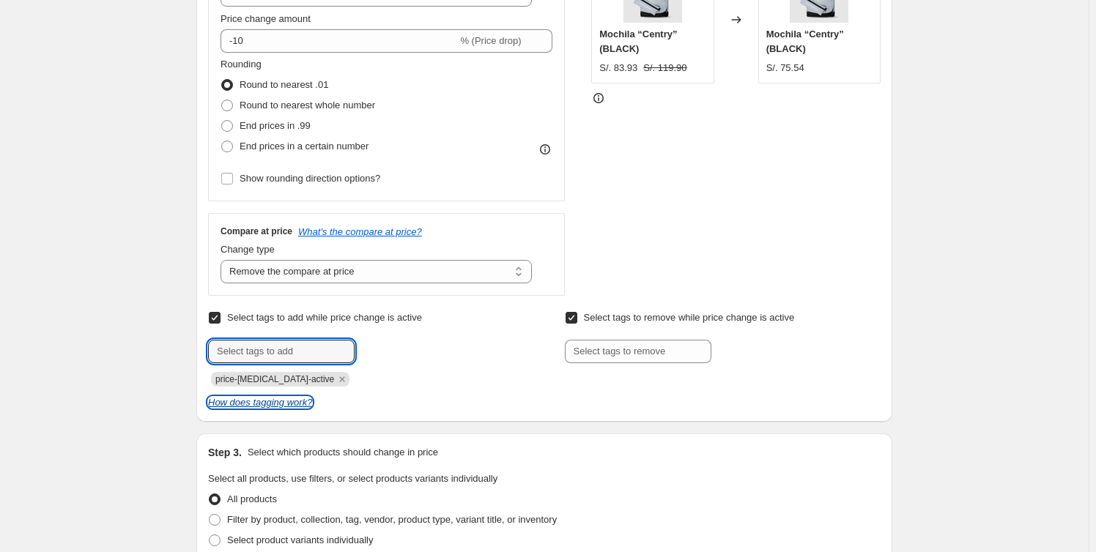
click at [300, 404] on icon "How does tagging work?" at bounding box center [260, 402] width 104 height 11
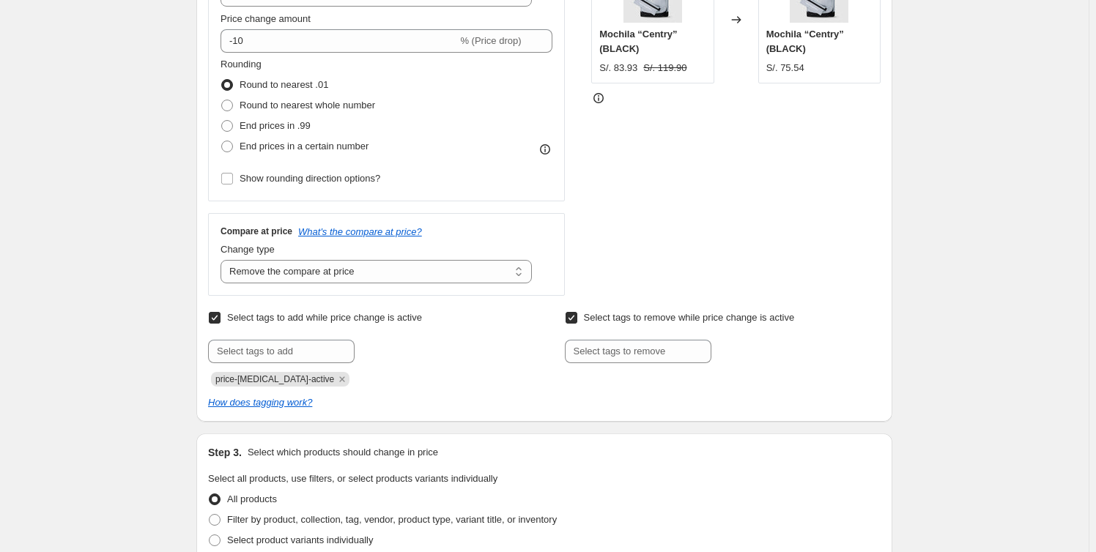
click at [214, 319] on input "Select tags to add while price change is active" at bounding box center [215, 318] width 12 height 12
checkbox input "false"
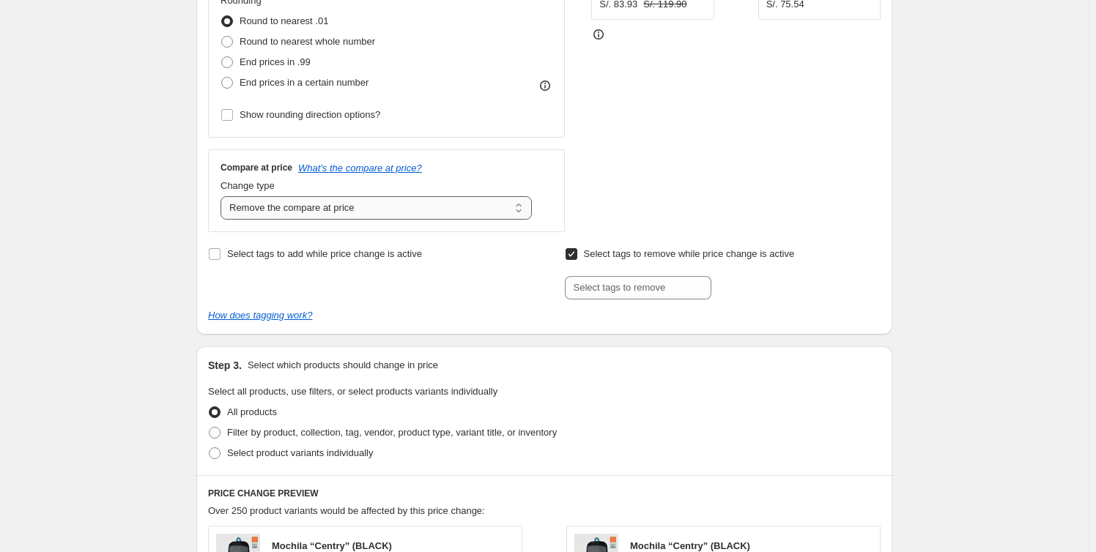
scroll to position [399, 0]
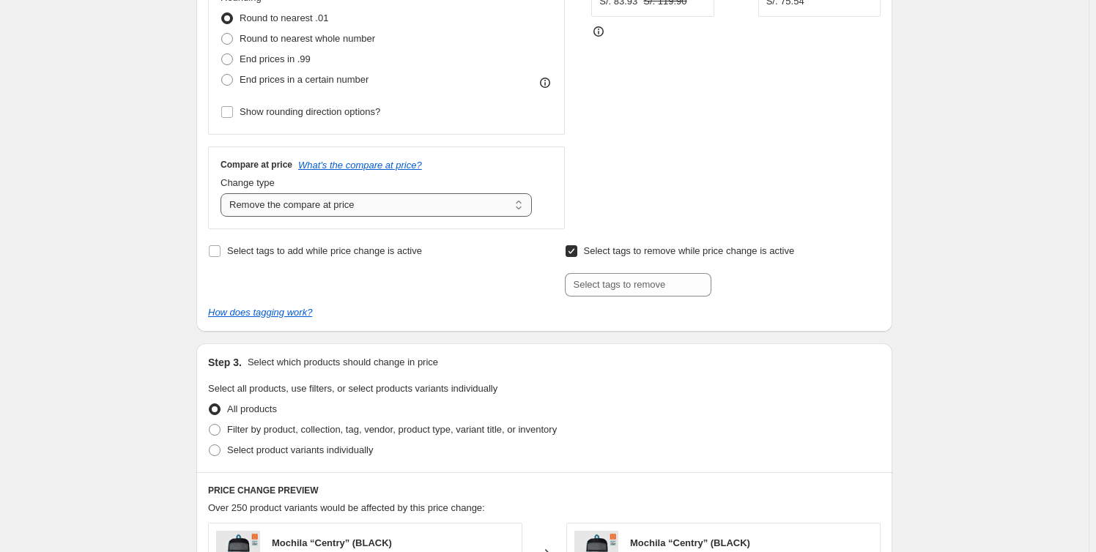
click at [462, 205] on select "Change the compare at price to the current price (sale) Change the compare at p…" at bounding box center [375, 204] width 311 height 23
click at [223, 193] on select "Change the compare at price to the current price (sale) Change the compare at p…" at bounding box center [375, 204] width 311 height 23
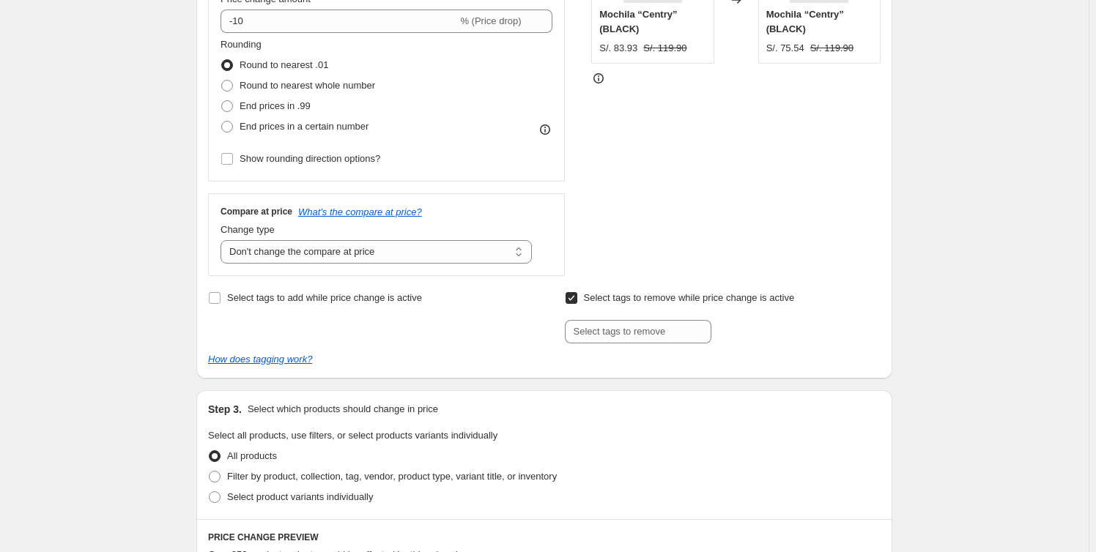
scroll to position [332, 0]
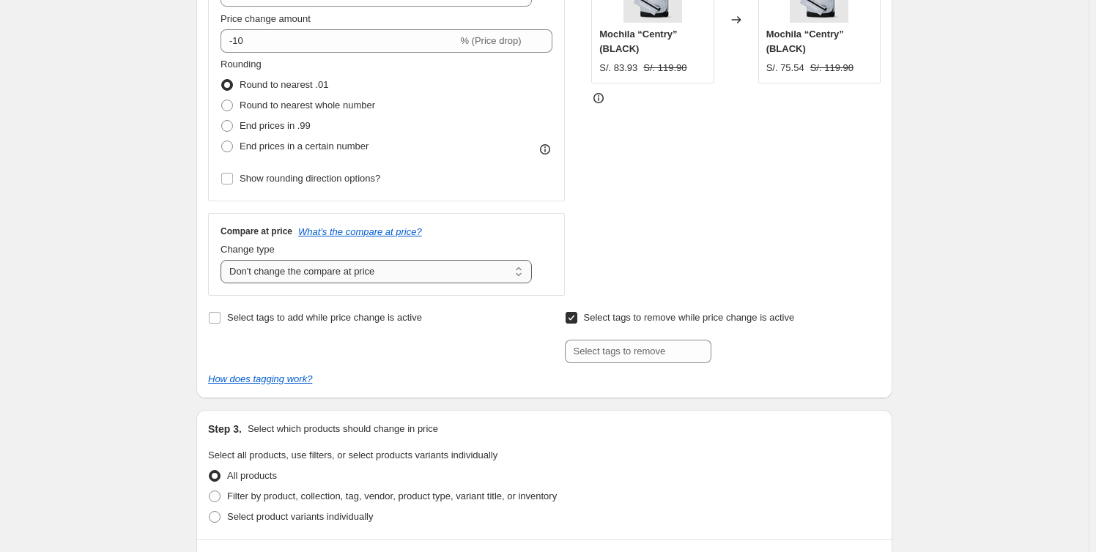
click at [483, 269] on select "Change the compare at price to the current price (sale) Change the compare at p…" at bounding box center [375, 271] width 311 height 23
select select "pp"
click at [223, 260] on select "Change the compare at price to the current price (sale) Change the compare at p…" at bounding box center [375, 271] width 311 height 23
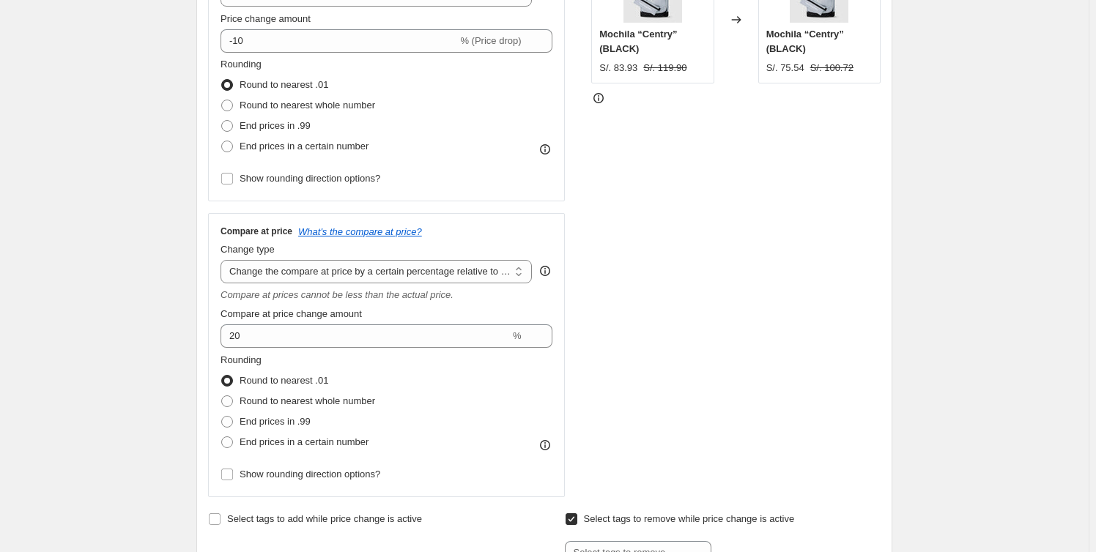
scroll to position [532, 0]
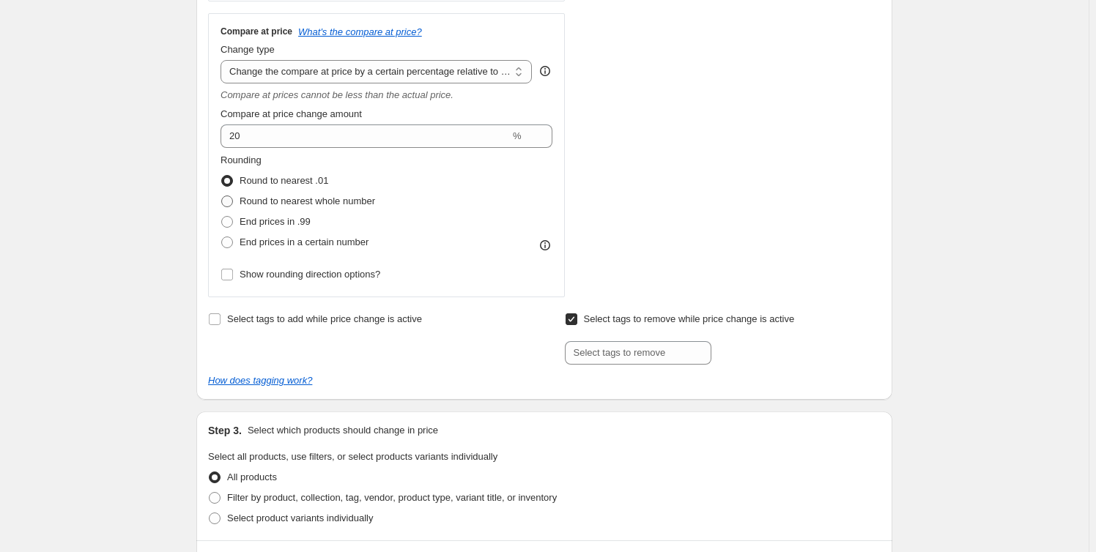
click at [352, 204] on span "Round to nearest whole number" at bounding box center [306, 201] width 135 height 11
click at [222, 196] on input "Round to nearest whole number" at bounding box center [221, 196] width 1 height 1
radio input "true"
click at [350, 204] on span "Round to nearest whole number" at bounding box center [306, 201] width 135 height 11
click at [222, 196] on input "Round to nearest whole number" at bounding box center [221, 196] width 1 height 1
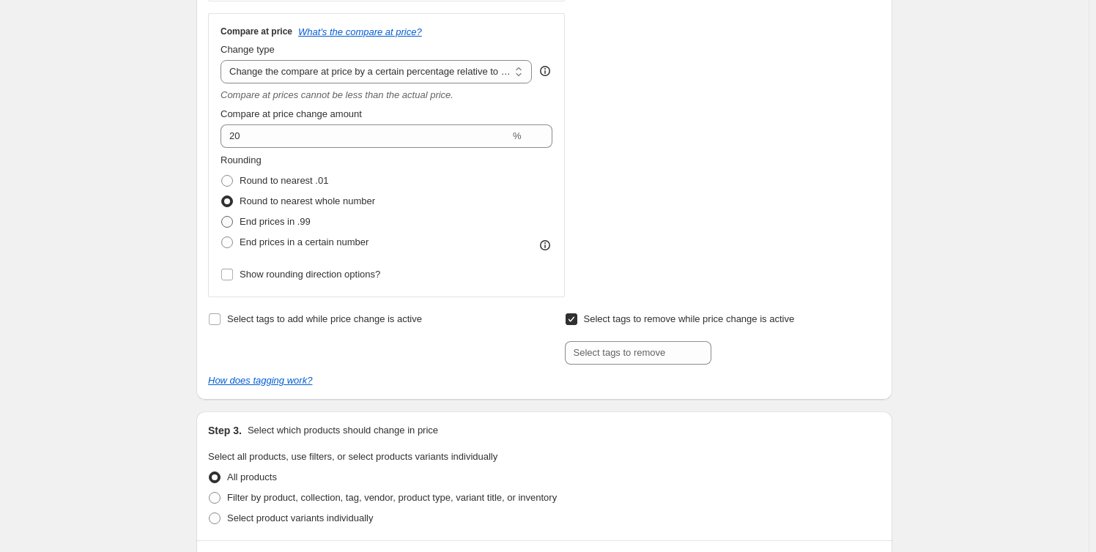
click at [284, 220] on span "End prices in .99" at bounding box center [274, 221] width 71 height 11
click at [222, 217] on input "End prices in .99" at bounding box center [221, 216] width 1 height 1
radio input "true"
click at [300, 245] on span "End prices in a certain number" at bounding box center [303, 242] width 129 height 11
click at [222, 237] on input "End prices in a certain number" at bounding box center [221, 237] width 1 height 1
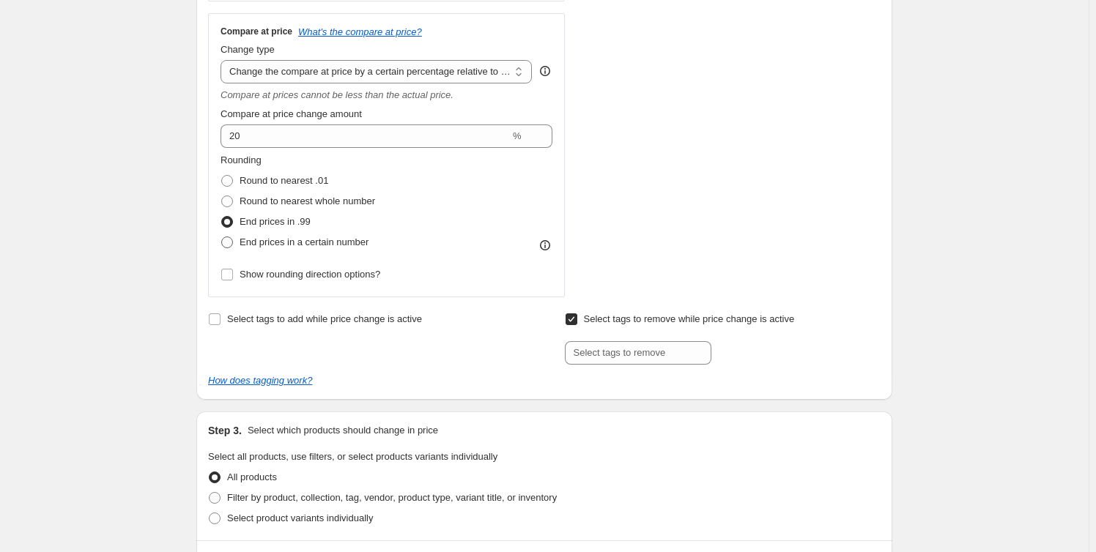
radio input "true"
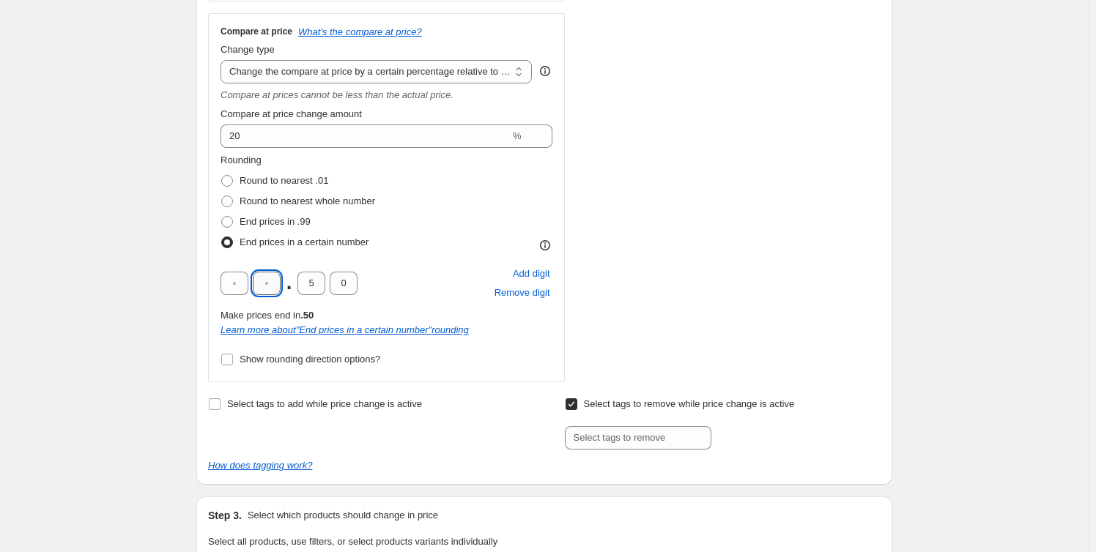
click at [267, 283] on input "text" at bounding box center [267, 283] width 28 height 23
click at [237, 283] on input "text" at bounding box center [234, 283] width 28 height 23
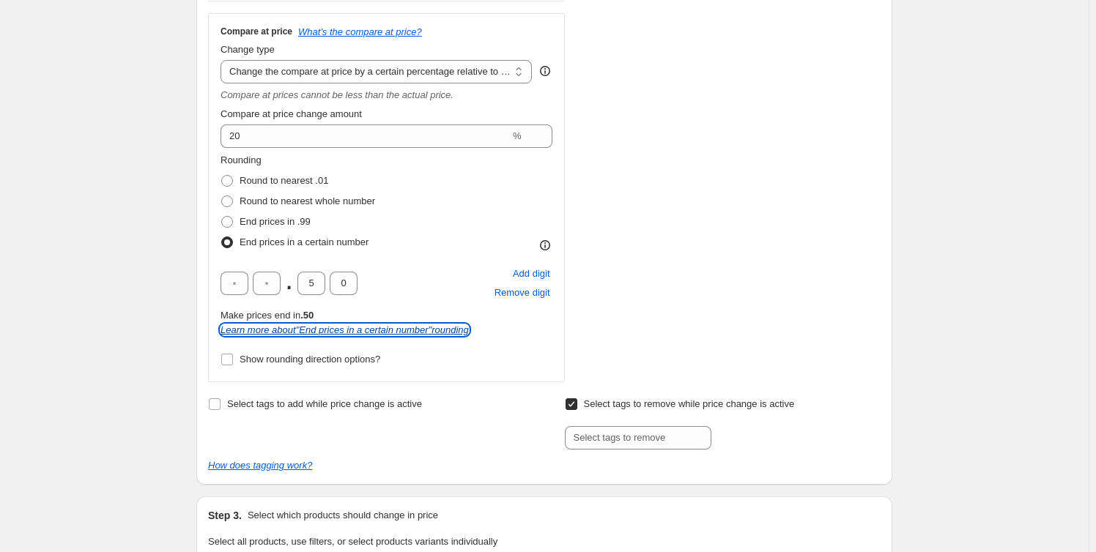
click at [378, 328] on icon "Learn more about " End prices in a certain number " rounding" at bounding box center [344, 329] width 248 height 11
click at [274, 182] on span "Round to nearest .01" at bounding box center [283, 180] width 89 height 11
click at [222, 176] on input "Round to nearest .01" at bounding box center [221, 175] width 1 height 1
radio input "true"
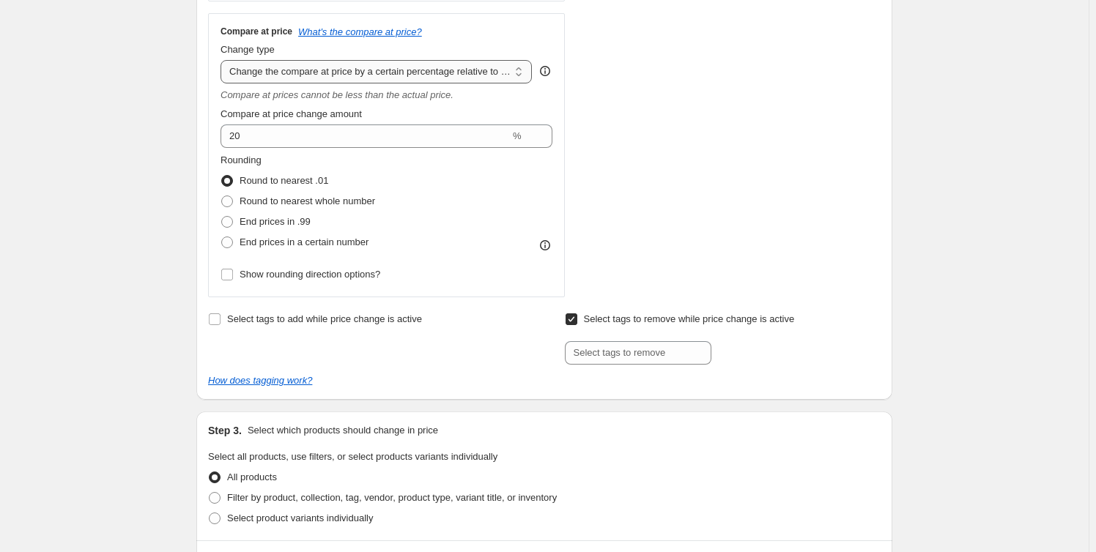
click at [525, 75] on select "Change the compare at price to the current price (sale) Change the compare at p…" at bounding box center [375, 71] width 311 height 23
select select "ep"
click at [223, 60] on select "Change the compare at price to the current price (sale) Change the compare at p…" at bounding box center [375, 71] width 311 height 23
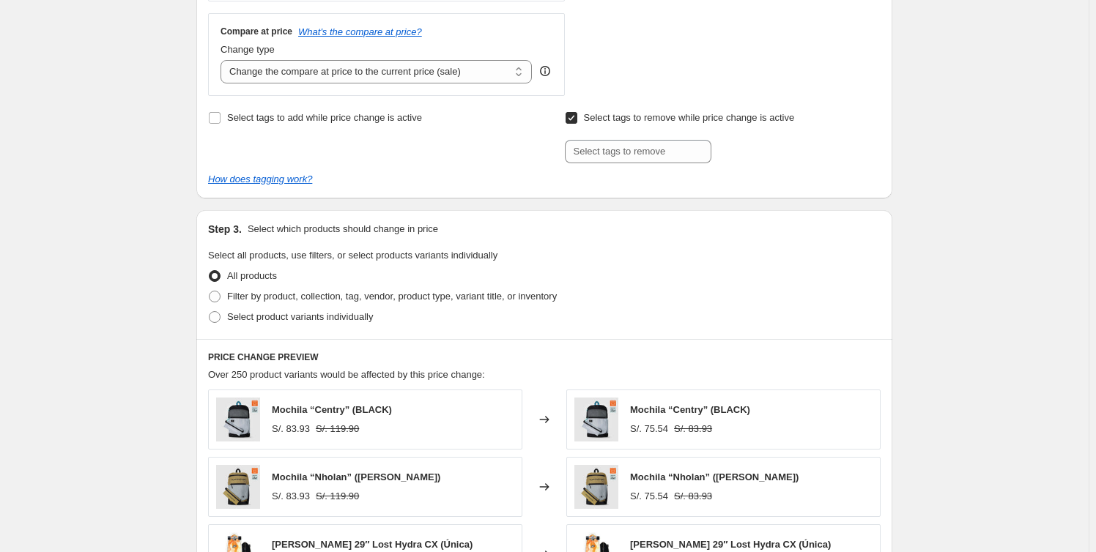
click at [577, 122] on input "Select tags to remove while price change is active" at bounding box center [571, 118] width 12 height 12
checkbox input "false"
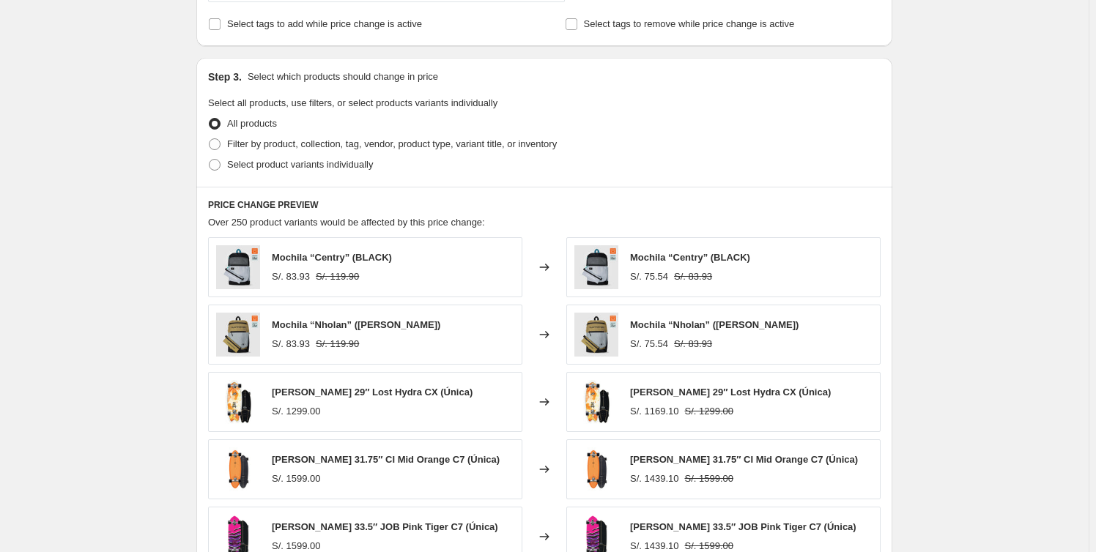
scroll to position [399, 0]
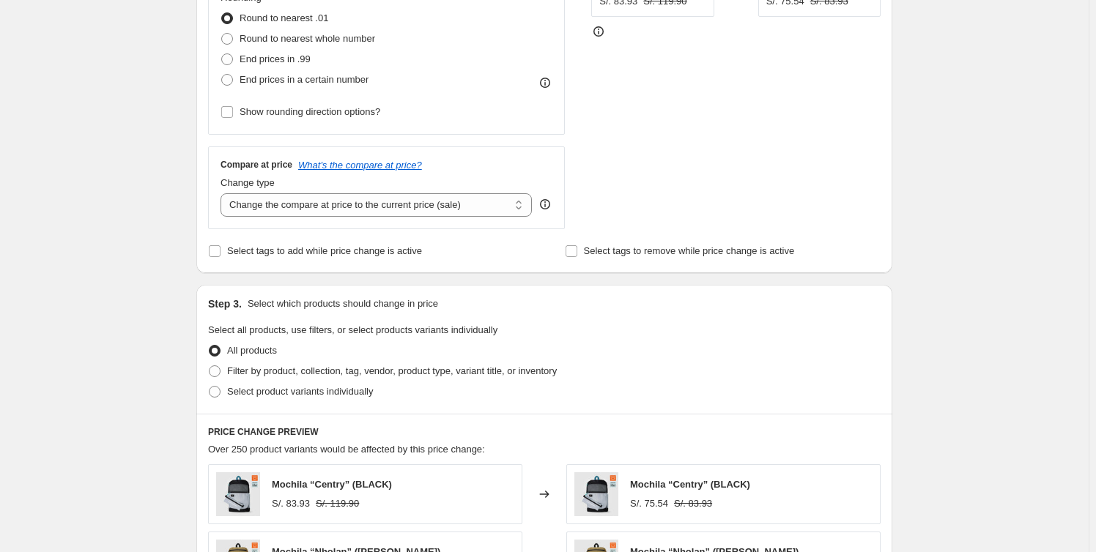
click at [338, 402] on div "Step 3. Select which products should change in price Select all products, use f…" at bounding box center [544, 349] width 696 height 129
click at [340, 393] on span "Select product variants individually" at bounding box center [300, 391] width 146 height 11
click at [209, 387] on input "Select product variants individually" at bounding box center [209, 386] width 1 height 1
radio input "true"
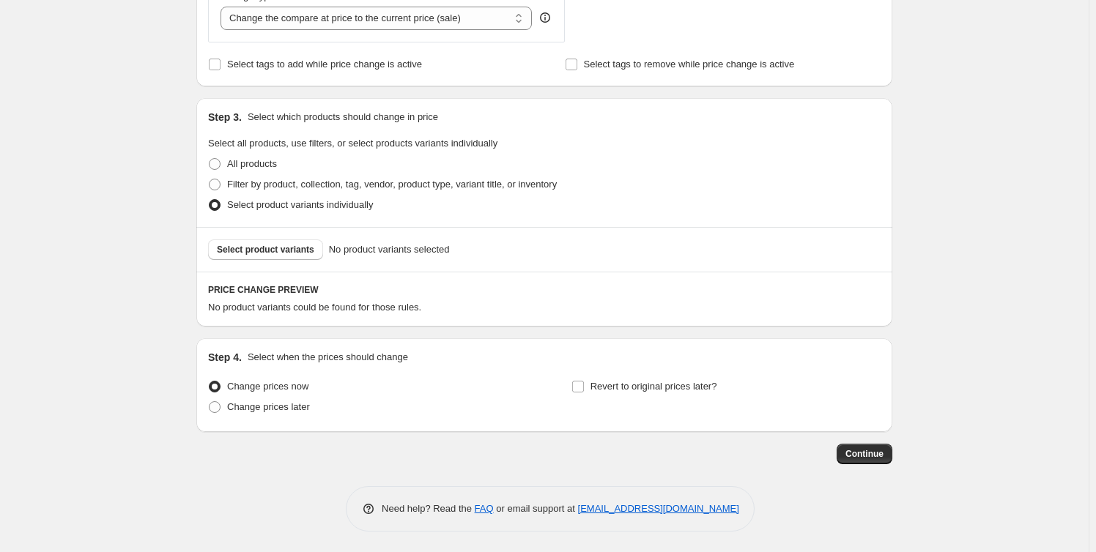
scroll to position [587, 0]
click at [290, 247] on span "Select product variants" at bounding box center [265, 248] width 97 height 12
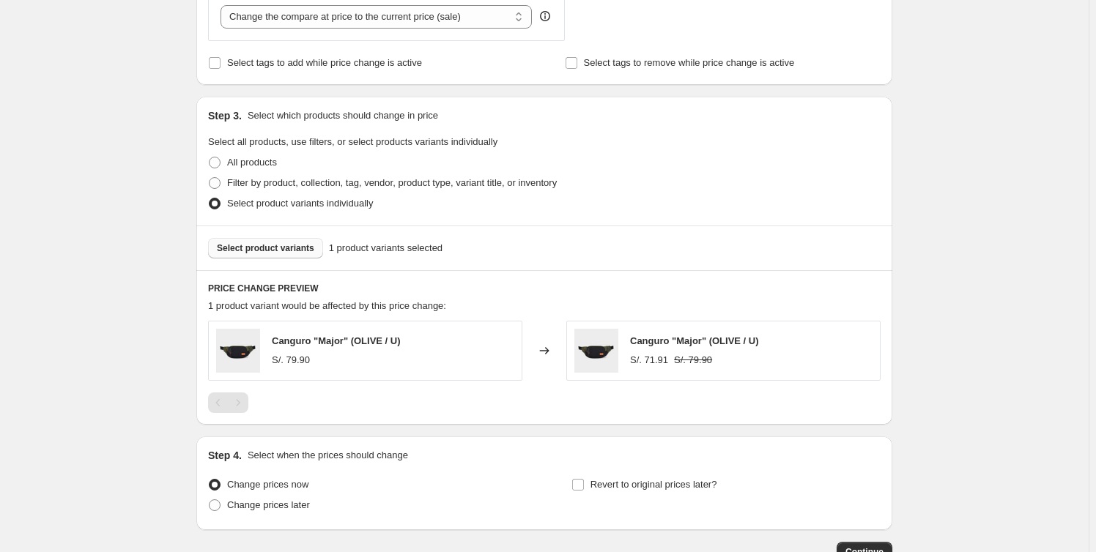
click at [547, 349] on icon at bounding box center [544, 350] width 15 height 15
click at [546, 350] on icon at bounding box center [545, 350] width 10 height 7
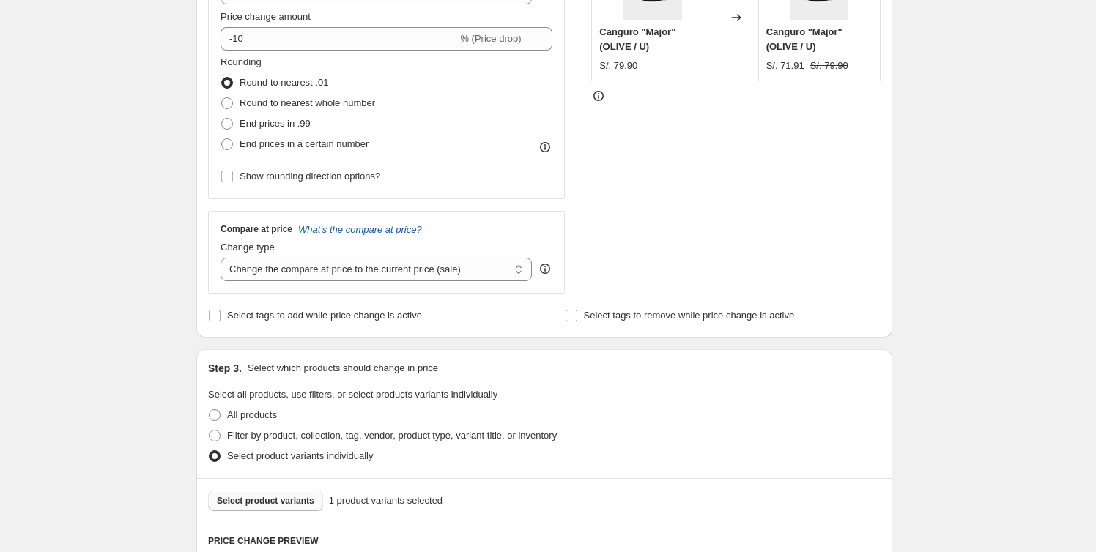
scroll to position [322, 0]
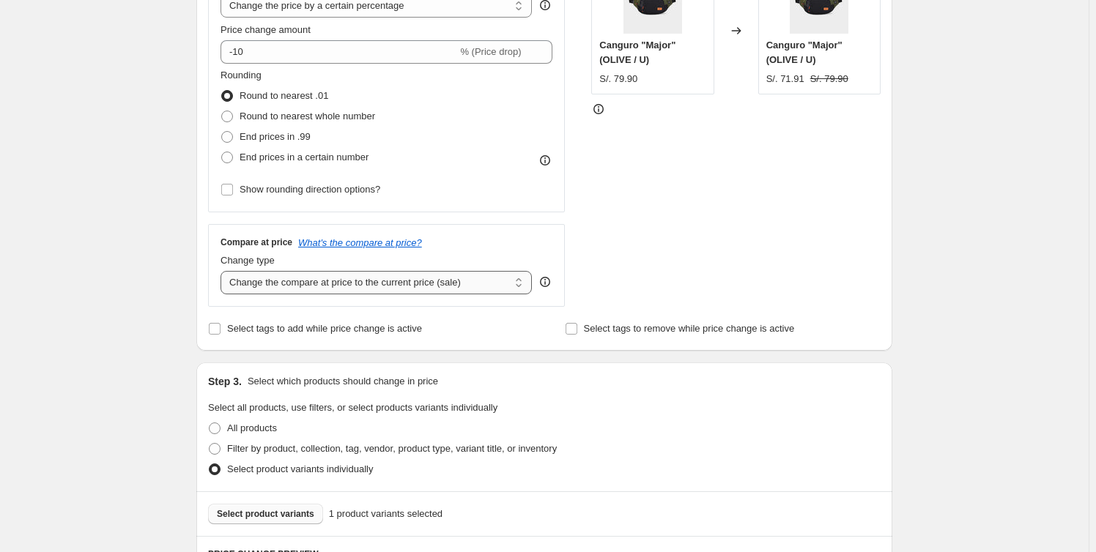
click at [504, 285] on select "Change the compare at price to the current price (sale) Change the compare at p…" at bounding box center [375, 282] width 311 height 23
select select "to"
click at [223, 271] on select "Change the compare at price to the current price (sale) Change the compare at p…" at bounding box center [375, 282] width 311 height 23
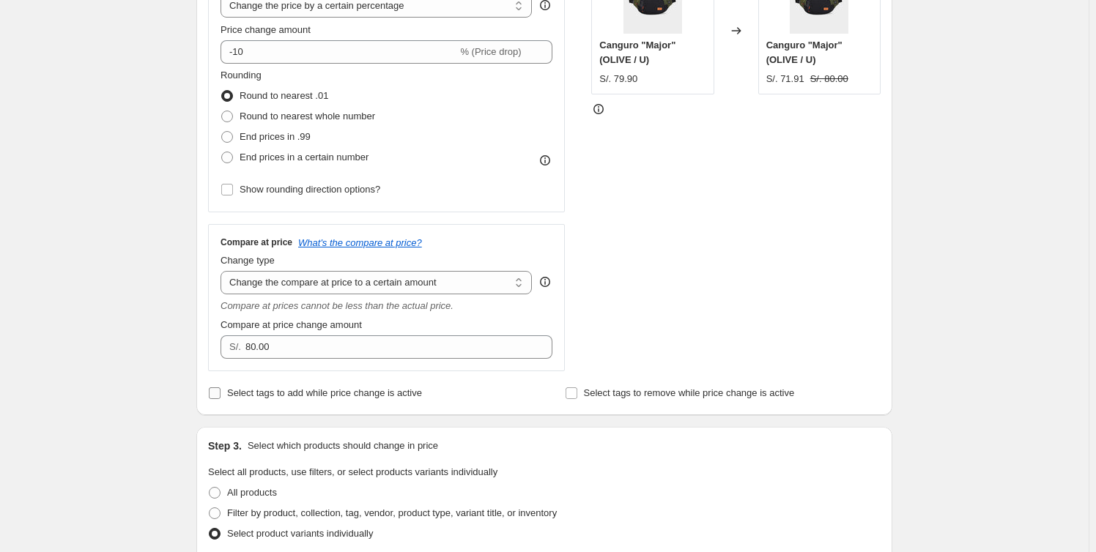
click at [358, 393] on span "Select tags to add while price change is active" at bounding box center [324, 392] width 195 height 11
click at [220, 393] on input "Select tags to add while price change is active" at bounding box center [215, 393] width 12 height 12
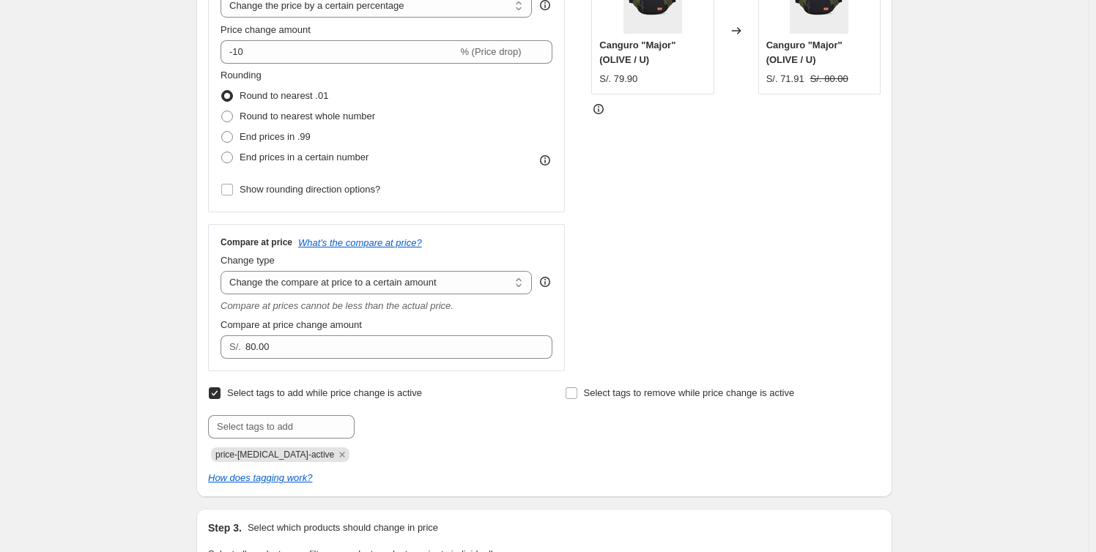
click at [360, 394] on span "Select tags to add while price change is active" at bounding box center [324, 392] width 195 height 11
click at [220, 394] on input "Select tags to add while price change is active" at bounding box center [215, 393] width 12 height 12
checkbox input "false"
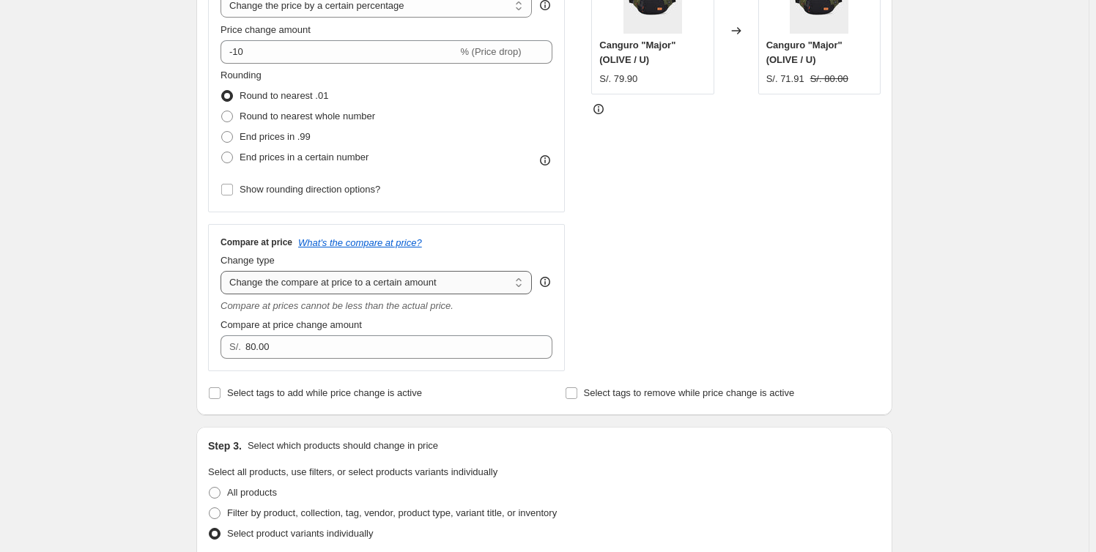
click at [513, 280] on select "Change the compare at price to the current price (sale) Change the compare at p…" at bounding box center [375, 282] width 311 height 23
click at [223, 271] on select "Change the compare at price to the current price (sale) Change the compare at p…" at bounding box center [375, 282] width 311 height 23
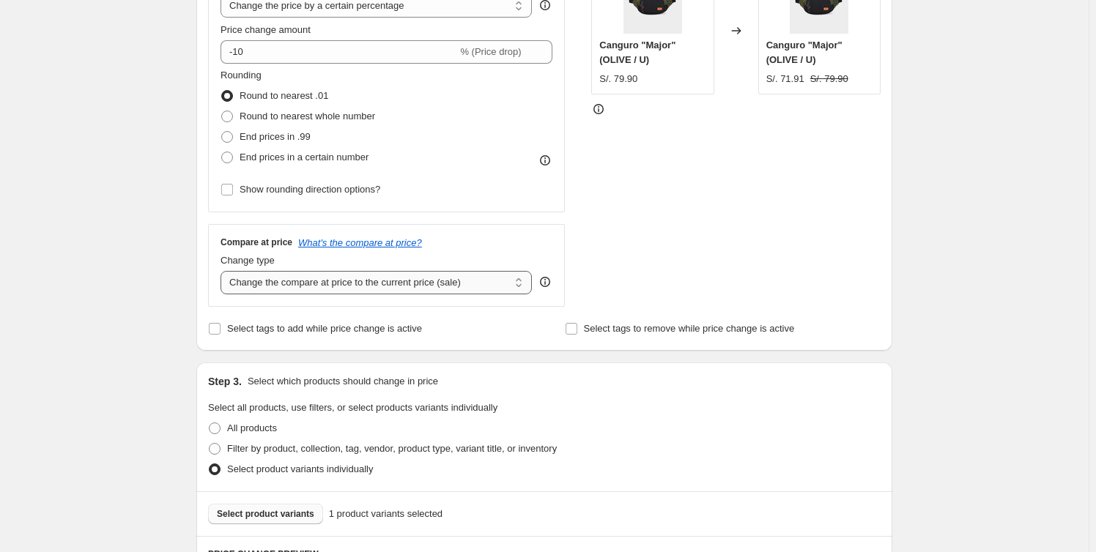
click at [476, 283] on select "Change the compare at price to the current price (sale) Change the compare at p…" at bounding box center [375, 282] width 311 height 23
click at [223, 271] on select "Change the compare at price to the current price (sale) Change the compare at p…" at bounding box center [375, 282] width 311 height 23
click at [478, 281] on select "Change the compare at price to the current price (sale) Change the compare at p…" at bounding box center [375, 282] width 311 height 23
click at [223, 271] on select "Change the compare at price to the current price (sale) Change the compare at p…" at bounding box center [375, 282] width 311 height 23
drag, startPoint x: 445, startPoint y: 287, endPoint x: 439, endPoint y: 293, distance: 8.3
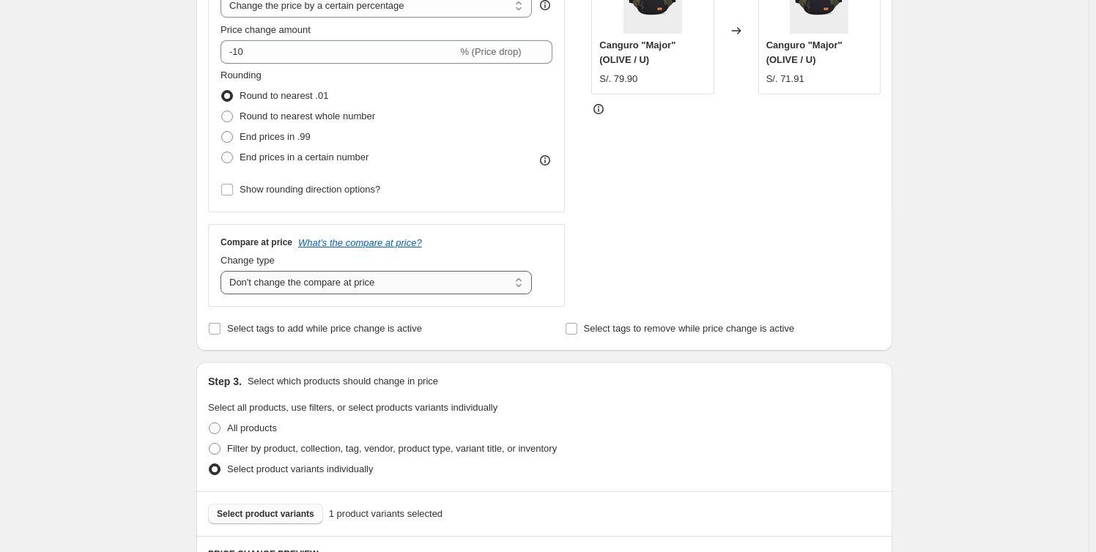
click at [445, 287] on select "Change the compare at price to the current price (sale) Change the compare at p…" at bounding box center [375, 282] width 311 height 23
click at [223, 271] on select "Change the compare at price to the current price (sale) Change the compare at p…" at bounding box center [375, 282] width 311 height 23
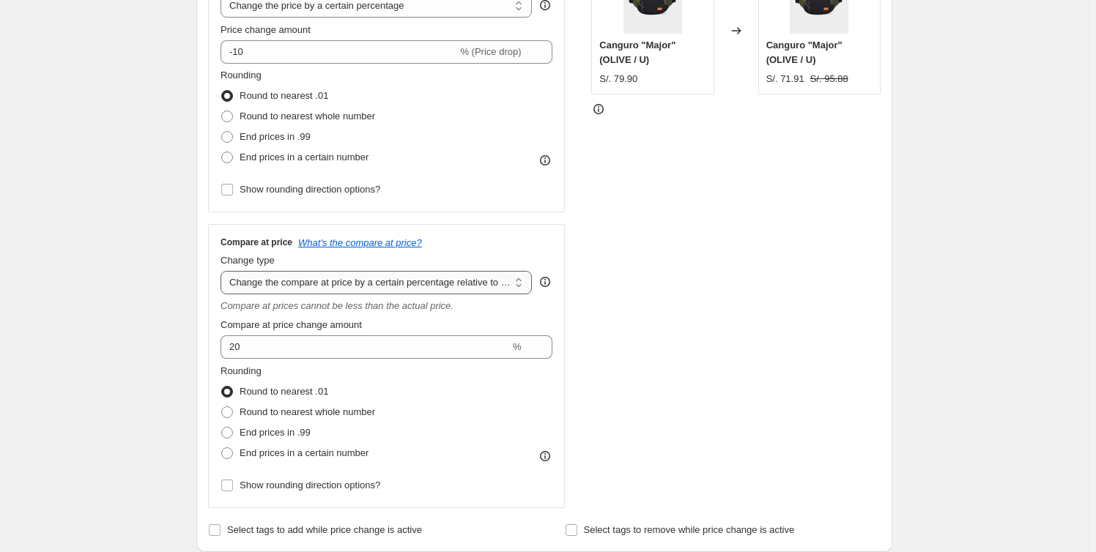
click at [468, 281] on select "Change the compare at price to the current price (sale) Change the compare at p…" at bounding box center [375, 282] width 311 height 23
select select "bp"
click at [223, 271] on select "Change the compare at price to the current price (sale) Change the compare at p…" at bounding box center [375, 282] width 311 height 23
type input "12.00"
click at [476, 275] on select "Change the compare at price to the current price (sale) Change the compare at p…" at bounding box center [375, 282] width 311 height 23
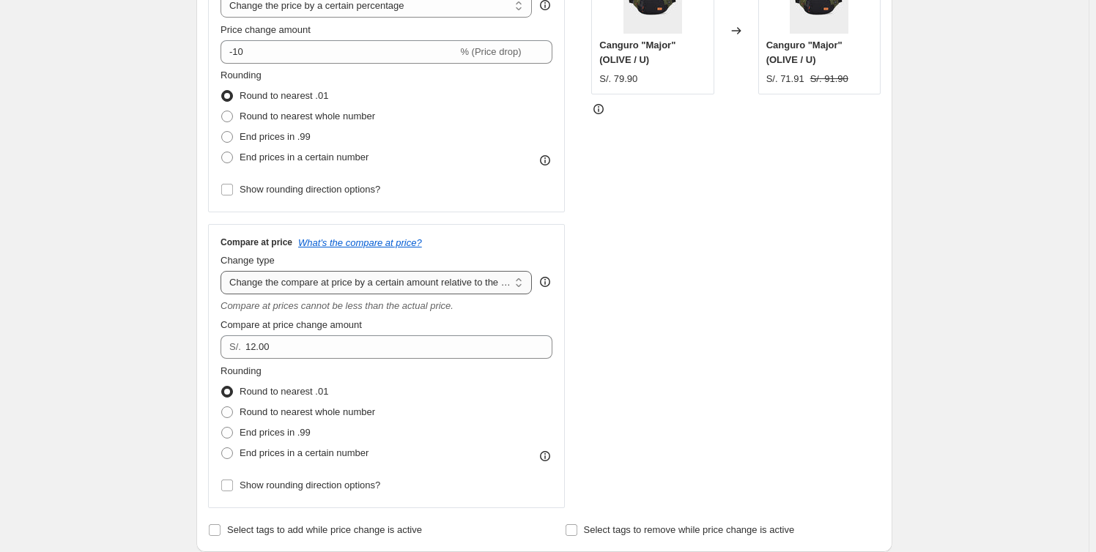
select select "percentage"
click at [223, 271] on select "Change the compare at price to the current price (sale) Change the compare at p…" at bounding box center [375, 282] width 311 height 23
type input "-15"
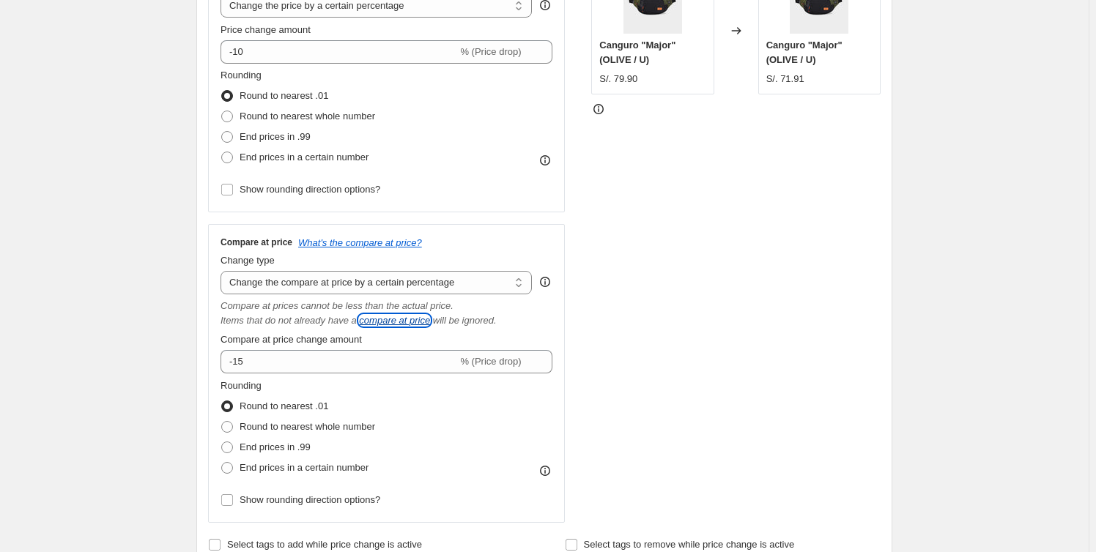
click at [401, 324] on icon "compare at price" at bounding box center [394, 320] width 71 height 11
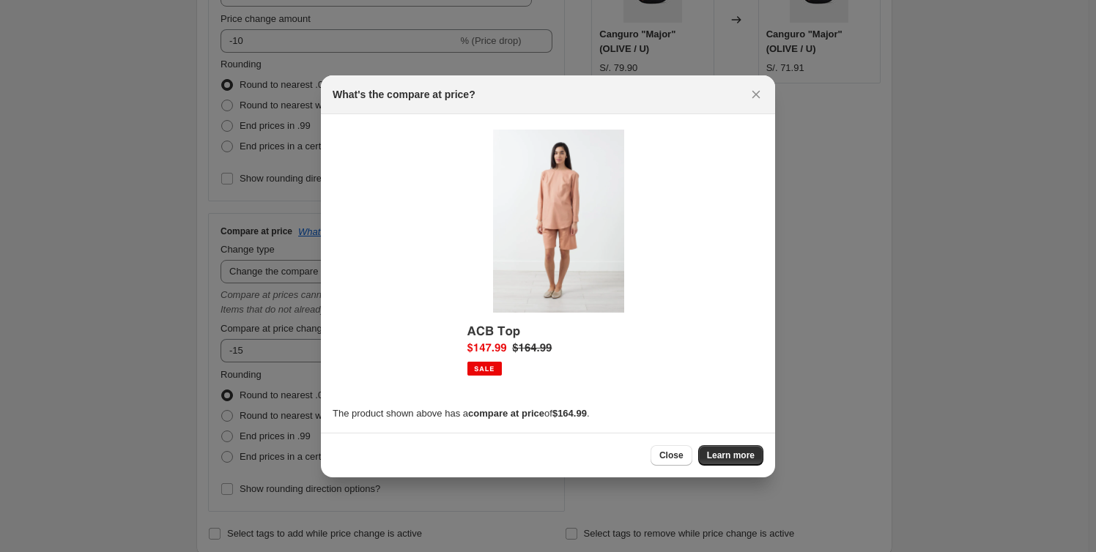
scroll to position [0, 0]
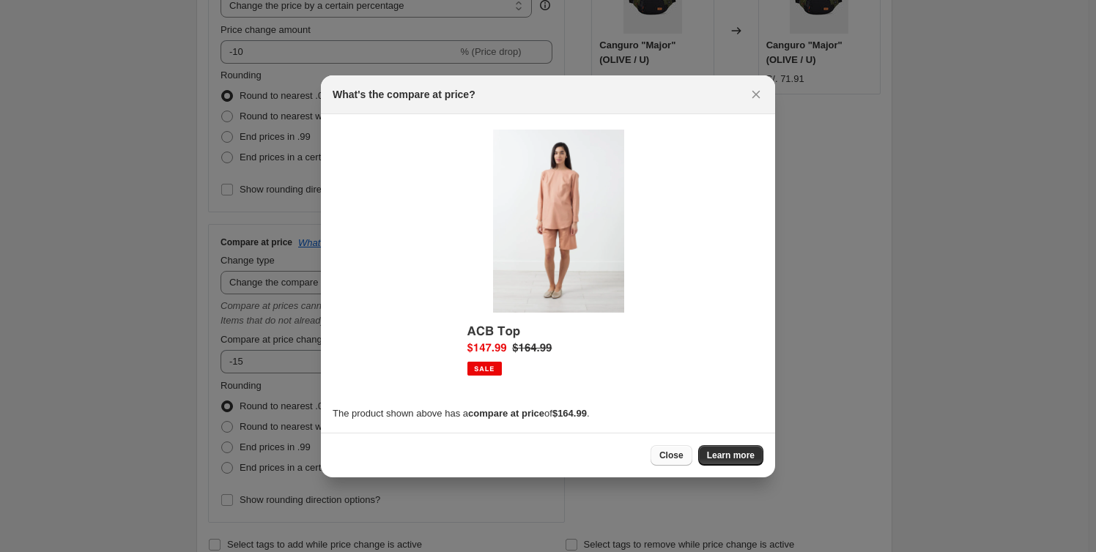
click at [675, 455] on span "Close" at bounding box center [671, 456] width 24 height 12
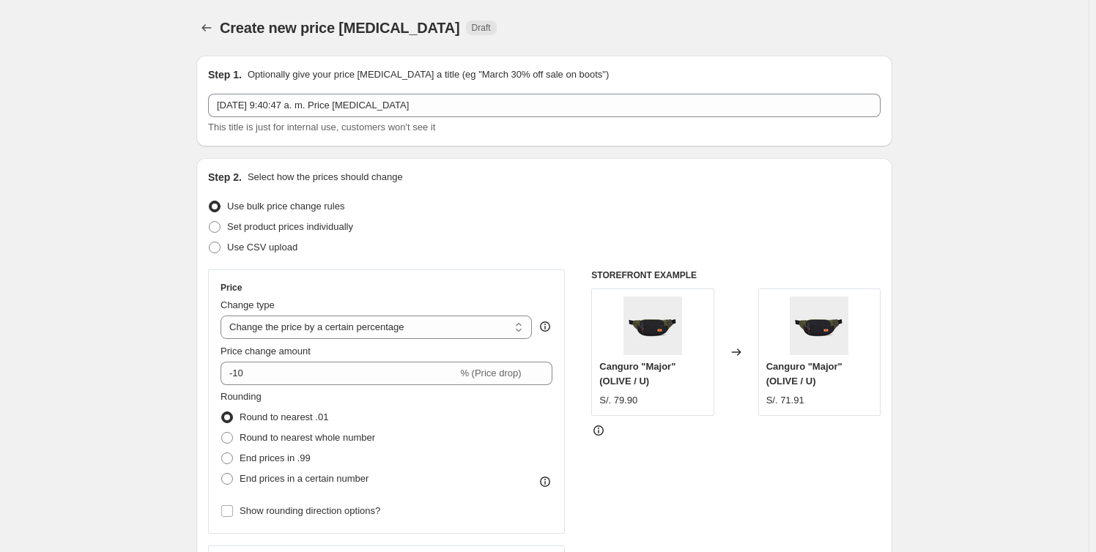
scroll to position [322, 0]
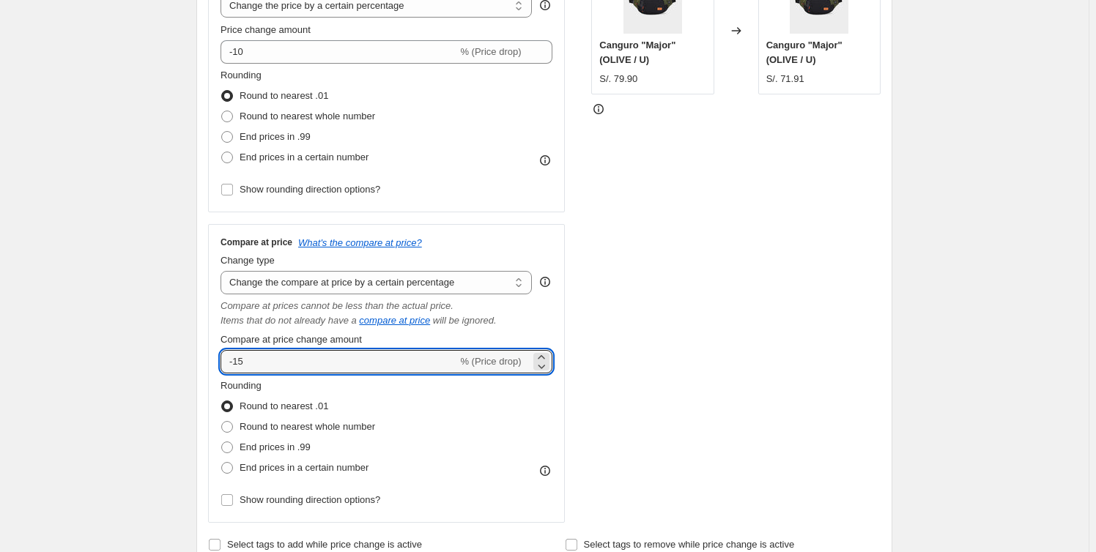
drag, startPoint x: 382, startPoint y: 363, endPoint x: 210, endPoint y: 363, distance: 171.4
click at [210, 363] on div "Step 2. Select how the prices should change Use bulk price change rules Set pro…" at bounding box center [544, 202] width 696 height 730
type input "-10"
click at [157, 356] on div "Create new price change job. This page is ready Create new price change job Dra…" at bounding box center [544, 405] width 1088 height 1455
click at [473, 283] on select "Change the compare at price to the current price (sale) Change the compare at p…" at bounding box center [375, 282] width 311 height 23
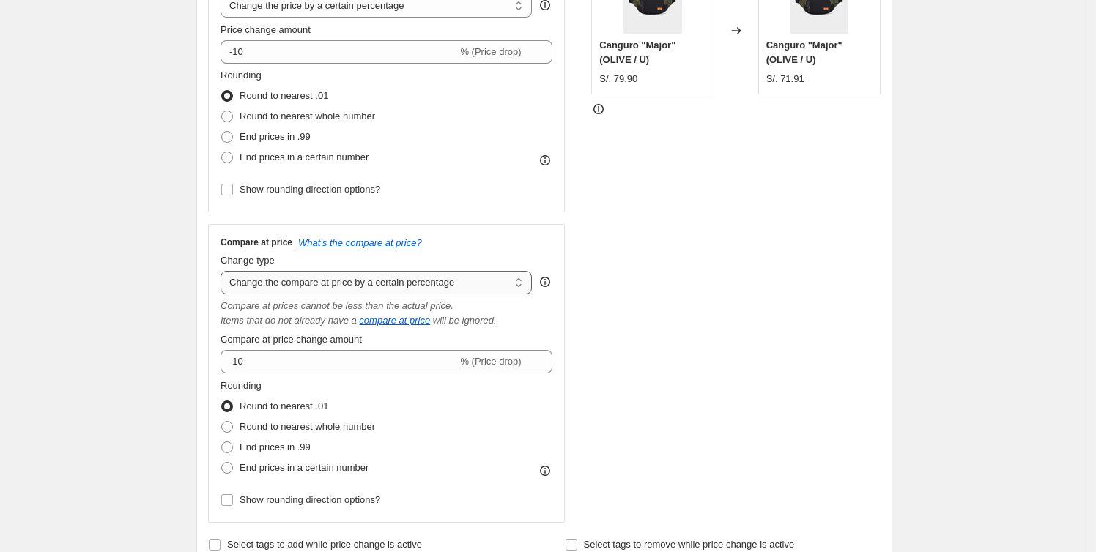
click at [472, 283] on select "Change the compare at price to the current price (sale) Change the compare at p…" at bounding box center [375, 282] width 311 height 23
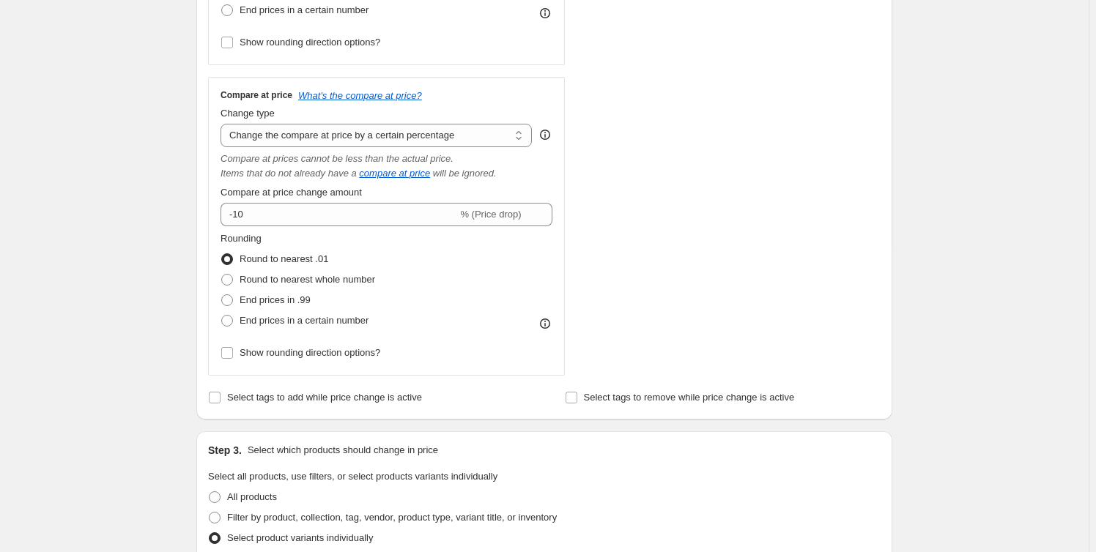
scroll to position [521, 0]
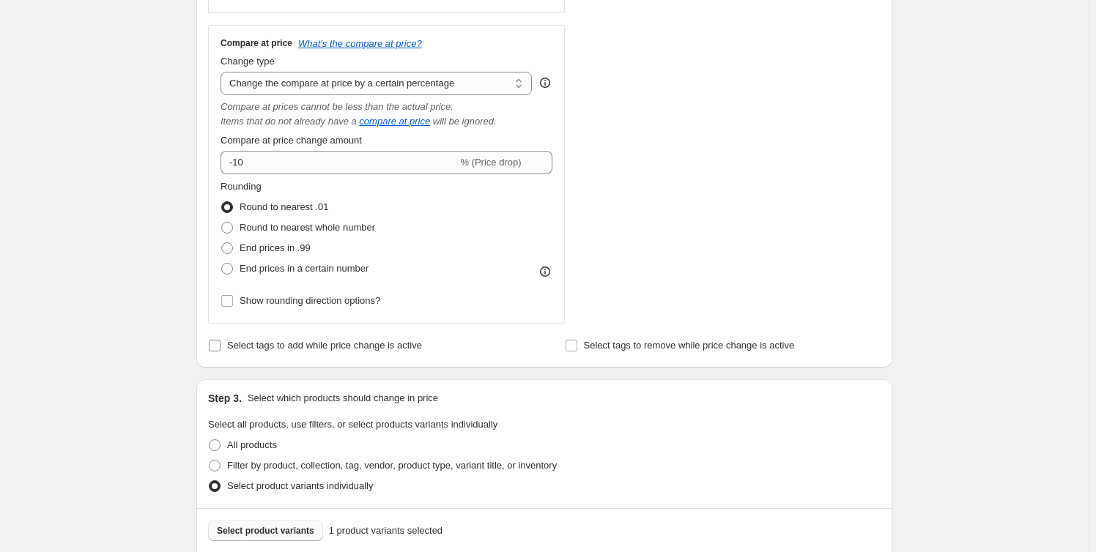
click at [269, 345] on span "Select tags to add while price change is active" at bounding box center [324, 345] width 195 height 11
click at [220, 345] on input "Select tags to add while price change is active" at bounding box center [215, 346] width 12 height 12
checkbox input "true"
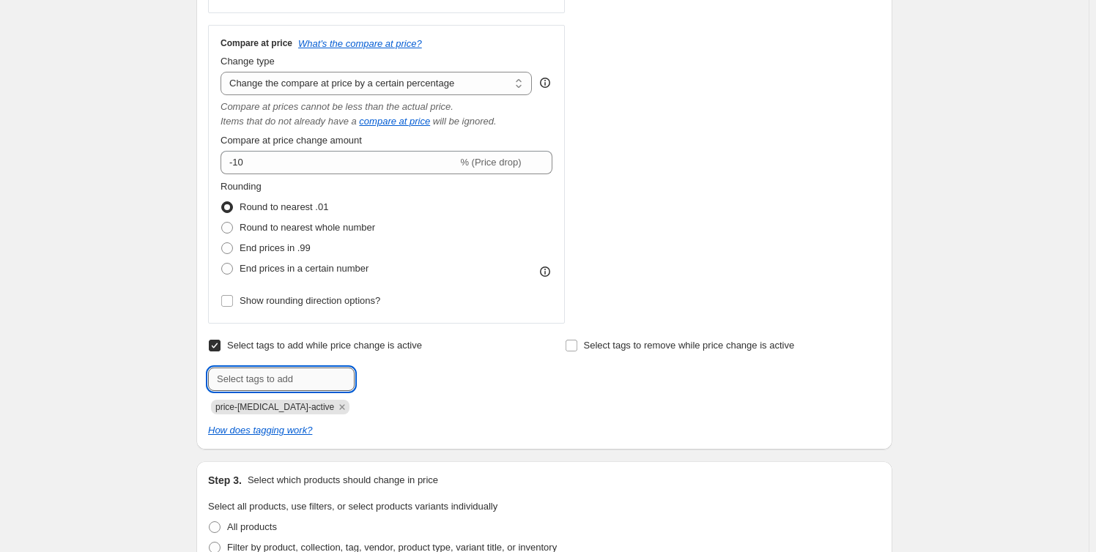
click at [317, 379] on input "text" at bounding box center [281, 379] width 146 height 23
type input "-10%"
click at [401, 378] on span "-10%" at bounding box center [397, 378] width 21 height 10
click at [578, 350] on span at bounding box center [571, 345] width 13 height 13
click at [577, 350] on input "Select tags to remove while price change is active" at bounding box center [571, 346] width 12 height 12
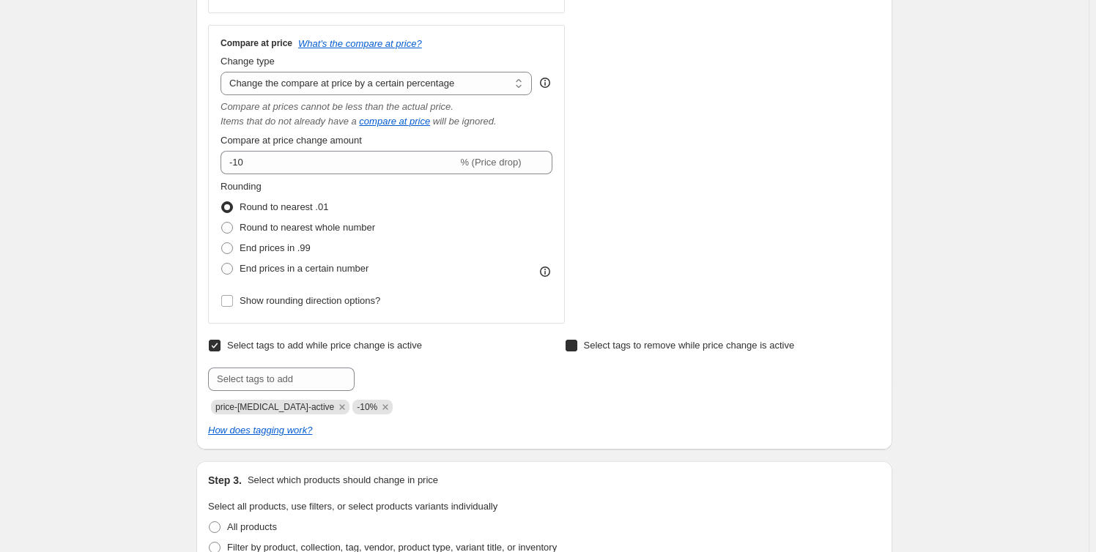
checkbox input "true"
click at [623, 381] on input "text" at bounding box center [638, 379] width 146 height 23
type input "-10%"
click at [253, 412] on span "price-change-job-active" at bounding box center [274, 407] width 119 height 15
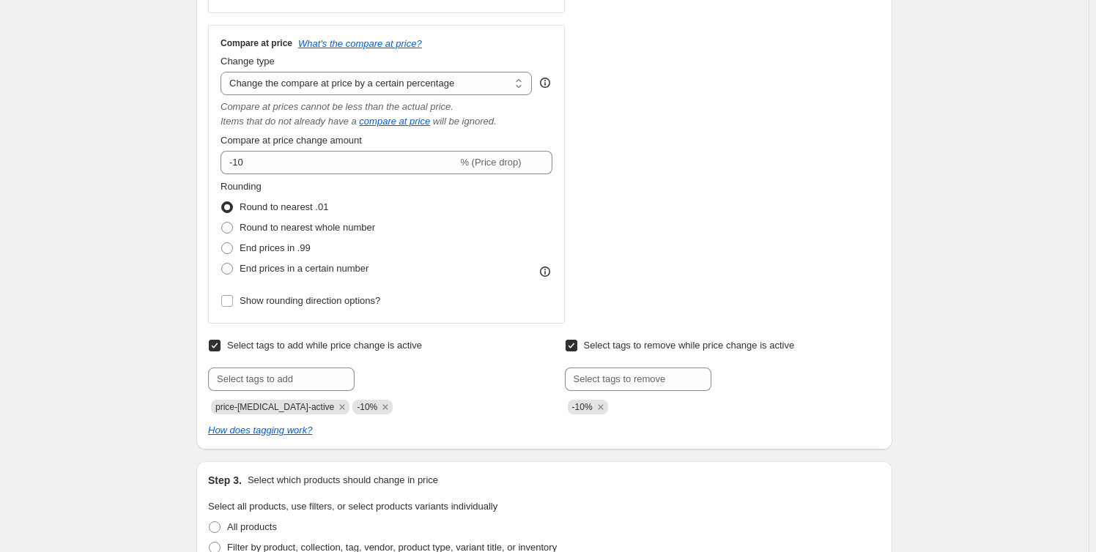
click at [253, 407] on span "price-change-job-active" at bounding box center [274, 407] width 119 height 10
copy span "price-change-job-active"
click at [658, 387] on input "text" at bounding box center [638, 379] width 146 height 23
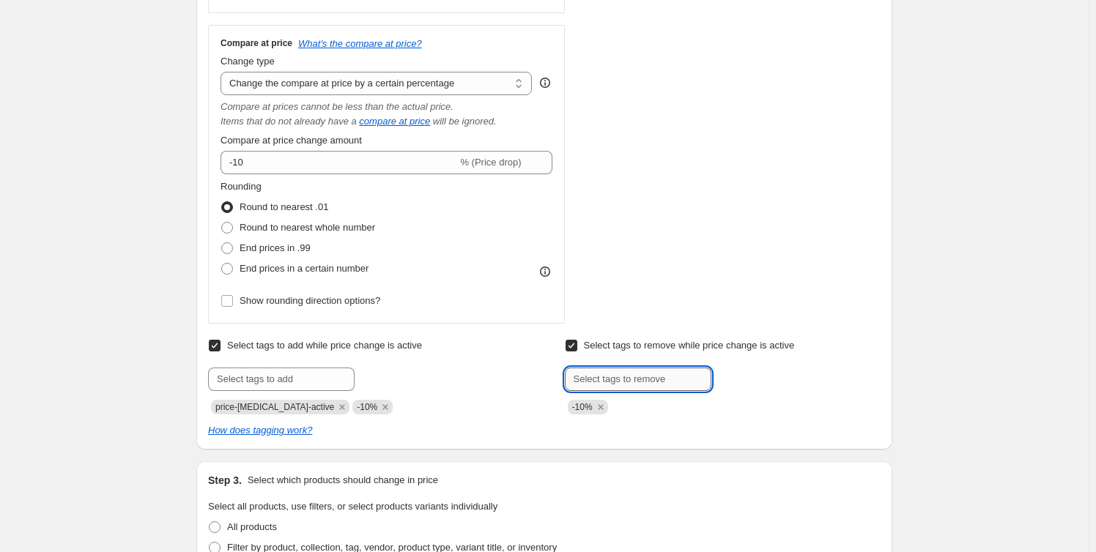
paste input "price-change-job-active"
type input "price-change-job-active"
click at [759, 376] on span "price-change..." at bounding box center [774, 378] width 62 height 10
click at [927, 354] on div "Create new price change job. This page is ready Create new price change job Dra…" at bounding box center [544, 247] width 1088 height 1537
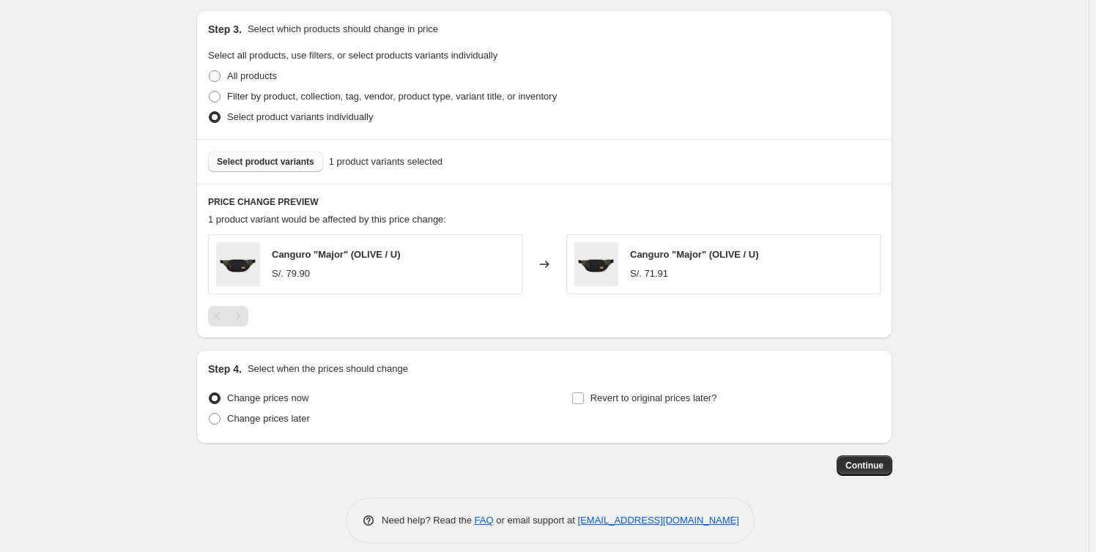
scroll to position [985, 0]
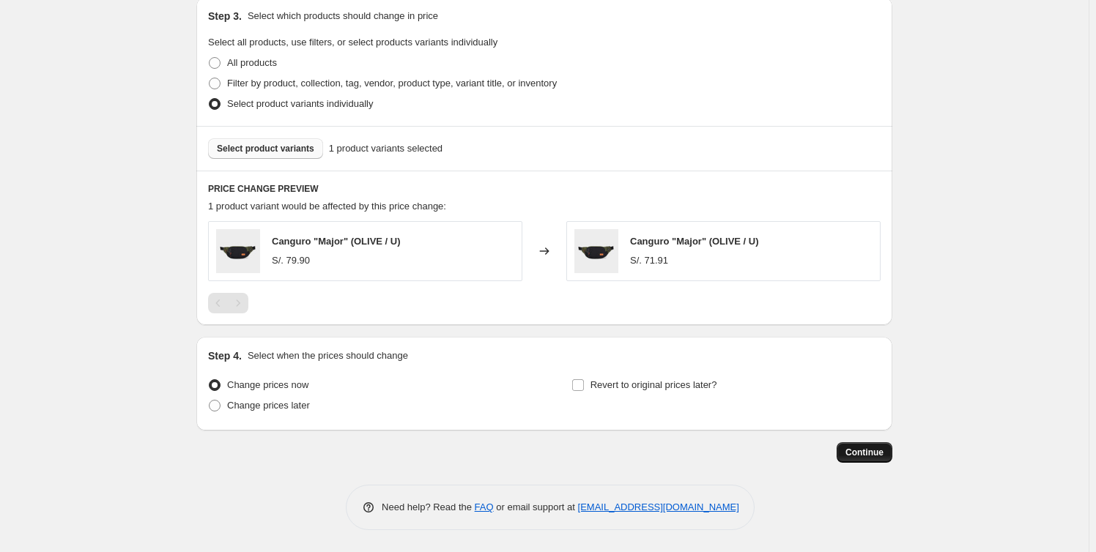
click at [859, 449] on span "Continue" at bounding box center [864, 453] width 38 height 12
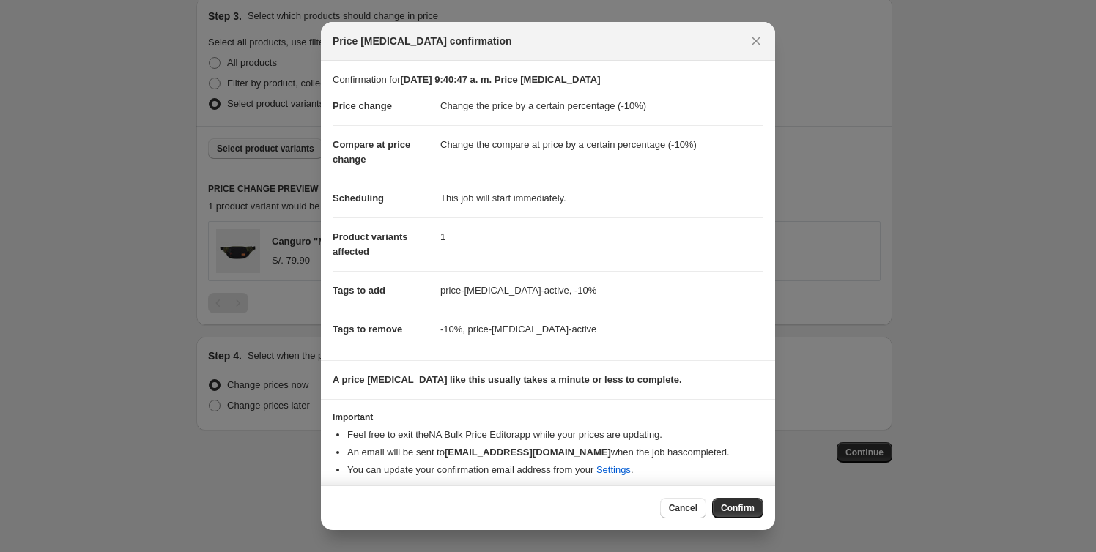
scroll to position [6, 0]
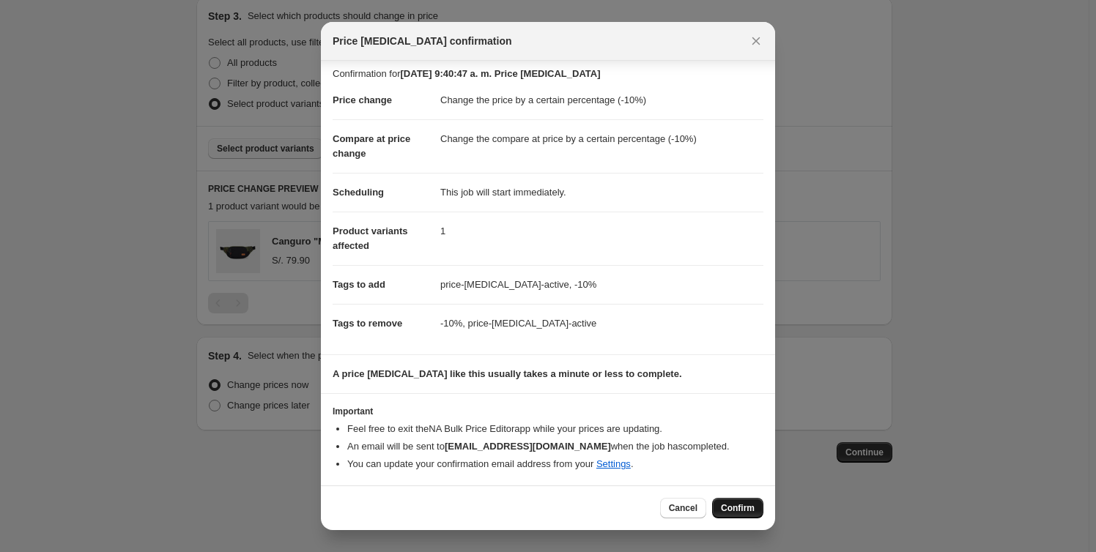
click at [733, 505] on span "Confirm" at bounding box center [738, 508] width 34 height 12
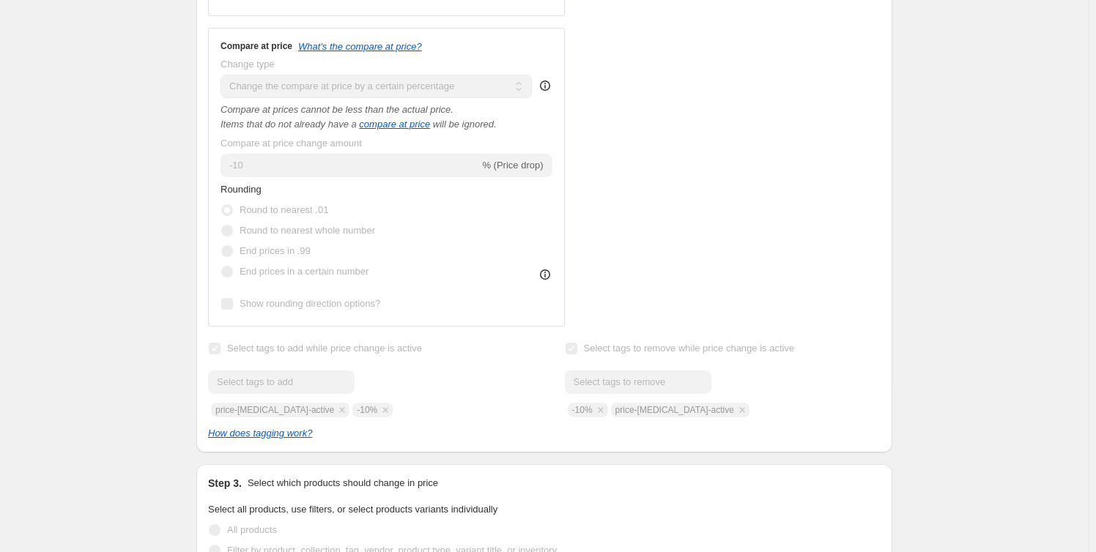
scroll to position [224, 0]
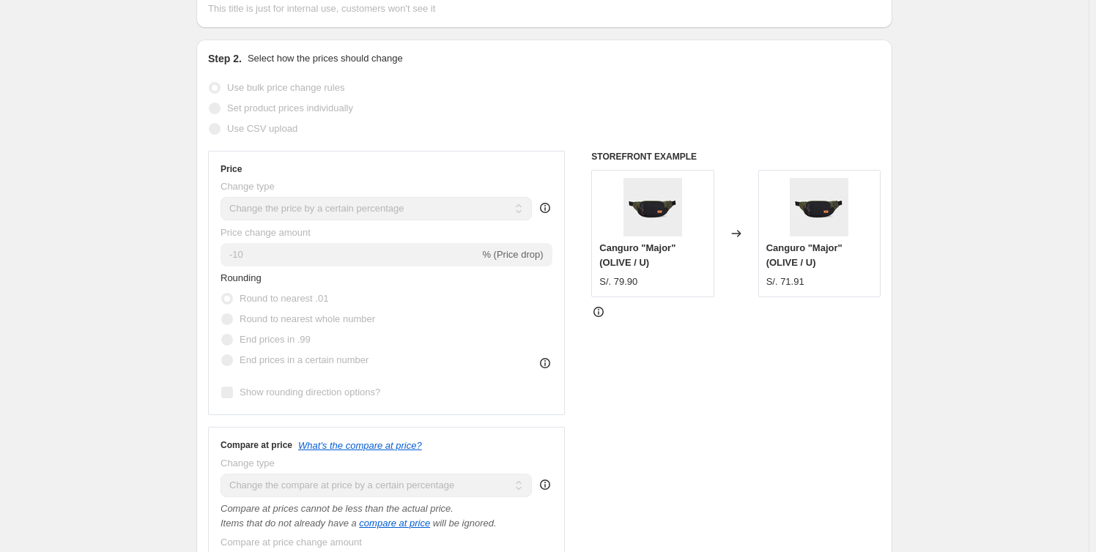
select select "percentage"
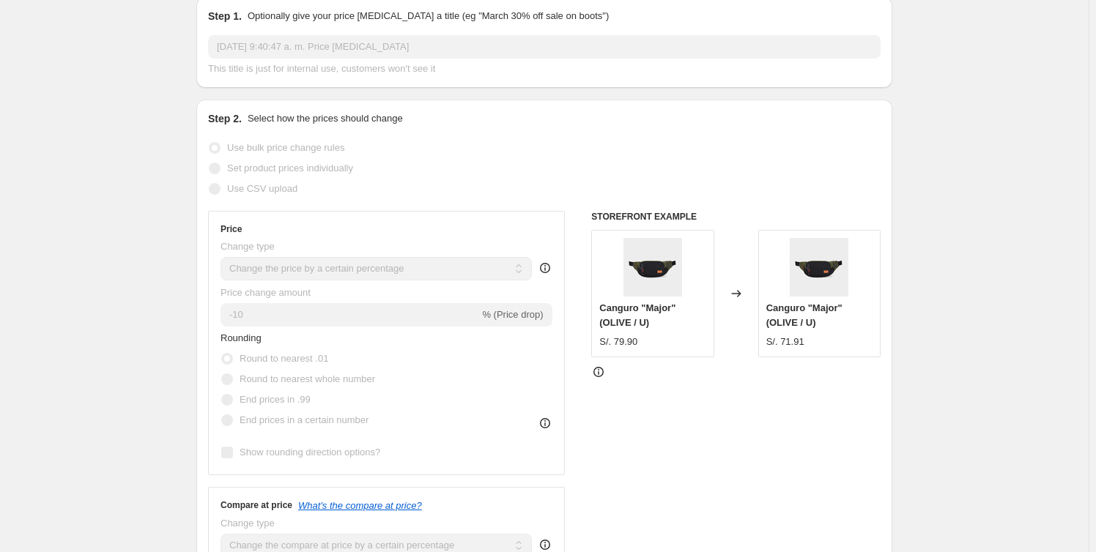
scroll to position [0, 0]
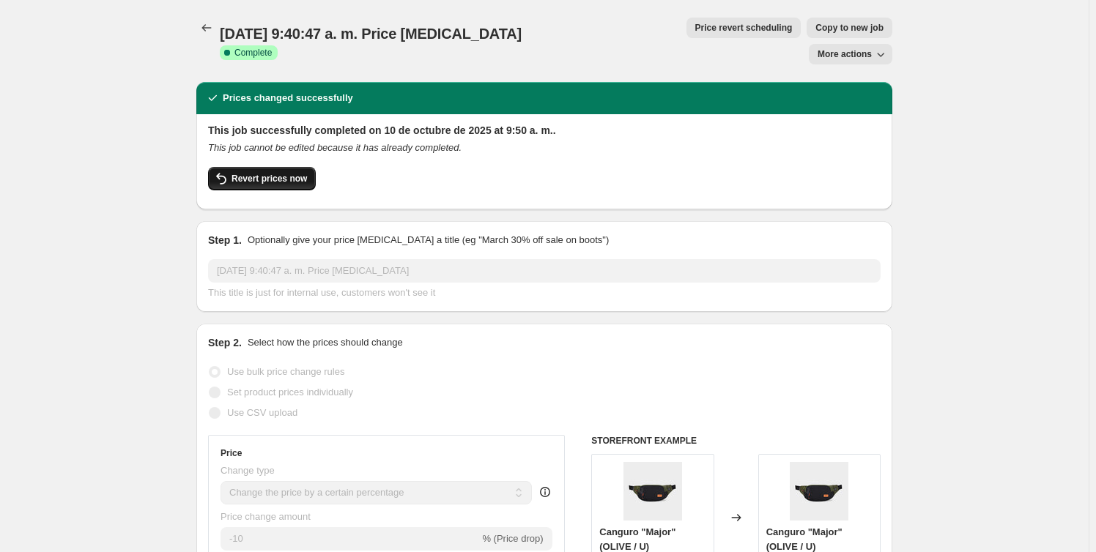
click at [229, 170] on icon "button" at bounding box center [221, 179] width 18 height 18
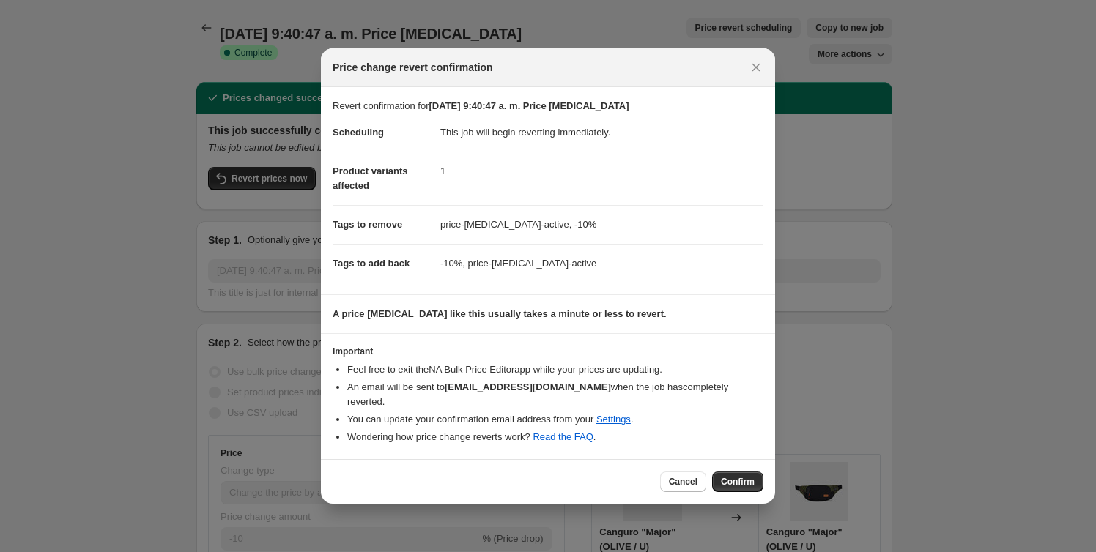
click at [759, 474] on button "Confirm" at bounding box center [737, 482] width 51 height 21
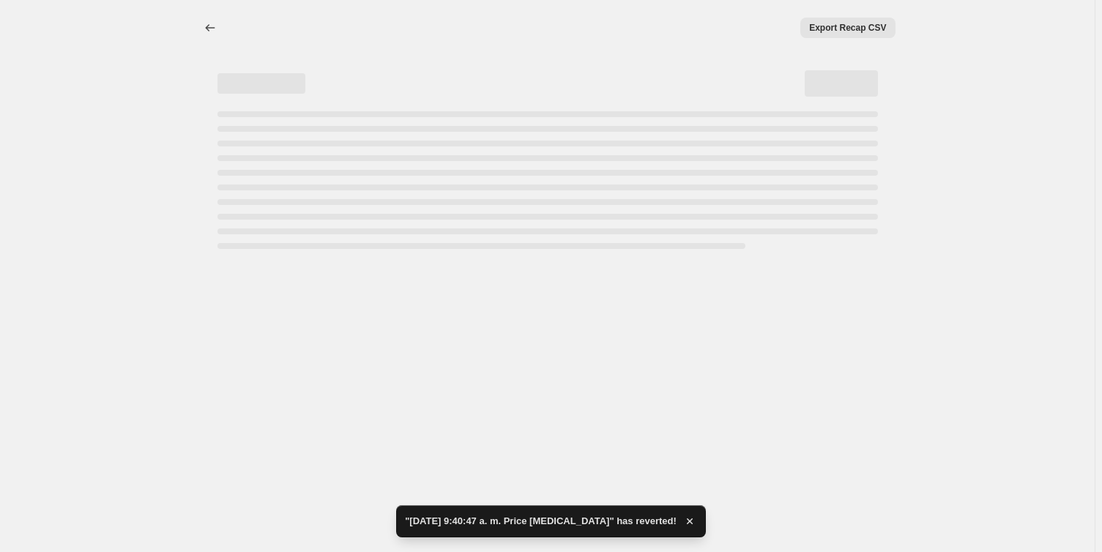
select select "percentage"
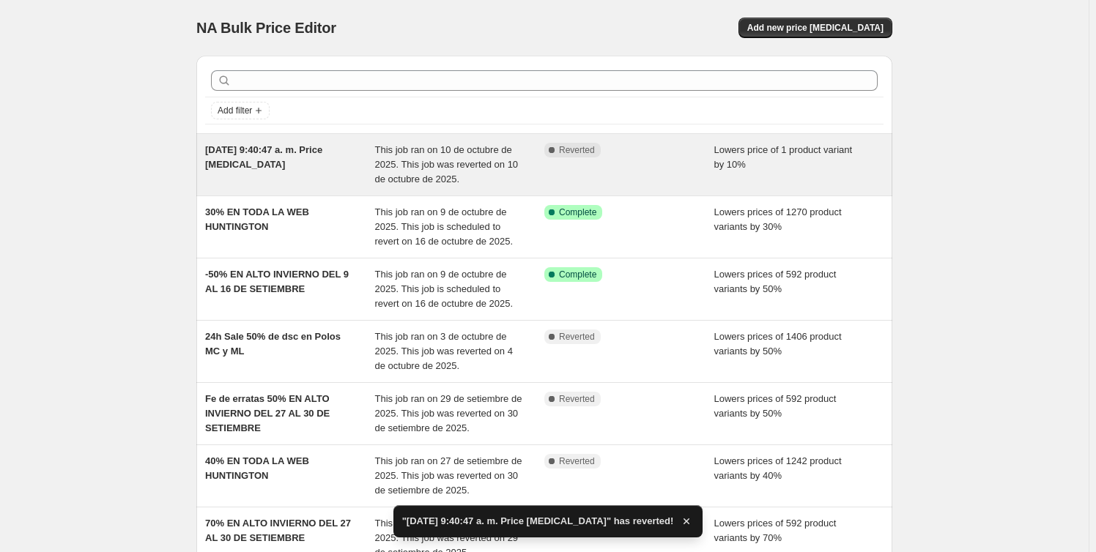
click at [653, 144] on div "Complete Reverted" at bounding box center [618, 150] width 148 height 15
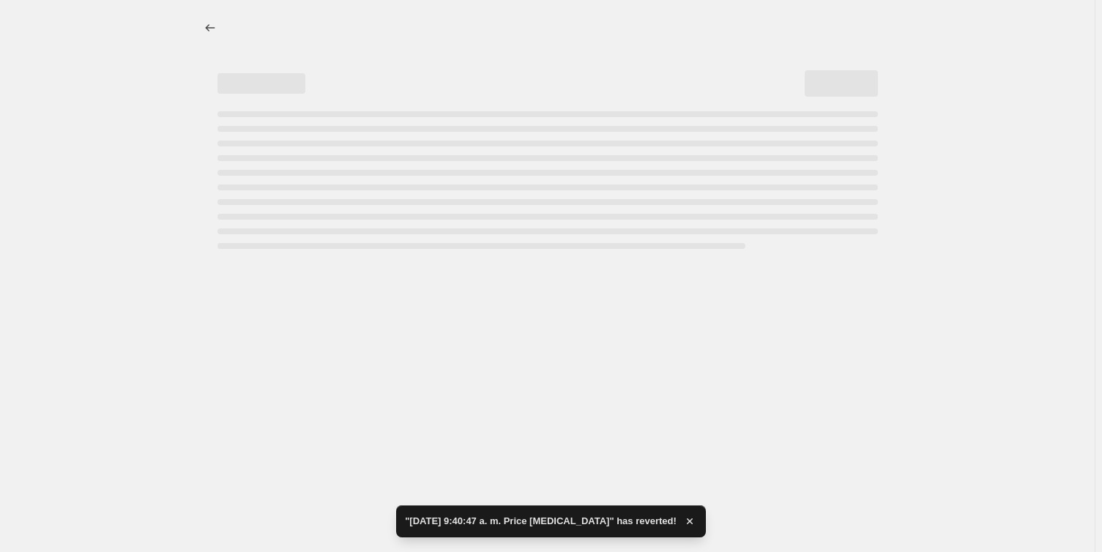
select select "percentage"
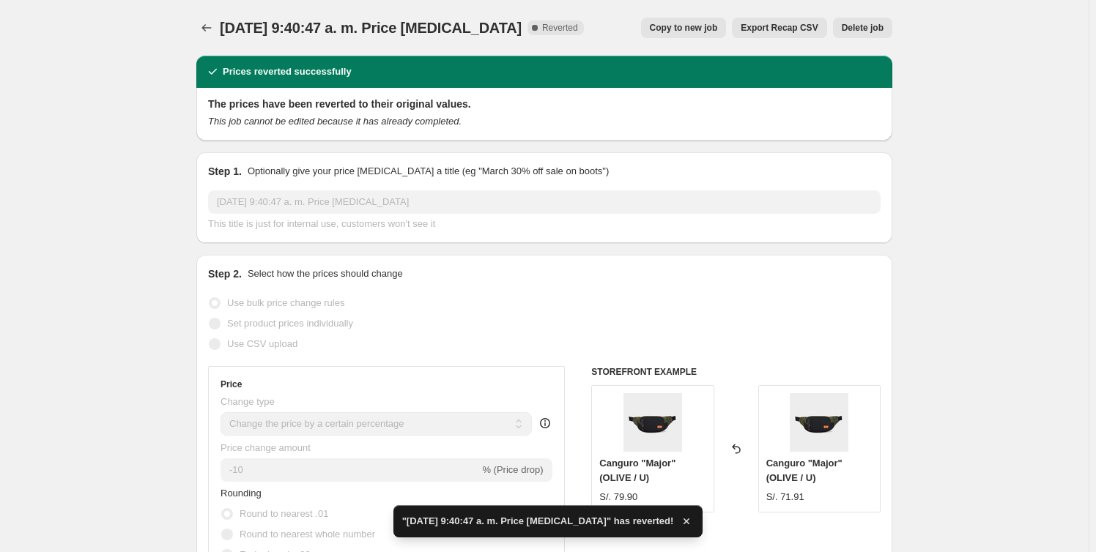
click at [859, 23] on span "Delete job" at bounding box center [862, 28] width 42 height 12
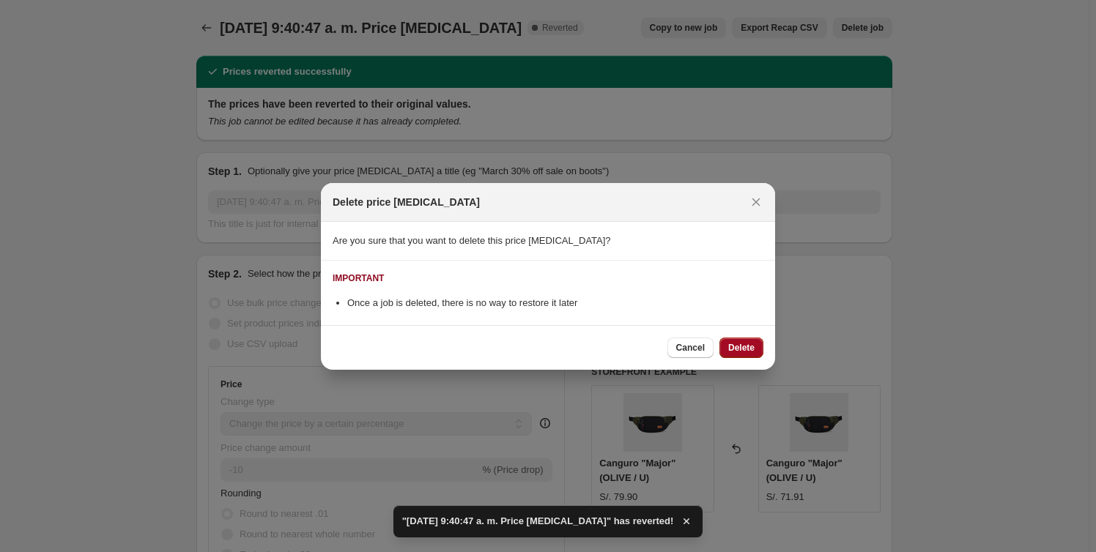
click at [744, 349] on span "Delete" at bounding box center [741, 348] width 26 height 12
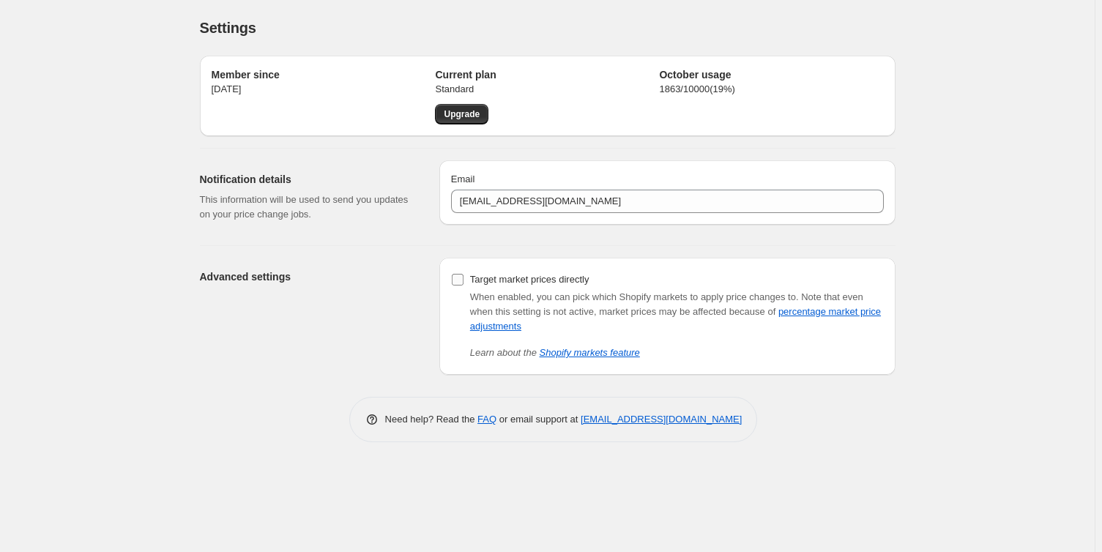
click at [455, 283] on input "Target market prices directly" at bounding box center [458, 280] width 12 height 12
click at [455, 282] on input "Target market prices directly" at bounding box center [458, 280] width 12 height 12
checkbox input "false"
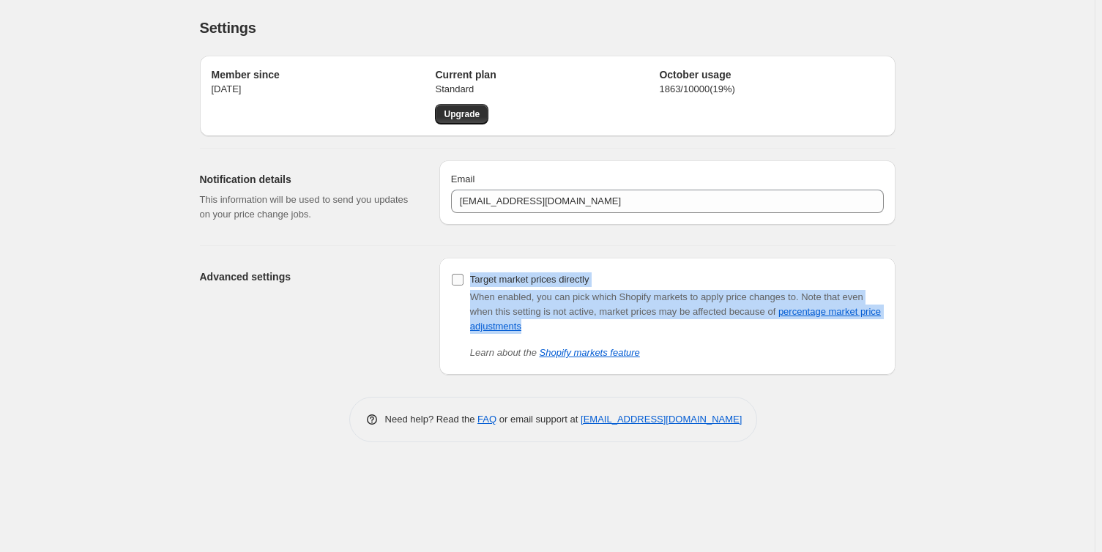
drag, startPoint x: 564, startPoint y: 322, endPoint x: 469, endPoint y: 278, distance: 103.9
click at [469, 278] on div "Target market prices directly When enabled, you can pick which Shopify markets …" at bounding box center [667, 315] width 433 height 91
copy div "Target market prices directly When enabled, you can pick which Shopify markets …"
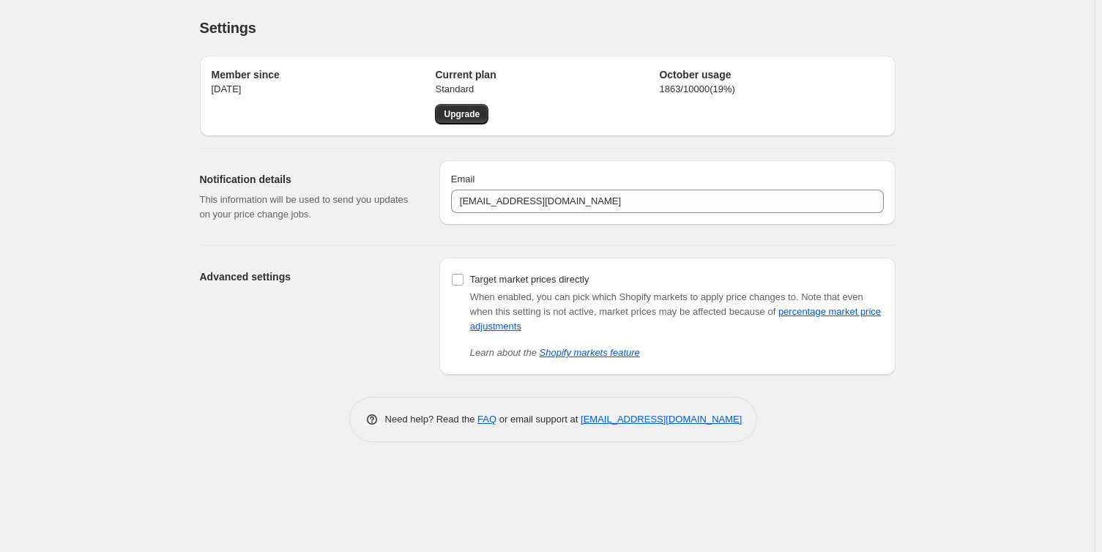
click at [329, 341] on div "Advanced settings" at bounding box center [314, 316] width 228 height 117
